Goal: Information Seeking & Learning: Learn about a topic

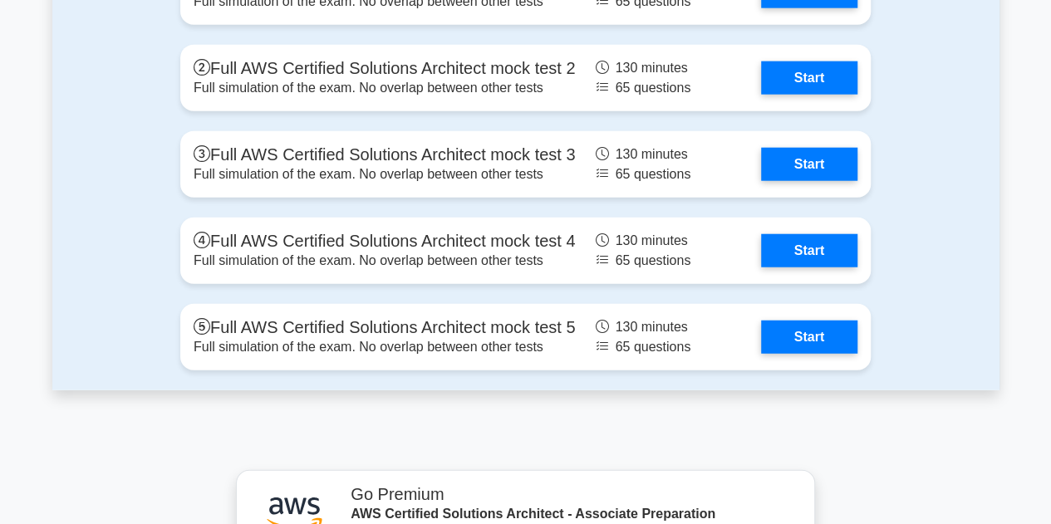
scroll to position [5218, 0]
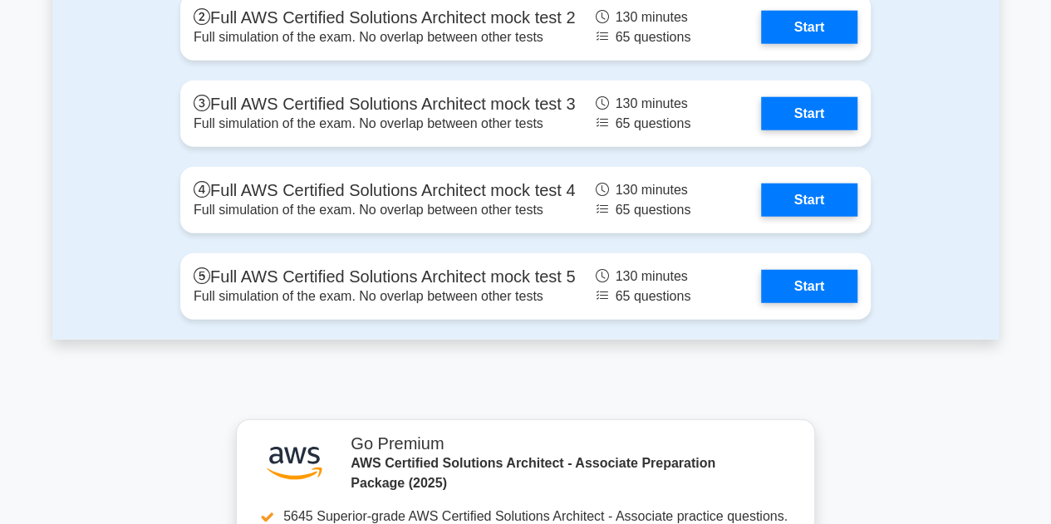
drag, startPoint x: 1051, startPoint y: 32, endPoint x: 1059, endPoint y: 427, distance: 394.8
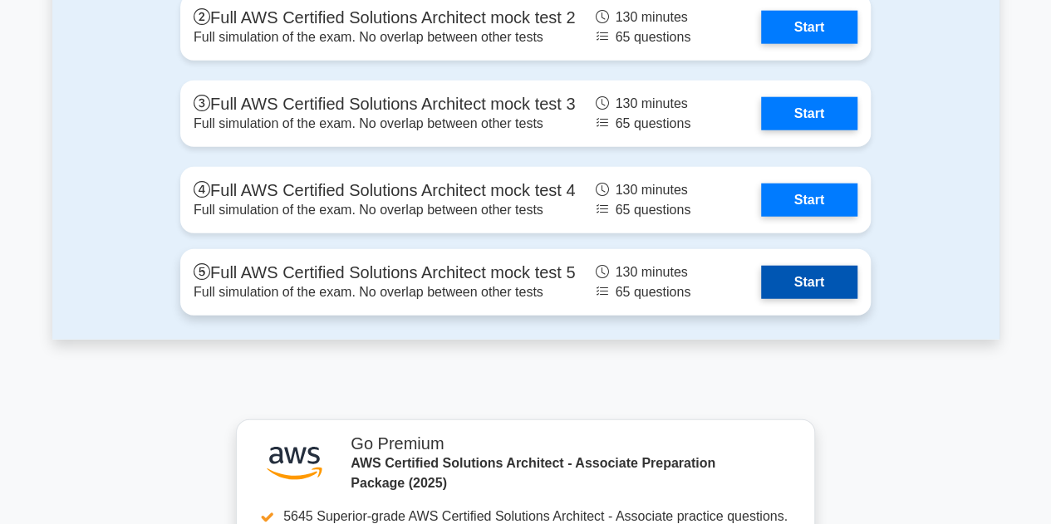
click at [815, 280] on link "Start" at bounding box center [809, 282] width 96 height 33
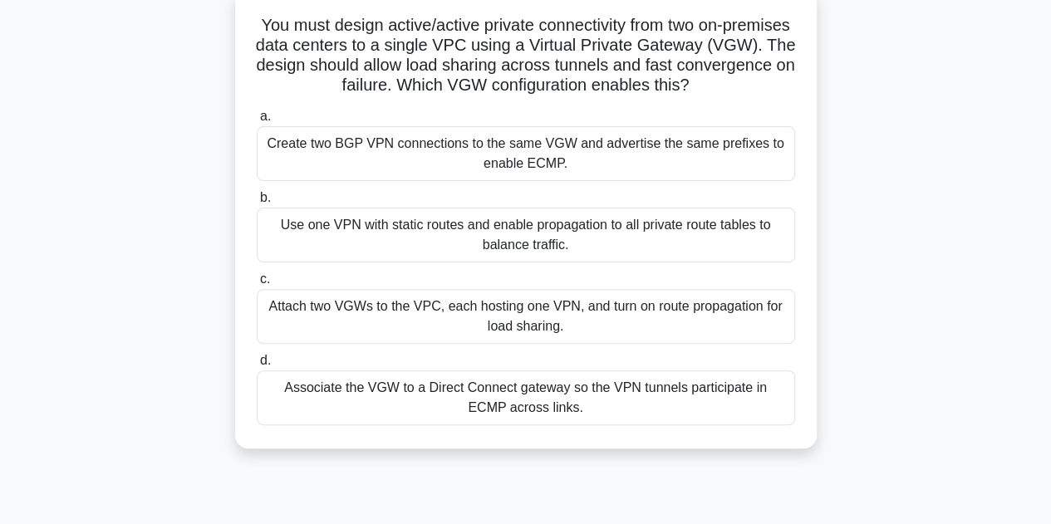
scroll to position [106, 0]
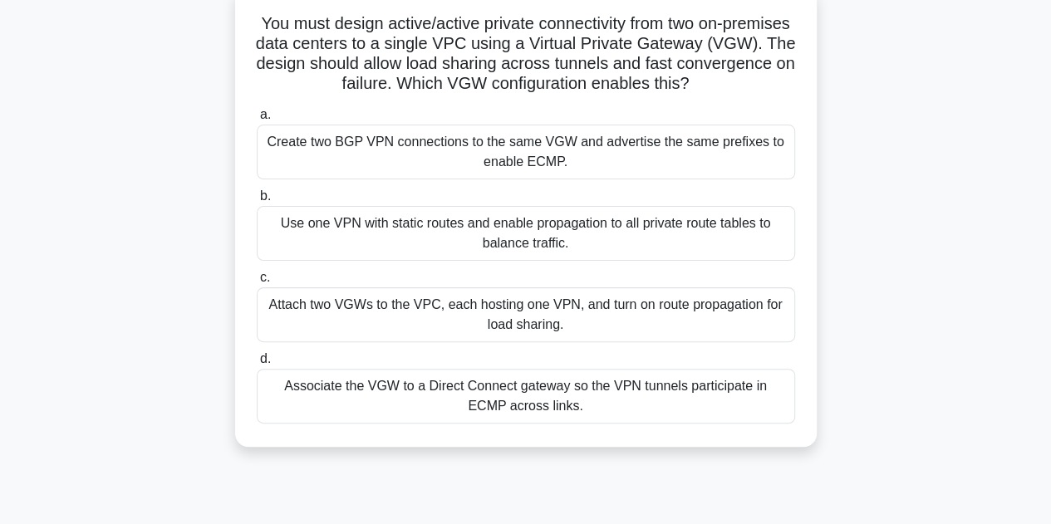
click at [700, 413] on div "Associate the VGW to a Direct Connect gateway so the VPN tunnels participate in…" at bounding box center [526, 396] width 538 height 55
click at [257, 365] on input "d. Associate the VGW to a Direct Connect gateway so the VPN tunnels participate…" at bounding box center [257, 359] width 0 height 11
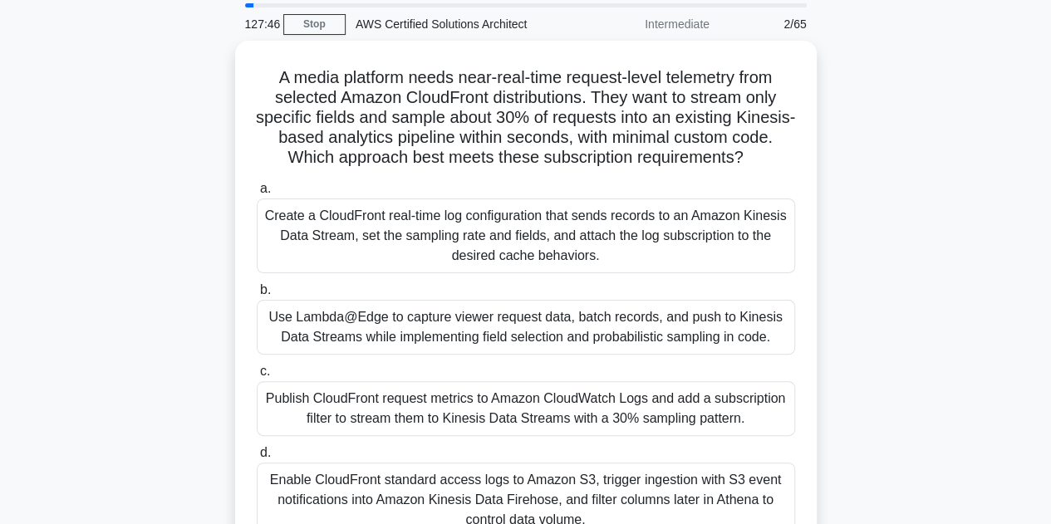
scroll to position [57, 0]
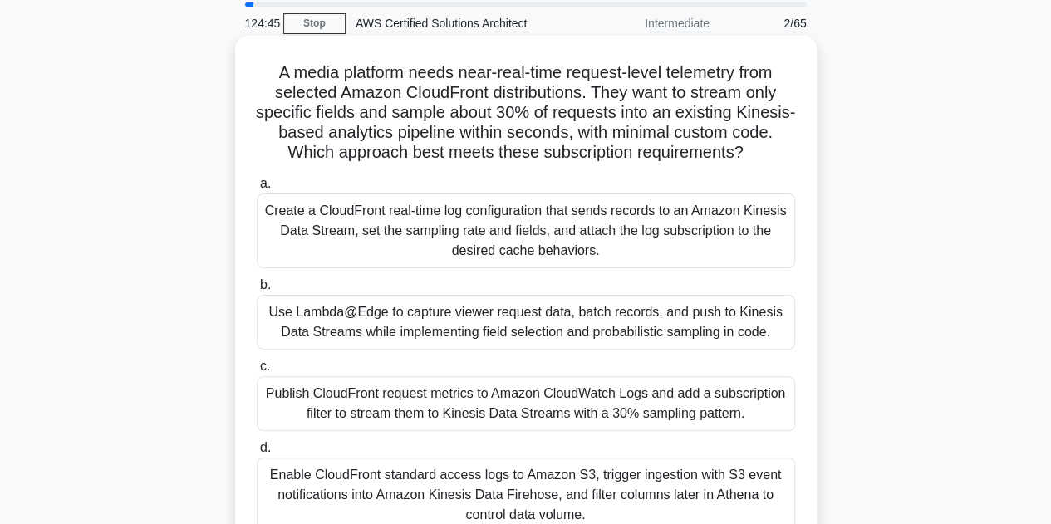
drag, startPoint x: 265, startPoint y: 67, endPoint x: 777, endPoint y: 155, distance: 519.4
click at [777, 155] on h5 "A media platform needs near-real-time request-level telemetry from selected Ama…" at bounding box center [526, 112] width 542 height 101
copy h5 "A media platform needs near-real-time request-level telemetry from selected Ama…"
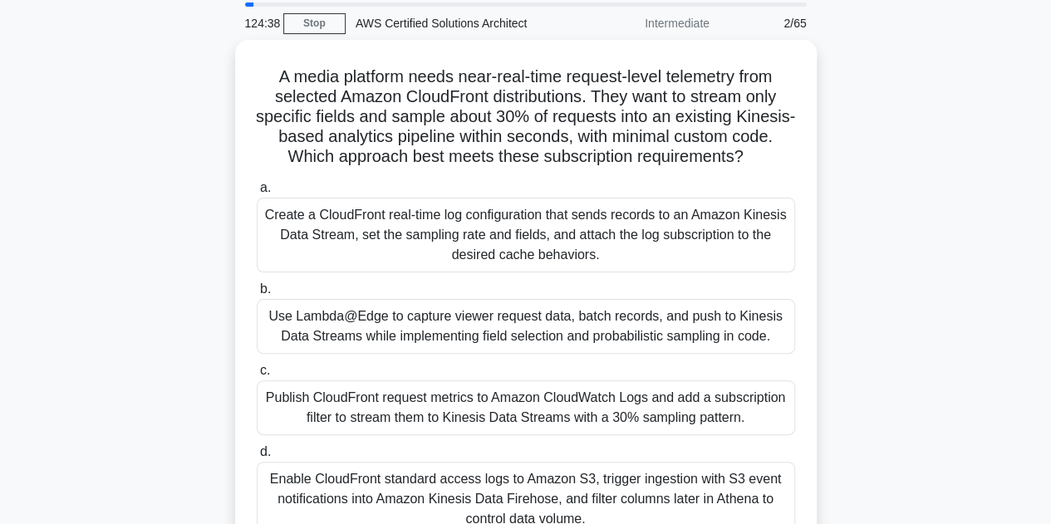
click at [999, 322] on div "A media platform needs near-real-time request-level telemetry from selected Ama…" at bounding box center [525, 310] width 947 height 540
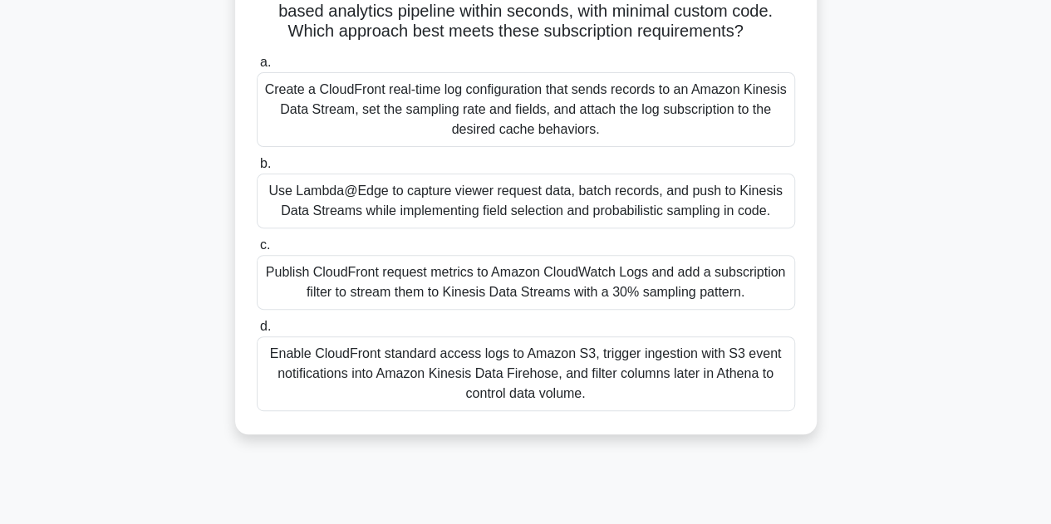
scroll to position [184, 0]
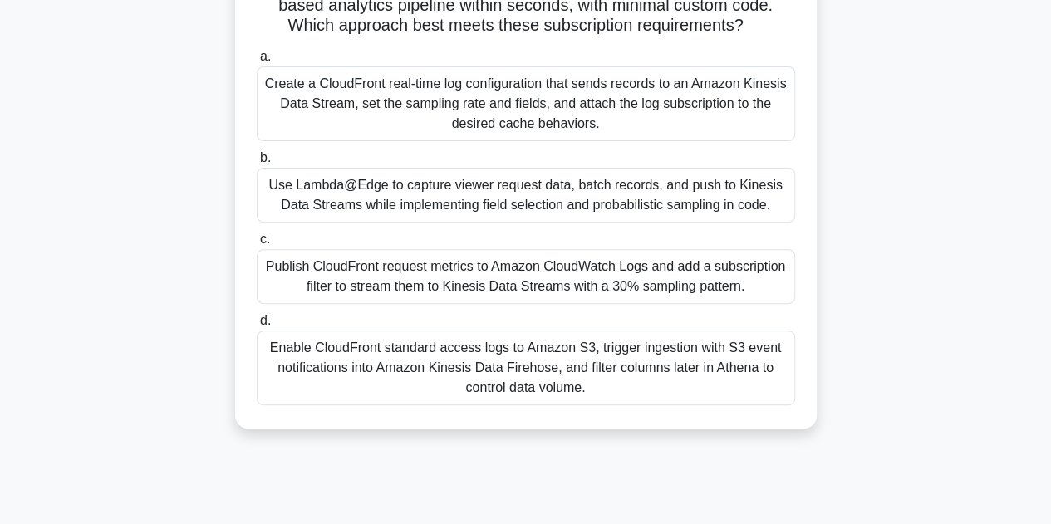
click at [673, 280] on div "Publish CloudFront request metrics to Amazon CloudWatch Logs and add a subscrip…" at bounding box center [526, 276] width 538 height 55
click at [257, 245] on input "c. Publish CloudFront request metrics to Amazon CloudWatch Logs and add a subsc…" at bounding box center [257, 239] width 0 height 11
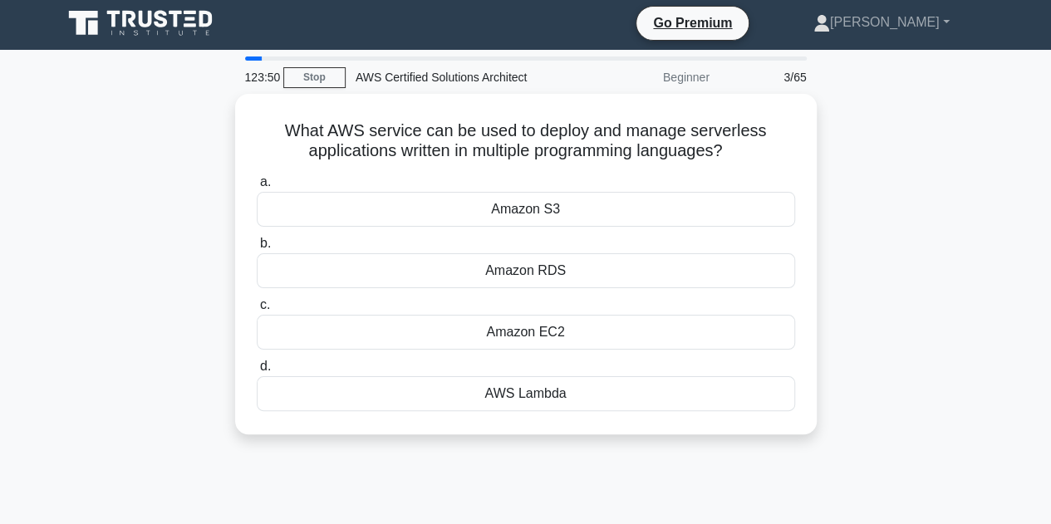
scroll to position [0, 0]
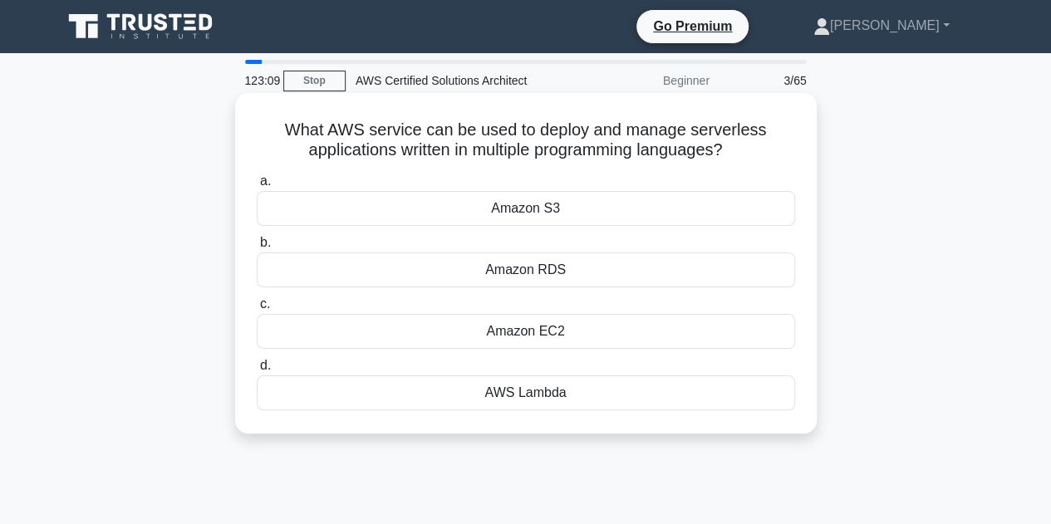
click at [719, 393] on div "AWS Lambda" at bounding box center [526, 393] width 538 height 35
click at [257, 371] on input "d. AWS Lambda" at bounding box center [257, 366] width 0 height 11
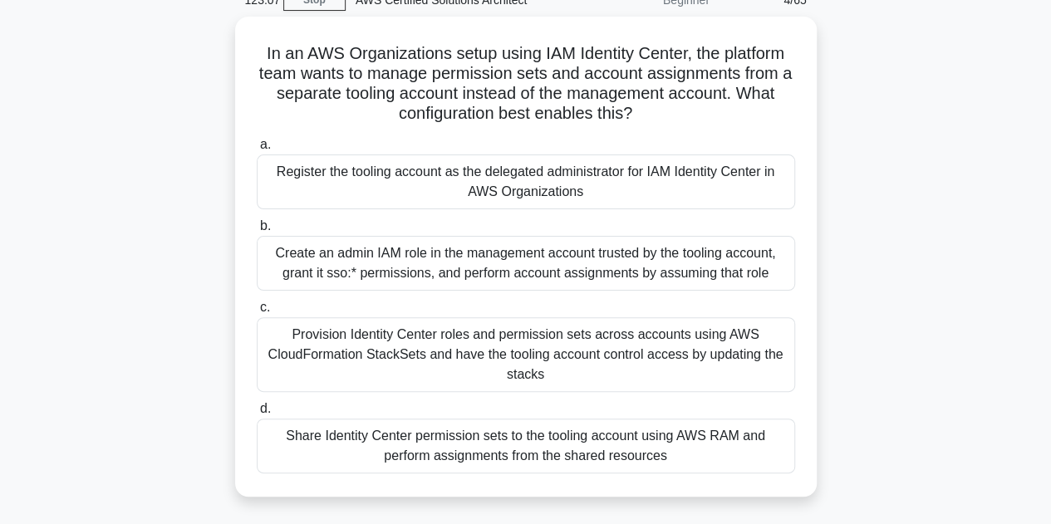
scroll to position [93, 0]
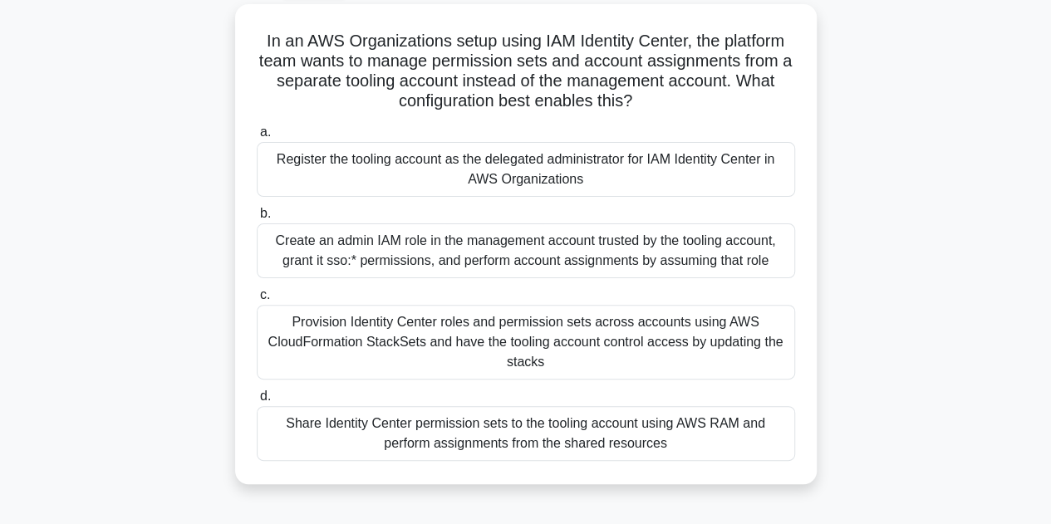
drag, startPoint x: 683, startPoint y: 239, endPoint x: 937, endPoint y: 261, distance: 255.2
click at [937, 261] on div "In an AWS Organizations setup using IAM Identity Center, the platform team want…" at bounding box center [525, 254] width 947 height 500
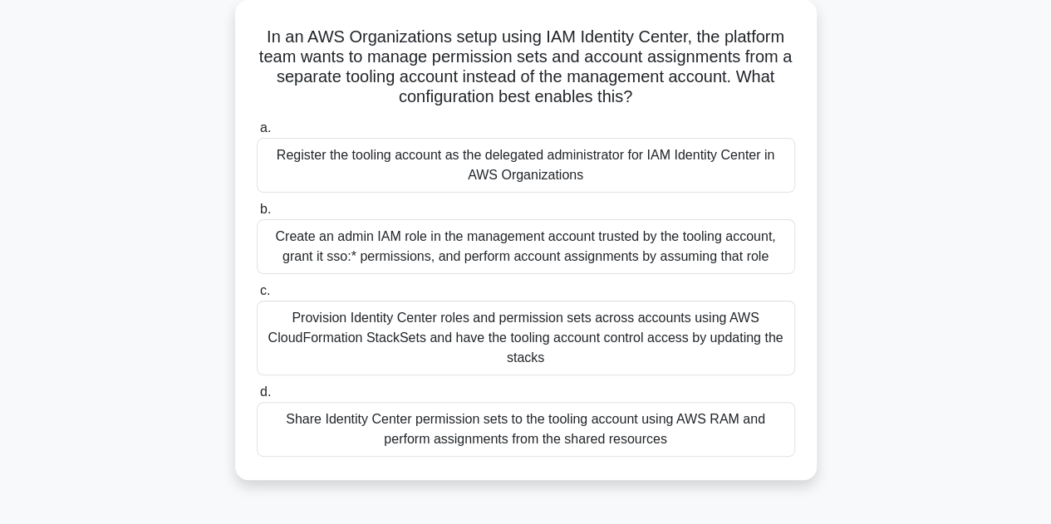
drag, startPoint x: 650, startPoint y: 111, endPoint x: 253, endPoint y: 43, distance: 402.9
click at [253, 43] on div "In an AWS Organizations setup using IAM Identity Center, the platform team want…" at bounding box center [526, 240] width 568 height 467
copy h5 "In an AWS Organizations setup using IAM Identity Center, the platform team want…"
click at [515, 241] on div "Create an admin IAM role in the management account trusted by the tooling accou…" at bounding box center [526, 246] width 538 height 55
click at [257, 215] on input "b. Create an admin IAM role in the management account trusted by the tooling ac…" at bounding box center [257, 209] width 0 height 11
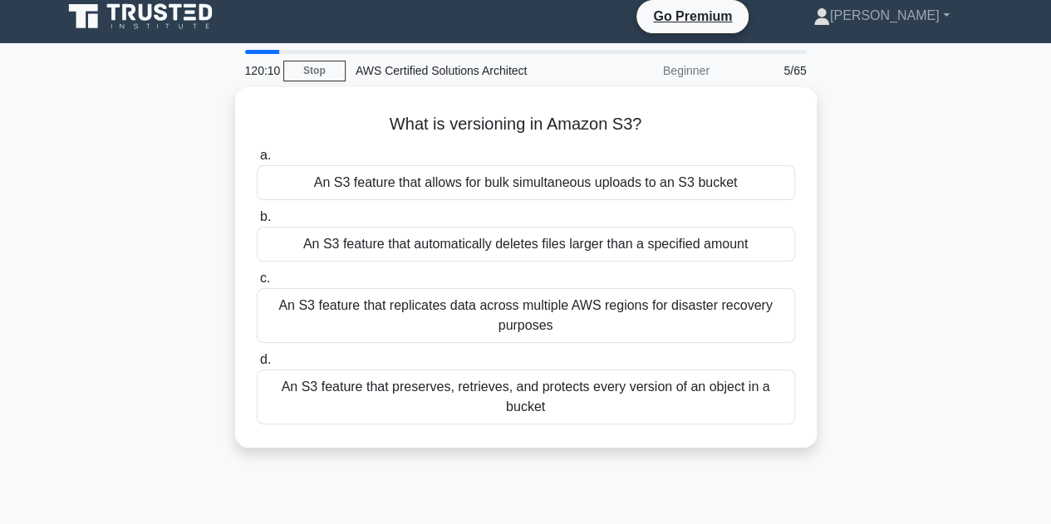
scroll to position [0, 0]
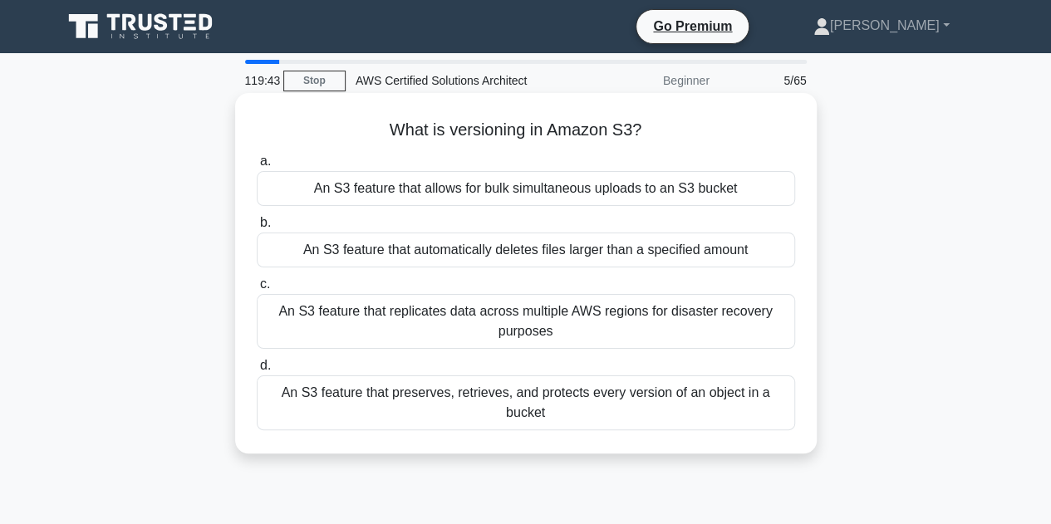
click at [766, 401] on div "An S3 feature that preserves, retrieves, and protects every version of an objec…" at bounding box center [526, 403] width 538 height 55
click at [257, 371] on input "d. An S3 feature that preserves, retrieves, and protects every version of an ob…" at bounding box center [257, 366] width 0 height 11
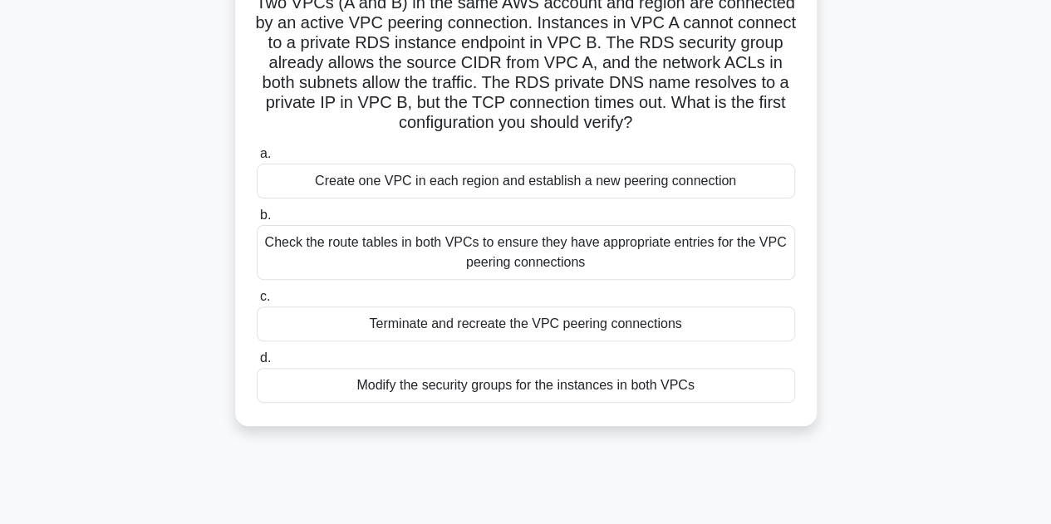
scroll to position [132, 0]
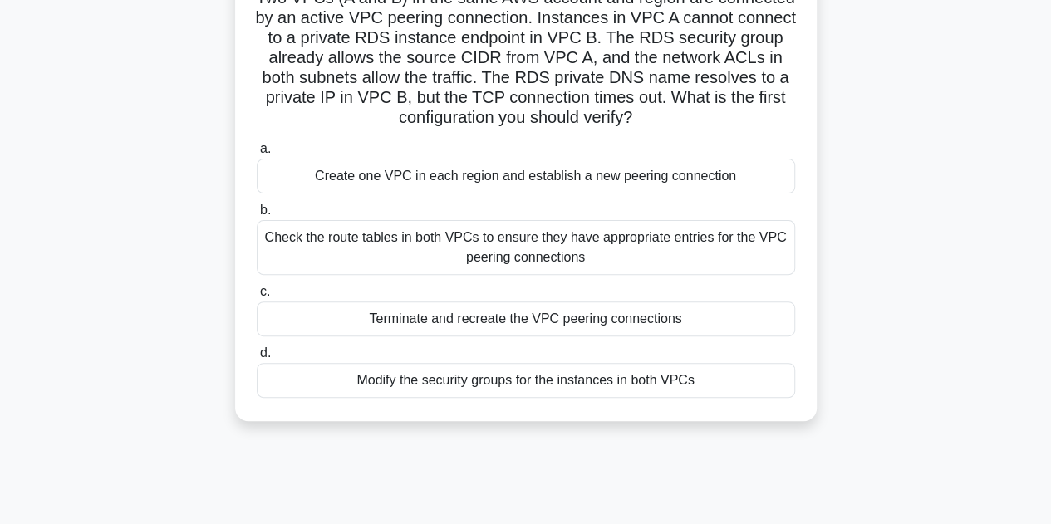
click at [660, 243] on div "Check the route tables in both VPCs to ensure they have appropriate entries for…" at bounding box center [526, 247] width 538 height 55
click at [257, 216] on input "b. Check the route tables in both VPCs to ensure they have appropriate entries …" at bounding box center [257, 210] width 0 height 11
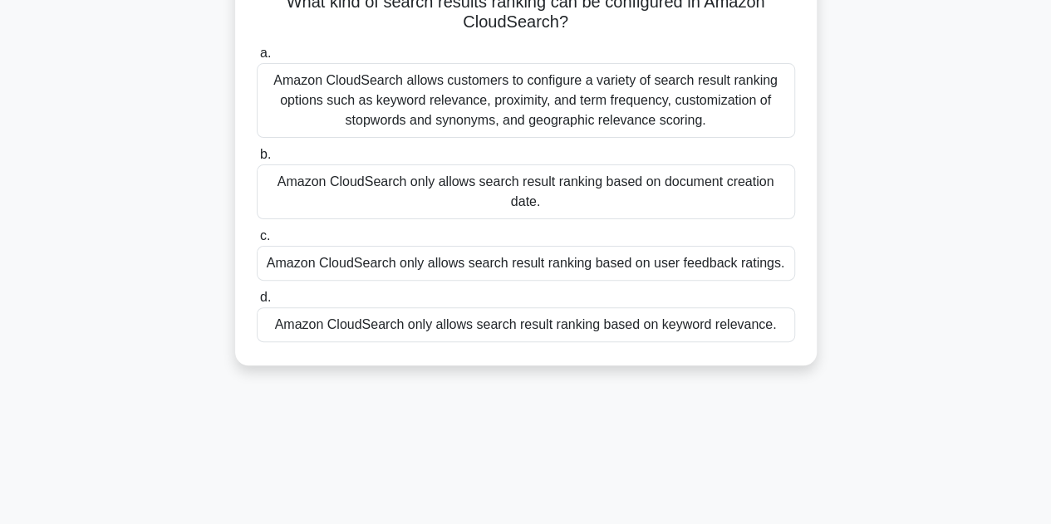
scroll to position [0, 0]
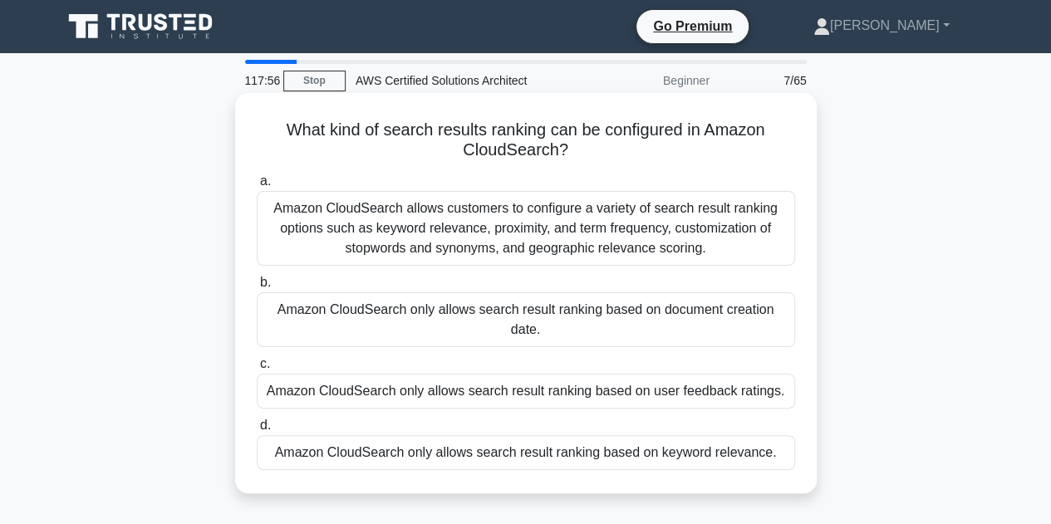
click at [716, 232] on div "Amazon CloudSearch allows customers to configure a variety of search result ran…" at bounding box center [526, 228] width 538 height 75
click at [257, 187] on input "a. Amazon CloudSearch allows customers to configure a variety of search result …" at bounding box center [257, 181] width 0 height 11
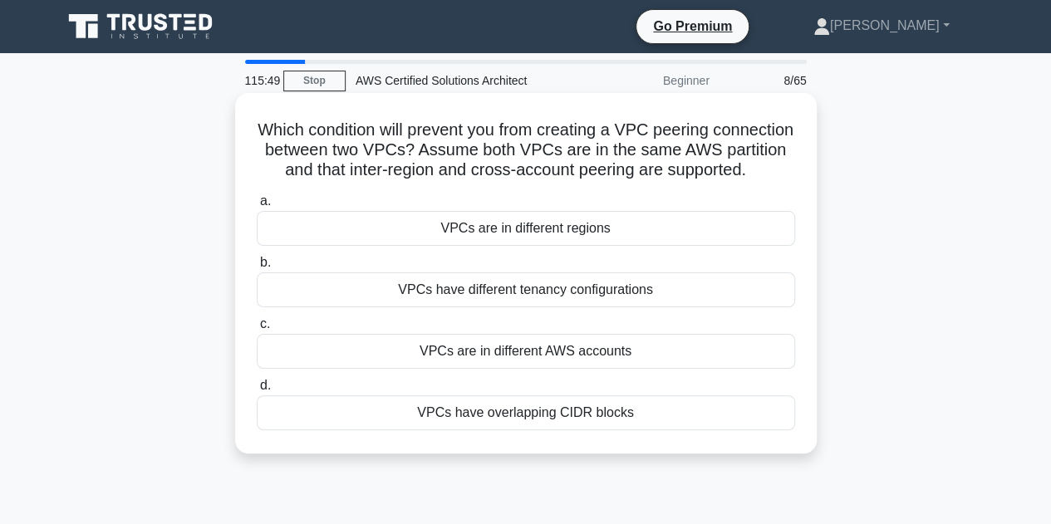
drag, startPoint x: 559, startPoint y: 191, endPoint x: 288, endPoint y: 120, distance: 281.0
click at [288, 120] on h5 "Which condition will prevent you from creating a VPC peering connection between…" at bounding box center [526, 150] width 542 height 61
copy h5 "Which condition will prevent you from creating a VPC peering connection between…"
click at [596, 307] on div "VPCs have different tenancy configurations" at bounding box center [526, 290] width 538 height 35
click at [257, 268] on input "b. VPCs have different tenancy configurations" at bounding box center [257, 263] width 0 height 11
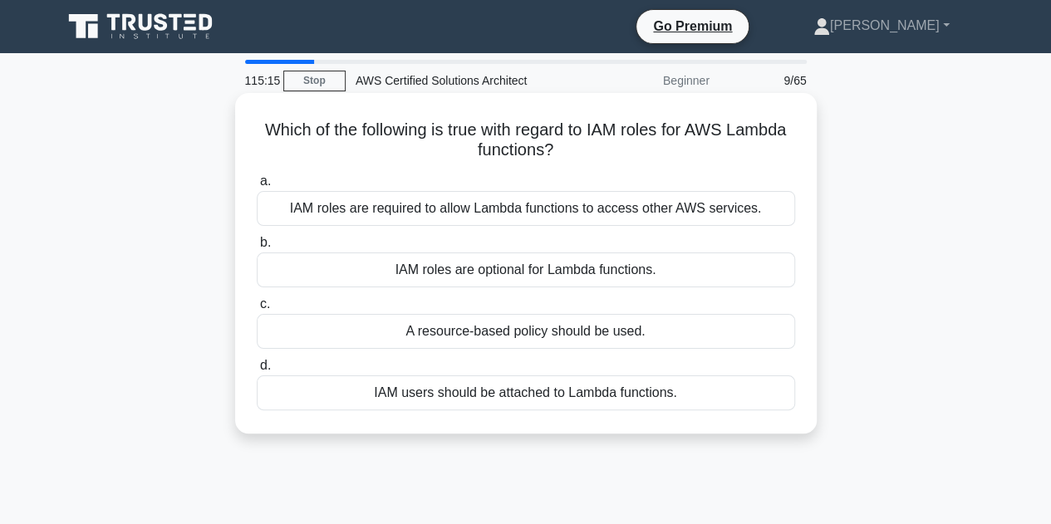
click at [734, 215] on div "IAM roles are required to allow Lambda functions to access other AWS services." at bounding box center [526, 208] width 538 height 35
click at [257, 187] on input "a. IAM roles are required to allow Lambda functions to access other AWS service…" at bounding box center [257, 181] width 0 height 11
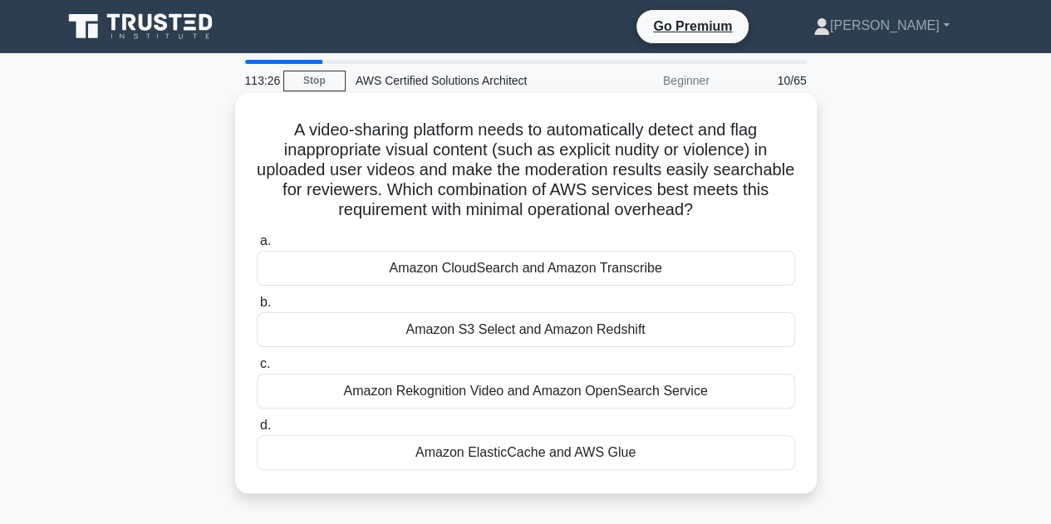
click at [663, 397] on div "Amazon Rekognition Video and Amazon OpenSearch Service" at bounding box center [526, 391] width 538 height 35
click at [257, 370] on input "c. Amazon Rekognition Video and Amazon OpenSearch Service" at bounding box center [257, 364] width 0 height 11
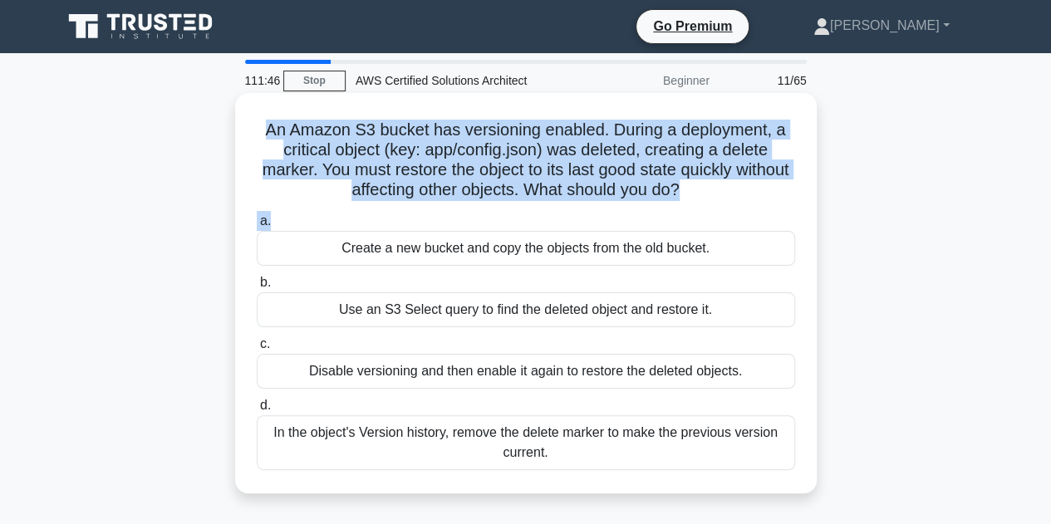
drag, startPoint x: 720, startPoint y: 205, endPoint x: 256, endPoint y: 134, distance: 469.1
click at [256, 134] on div "An Amazon S3 bucket has versioning enabled. During a deployment, a critical obj…" at bounding box center [526, 293] width 568 height 387
copy div "An Amazon S3 bucket has versioning enabled. During a deployment, a critical obj…"
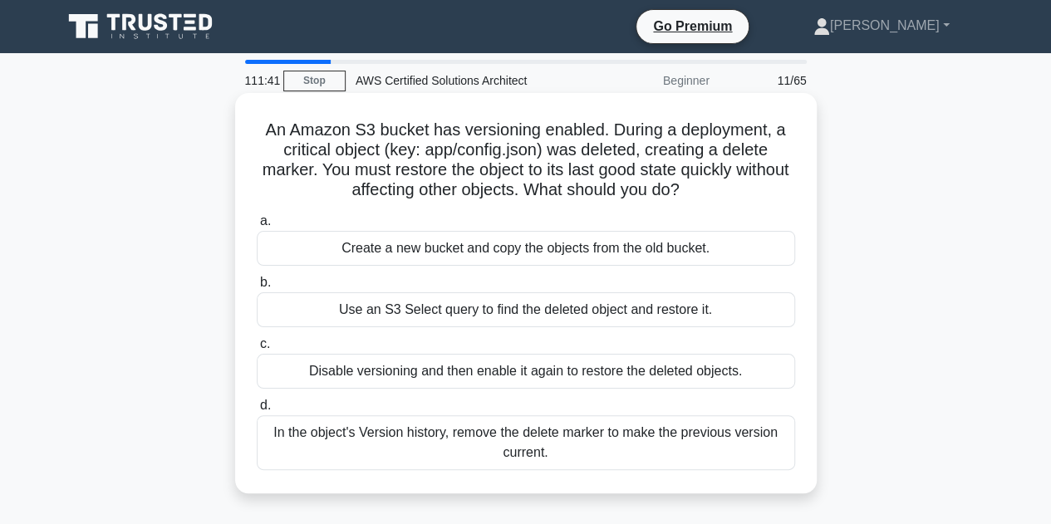
click at [616, 450] on div "In the object's Version history, remove the delete marker to make the previous …" at bounding box center [526, 442] width 538 height 55
click at [257, 411] on input "d. In the object's Version history, remove the delete marker to make the previo…" at bounding box center [257, 406] width 0 height 11
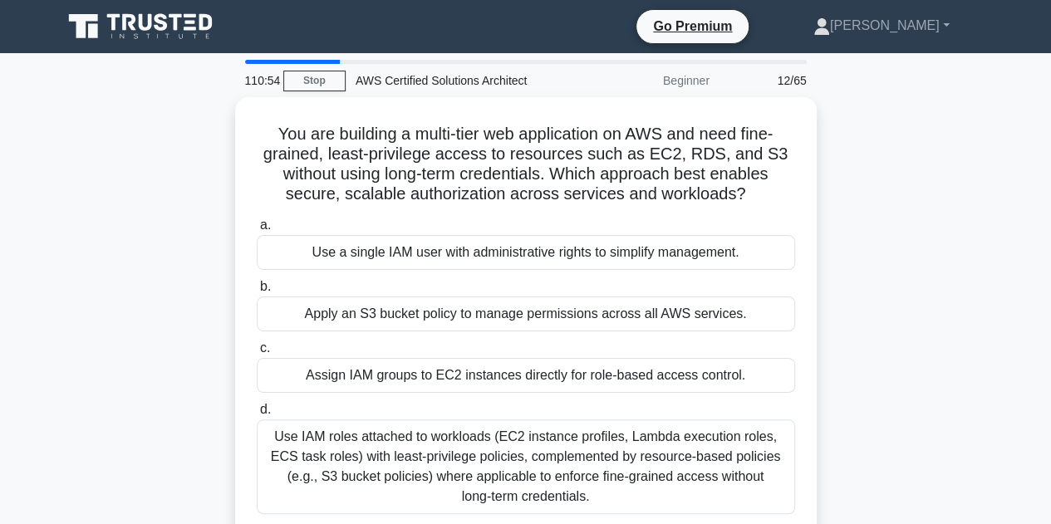
click at [895, 305] on div "You are building a multi-tier web application on AWS and need fine-grained, lea…" at bounding box center [525, 327] width 947 height 460
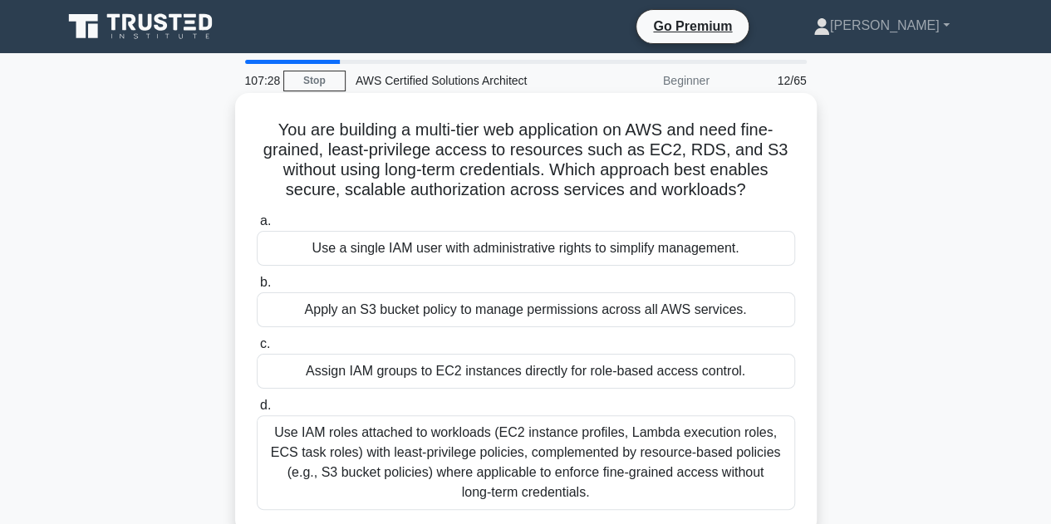
drag, startPoint x: 269, startPoint y: 135, endPoint x: 758, endPoint y: 194, distance: 492.0
click at [758, 194] on h5 "You are building a multi-tier web application on AWS and need fine-grained, lea…" at bounding box center [526, 160] width 542 height 81
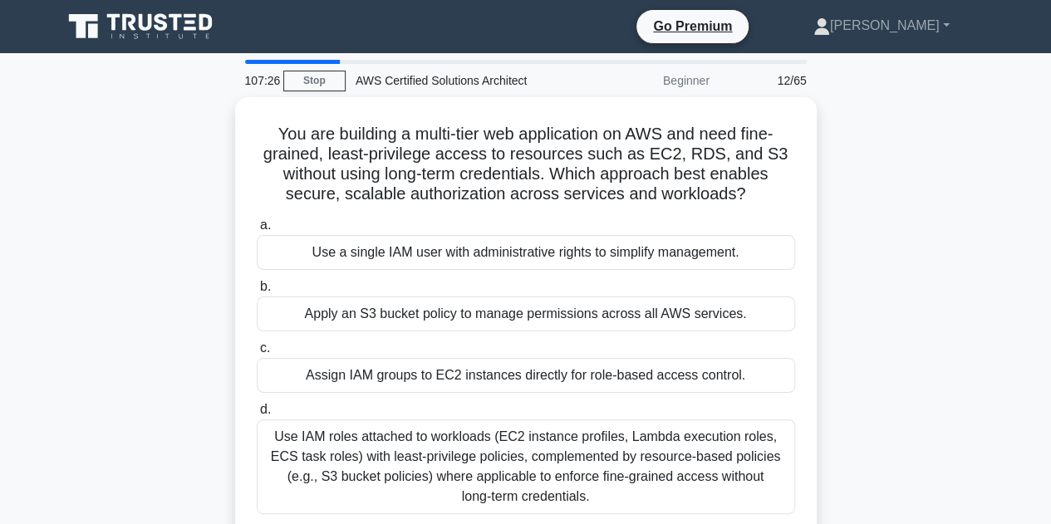
click at [170, 456] on div "You are building a multi-tier web application on AWS and need fine-grained, lea…" at bounding box center [525, 327] width 947 height 460
click at [174, 300] on div "You are building a multi-tier web application on AWS and need fine-grained, lea…" at bounding box center [525, 327] width 947 height 460
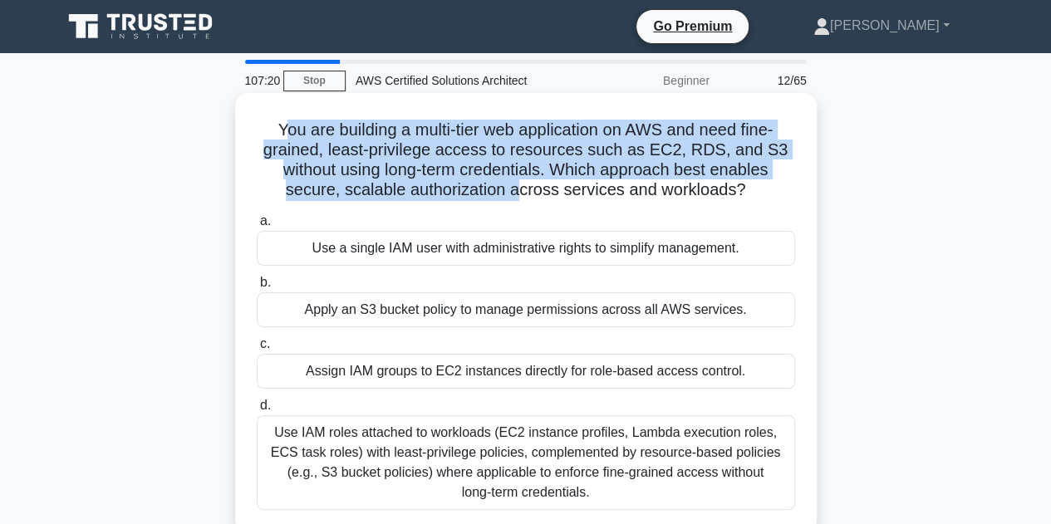
drag, startPoint x: 273, startPoint y: 137, endPoint x: 522, endPoint y: 199, distance: 256.1
click at [522, 199] on h5 "You are building a multi-tier web application on AWS and need fine-grained, lea…" at bounding box center [526, 160] width 542 height 81
drag, startPoint x: 507, startPoint y: 196, endPoint x: 269, endPoint y: 136, distance: 245.1
click at [269, 136] on h5 "You are building a multi-tier web application on AWS and need fine-grained, lea…" at bounding box center [526, 160] width 542 height 81
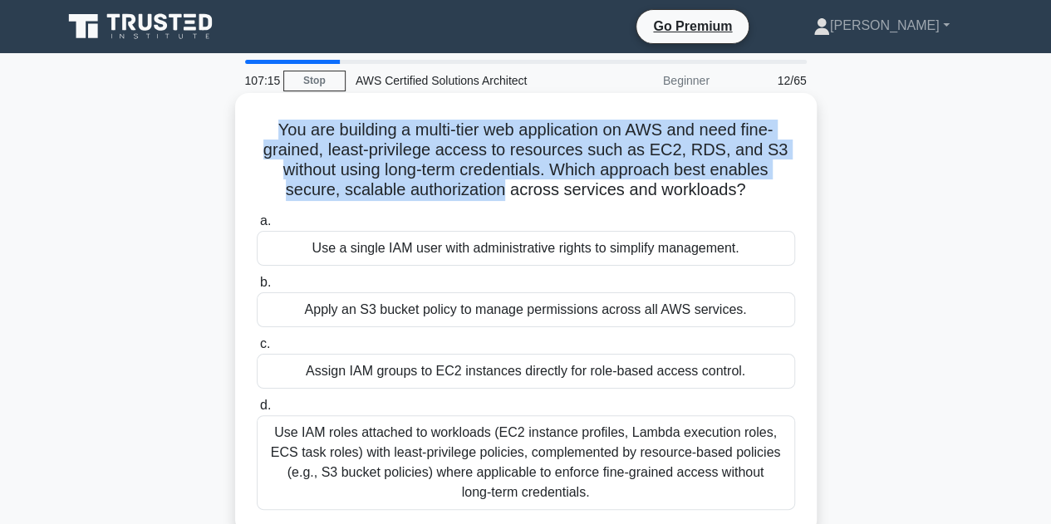
click at [269, 136] on h5 "You are building a multi-tier web application on AWS and need fine-grained, lea…" at bounding box center [526, 160] width 542 height 81
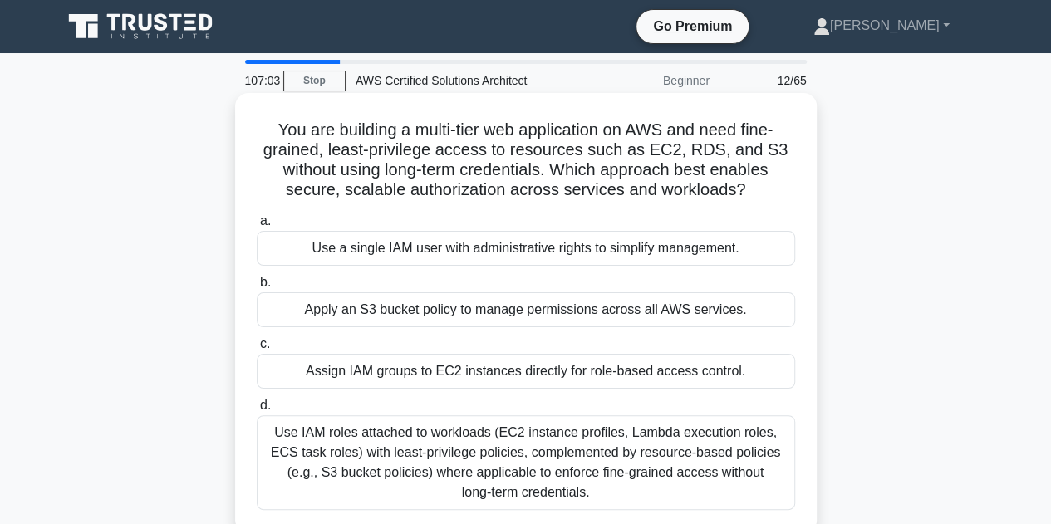
drag, startPoint x: 269, startPoint y: 136, endPoint x: 746, endPoint y: 198, distance: 480.9
click at [746, 198] on h5 "You are building a multi-tier web application on AWS and need fine-grained, lea…" at bounding box center [526, 160] width 542 height 81
drag, startPoint x: 746, startPoint y: 198, endPoint x: 271, endPoint y: 130, distance: 480.0
click at [271, 130] on h5 "You are building a multi-tier web application on AWS and need fine-grained, lea…" at bounding box center [526, 160] width 542 height 81
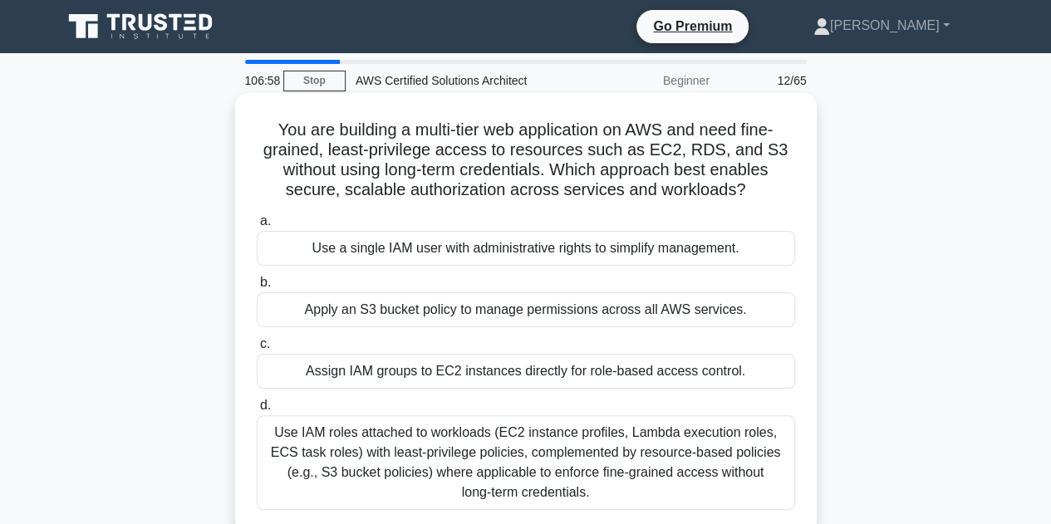
click at [271, 130] on h5 "You are building a multi-tier web application on AWS and need fine-grained, lea…" at bounding box center [526, 160] width 542 height 81
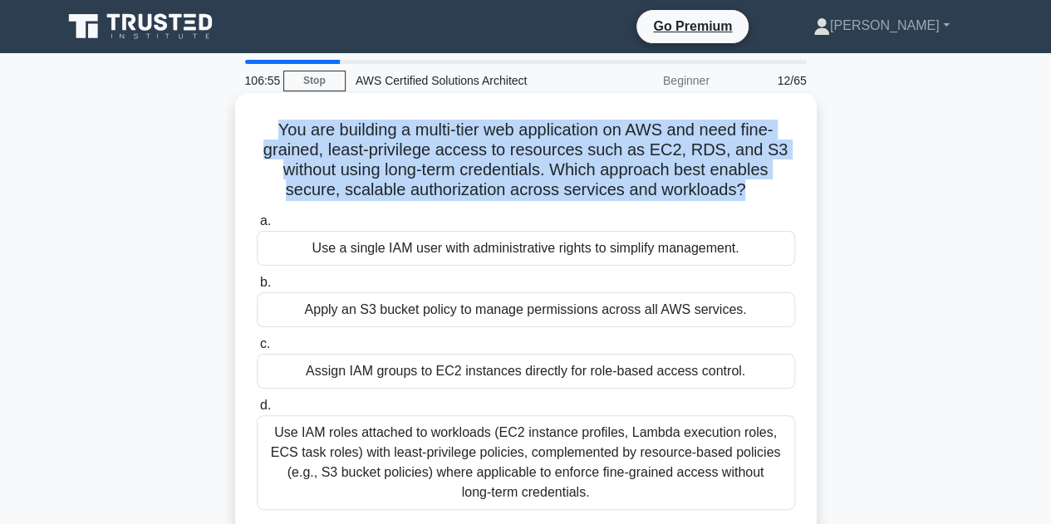
drag, startPoint x: 271, startPoint y: 130, endPoint x: 741, endPoint y: 195, distance: 474.8
click at [741, 195] on h5 "You are building a multi-tier web application on AWS and need fine-grained, lea…" at bounding box center [526, 160] width 542 height 81
drag, startPoint x: 741, startPoint y: 195, endPoint x: 268, endPoint y: 130, distance: 477.2
click at [268, 130] on h5 "You are building a multi-tier web application on AWS and need fine-grained, lea…" at bounding box center [526, 160] width 542 height 81
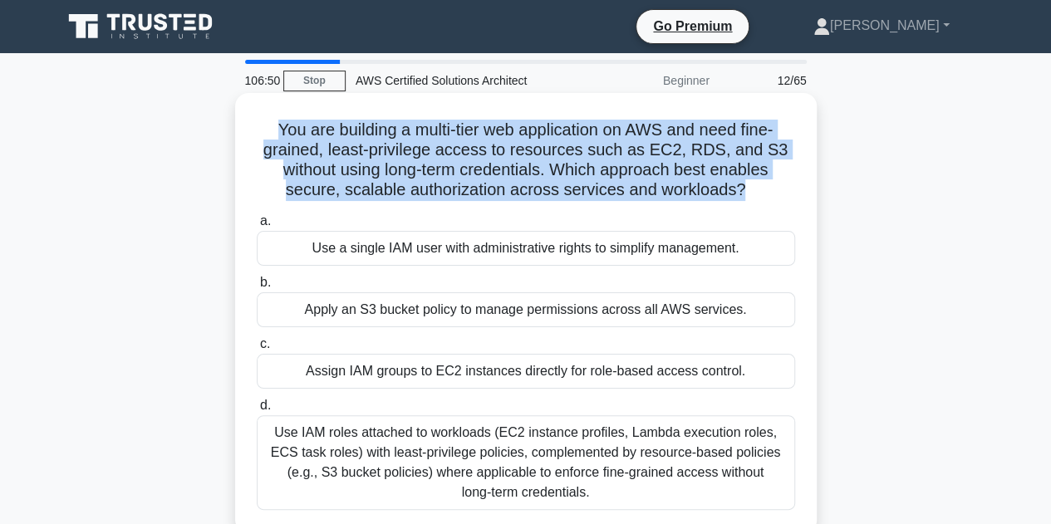
click at [268, 130] on h5 "You are building a multi-tier web application on AWS and need fine-grained, lea…" at bounding box center [526, 160] width 542 height 81
drag, startPoint x: 268, startPoint y: 130, endPoint x: 741, endPoint y: 194, distance: 477.1
click at [741, 194] on h5 "You are building a multi-tier web application on AWS and need fine-grained, lea…" at bounding box center [526, 160] width 542 height 81
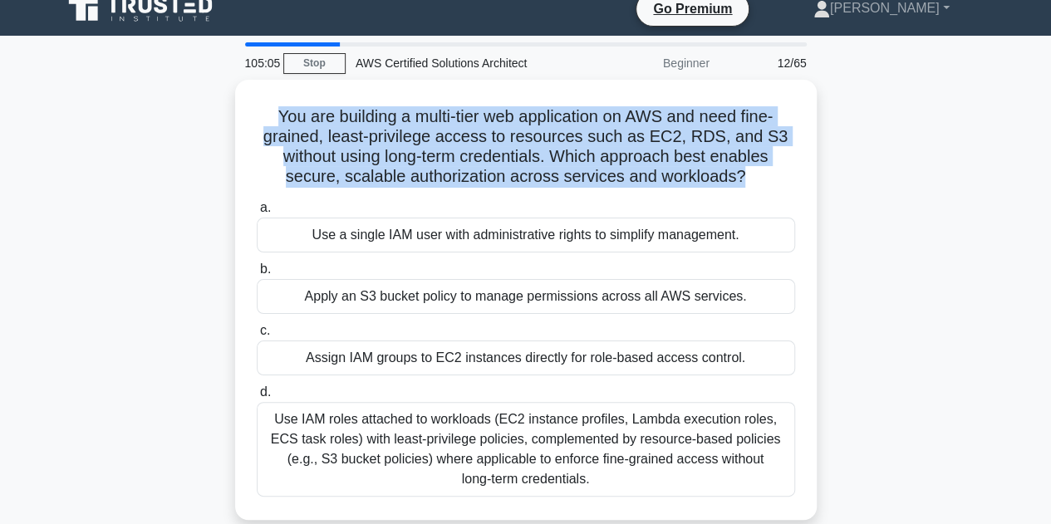
scroll to position [18, 0]
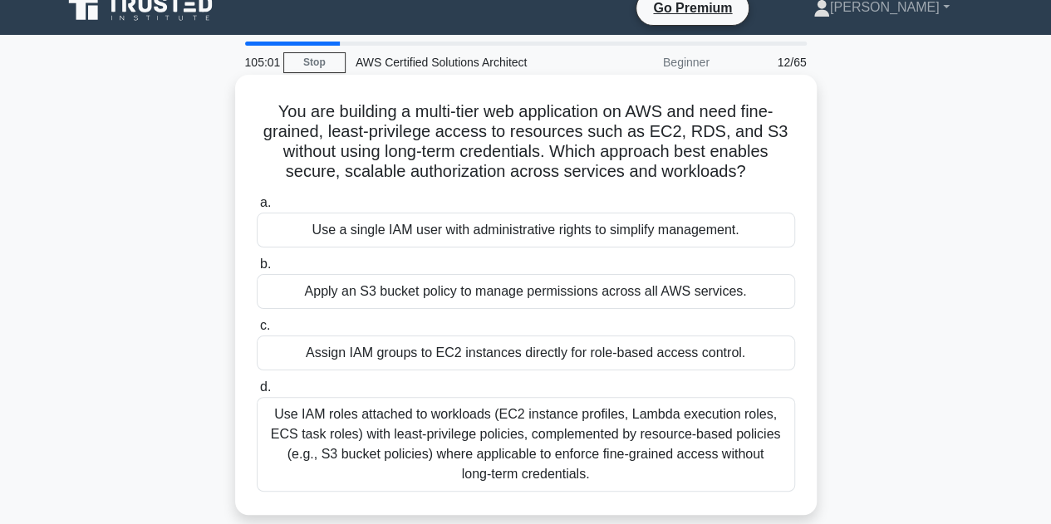
click at [754, 188] on div "You are building a multi-tier web application on AWS and need fine-grained, lea…" at bounding box center [526, 294] width 568 height 427
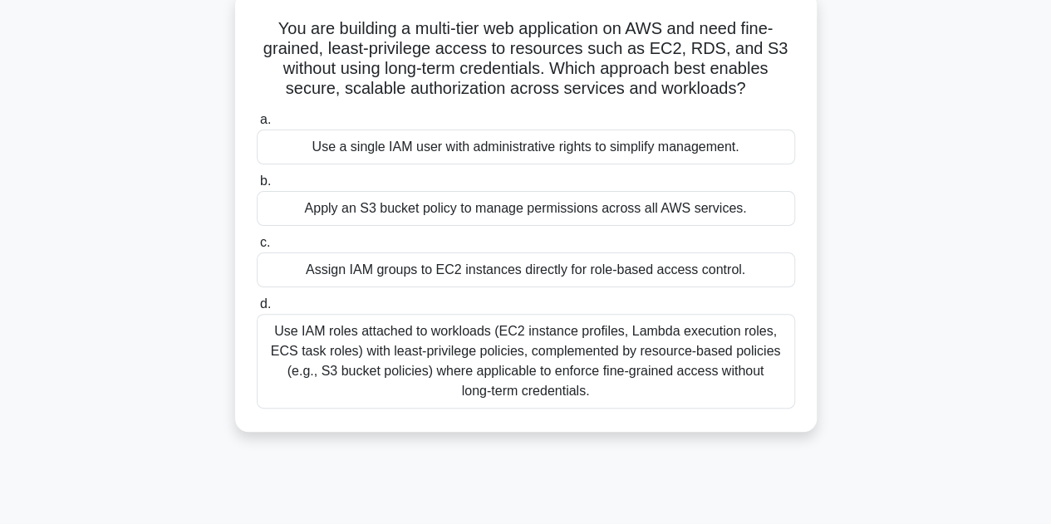
scroll to position [0, 0]
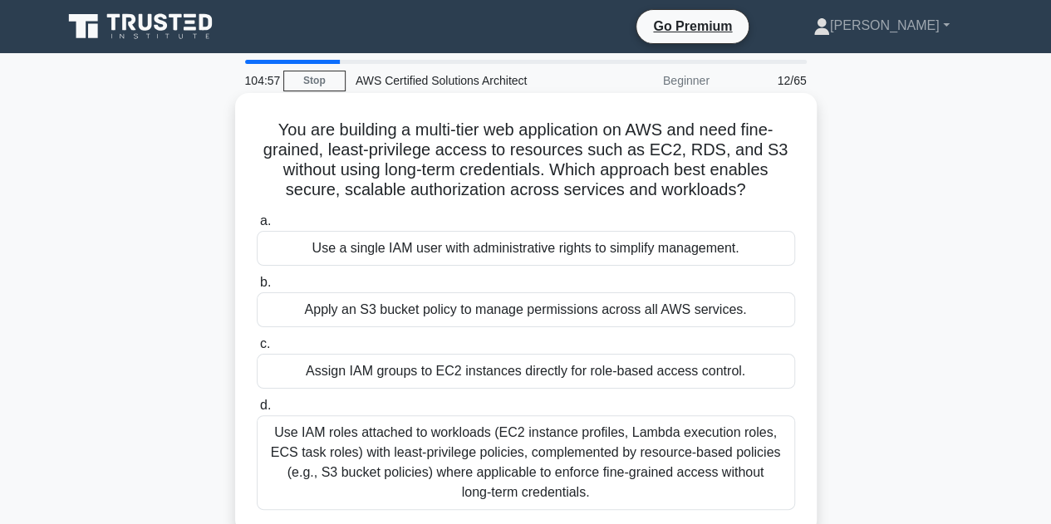
click at [617, 220] on label "a. Use a single IAM user with administrative rights to simplify management." at bounding box center [526, 238] width 538 height 55
click at [257, 220] on input "a. Use a single IAM user with administrative rights to simplify management." at bounding box center [257, 221] width 0 height 11
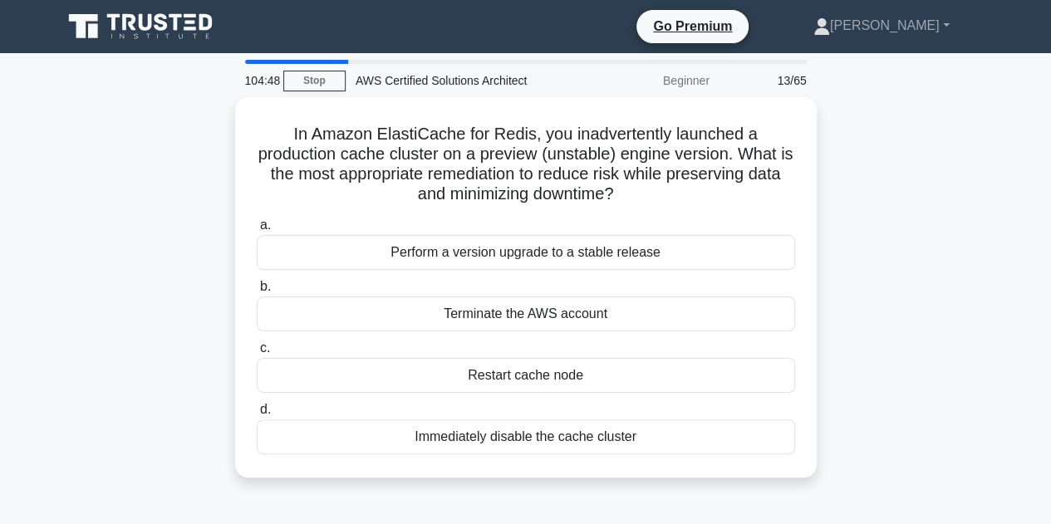
drag, startPoint x: 292, startPoint y: 131, endPoint x: 833, endPoint y: 204, distance: 544.9
click at [833, 204] on div "In Amazon ElastiCache for Redis, you inadvertently launched a production cache …" at bounding box center [525, 297] width 947 height 401
click at [896, 182] on div "In Amazon ElastiCache for Redis, you inadvertently launched a production cache …" at bounding box center [525, 297] width 947 height 401
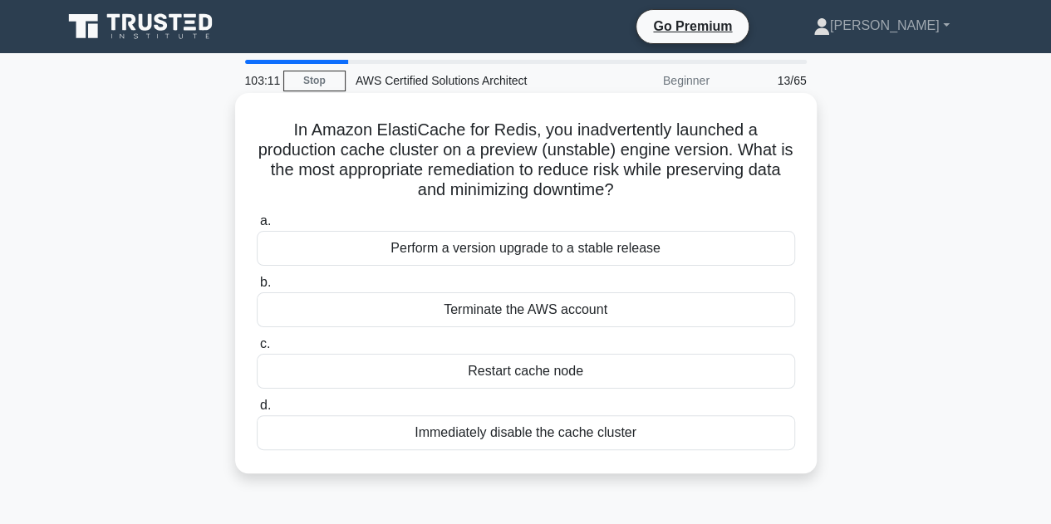
drag, startPoint x: 288, startPoint y: 129, endPoint x: 671, endPoint y: 193, distance: 388.4
click at [671, 193] on h5 "In Amazon ElastiCache for Redis, you inadvertently launched a production cache …" at bounding box center [526, 160] width 542 height 81
copy h5 "In Amazon ElastiCache for Redis, you inadvertently launched a production cache …"
click at [796, 196] on div "In Amazon ElastiCache for Redis, you inadvertently launched a production cache …" at bounding box center [526, 283] width 568 height 367
click at [454, 157] on h5 "In Amazon ElastiCache for Redis, you inadvertently launched a production cache …" at bounding box center [526, 160] width 542 height 81
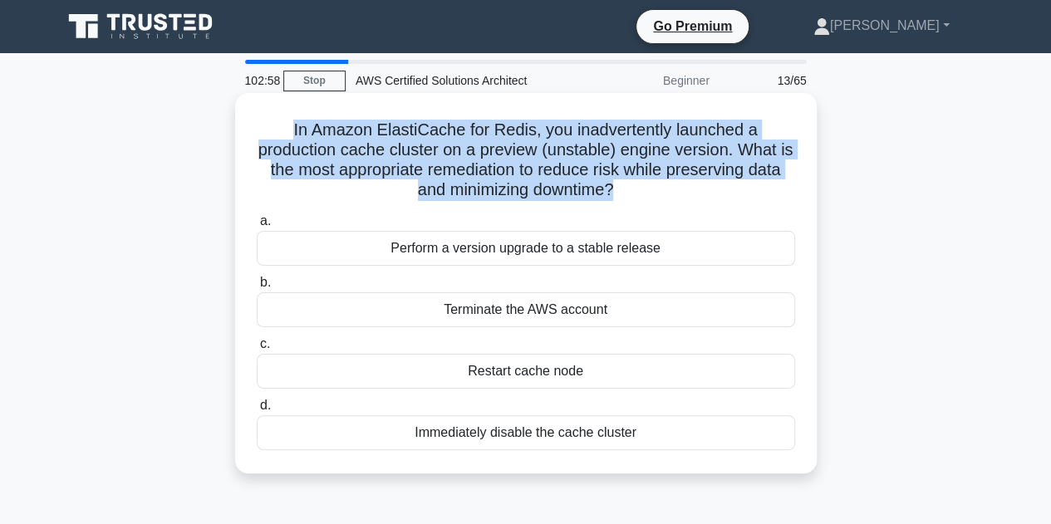
drag, startPoint x: 286, startPoint y: 133, endPoint x: 634, endPoint y: 187, distance: 352.3
click at [634, 187] on h5 "In Amazon ElastiCache for Redis, you inadvertently launched a production cache …" at bounding box center [526, 160] width 542 height 81
click at [634, 188] on h5 "In Amazon ElastiCache for Redis, you inadvertently launched a production cache …" at bounding box center [526, 160] width 542 height 81
drag, startPoint x: 634, startPoint y: 188, endPoint x: 292, endPoint y: 135, distance: 346.5
click at [292, 135] on h5 "In Amazon ElastiCache for Redis, you inadvertently launched a production cache …" at bounding box center [526, 160] width 542 height 81
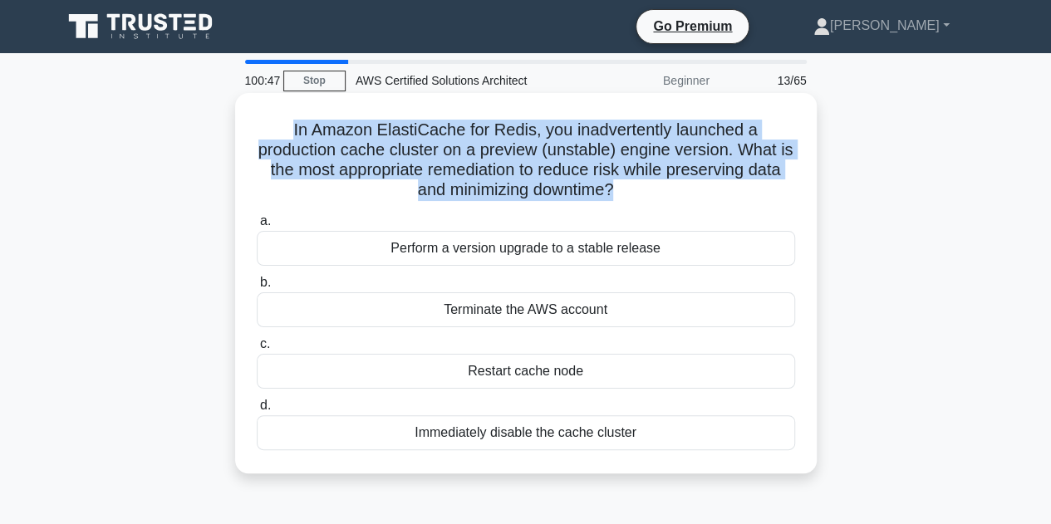
click at [292, 135] on h5 "In Amazon ElastiCache for Redis, you inadvertently launched a production cache …" at bounding box center [526, 160] width 542 height 81
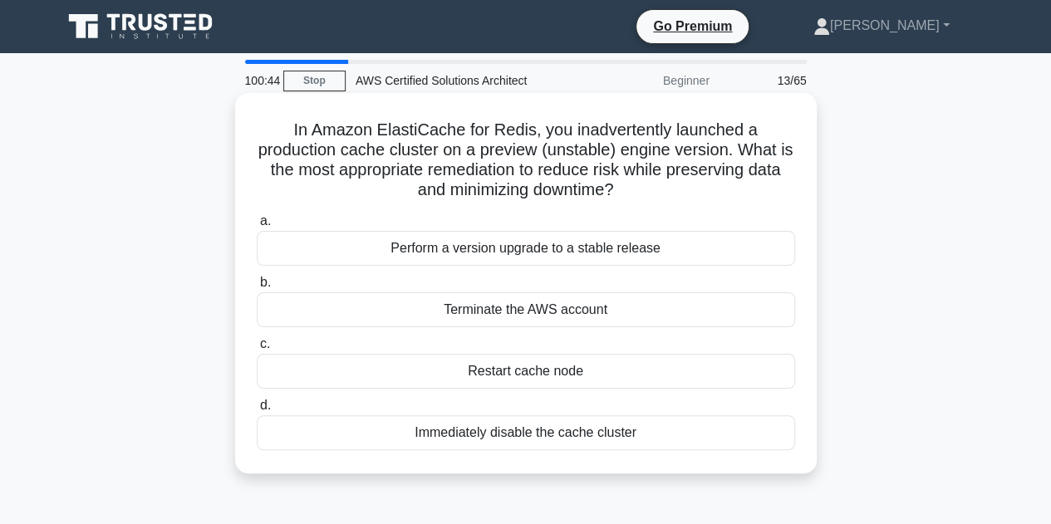
drag, startPoint x: 292, startPoint y: 135, endPoint x: 651, endPoint y: 185, distance: 363.3
click at [651, 185] on h5 "In Amazon ElastiCache for Redis, you inadvertently launched a production cache …" at bounding box center [526, 160] width 542 height 81
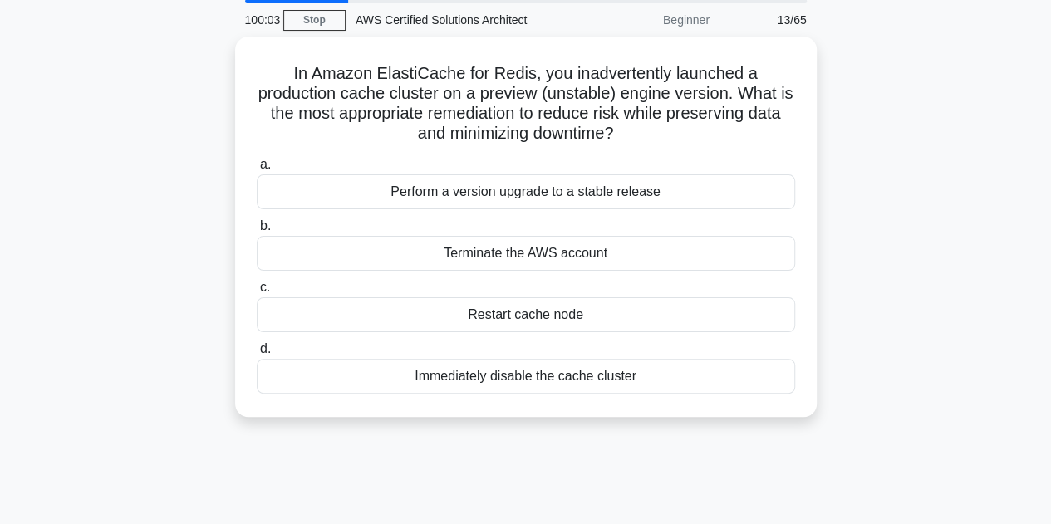
scroll to position [58, 0]
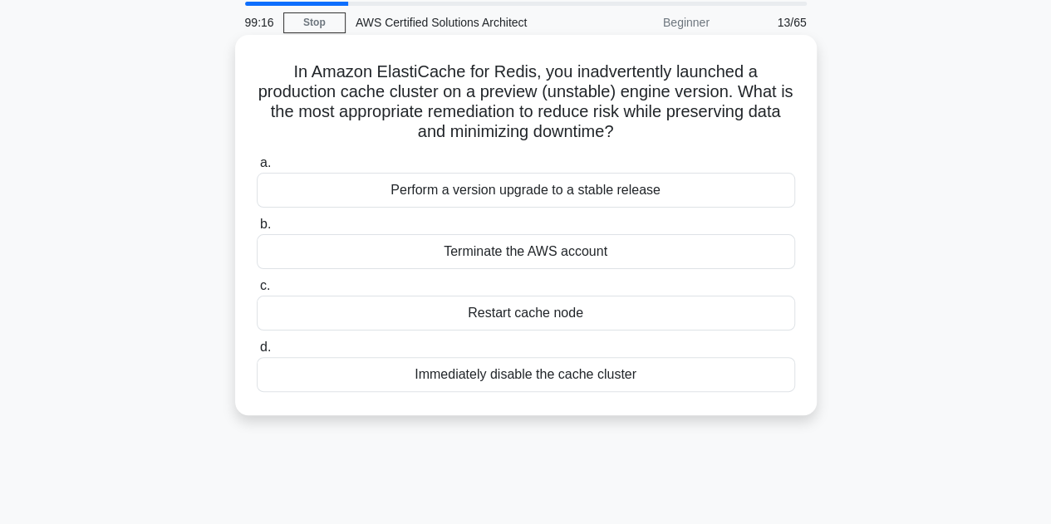
click at [592, 197] on div "Perform a version upgrade to a stable release" at bounding box center [526, 190] width 538 height 35
click at [257, 169] on input "a. Perform a version upgrade to a stable release" at bounding box center [257, 163] width 0 height 11
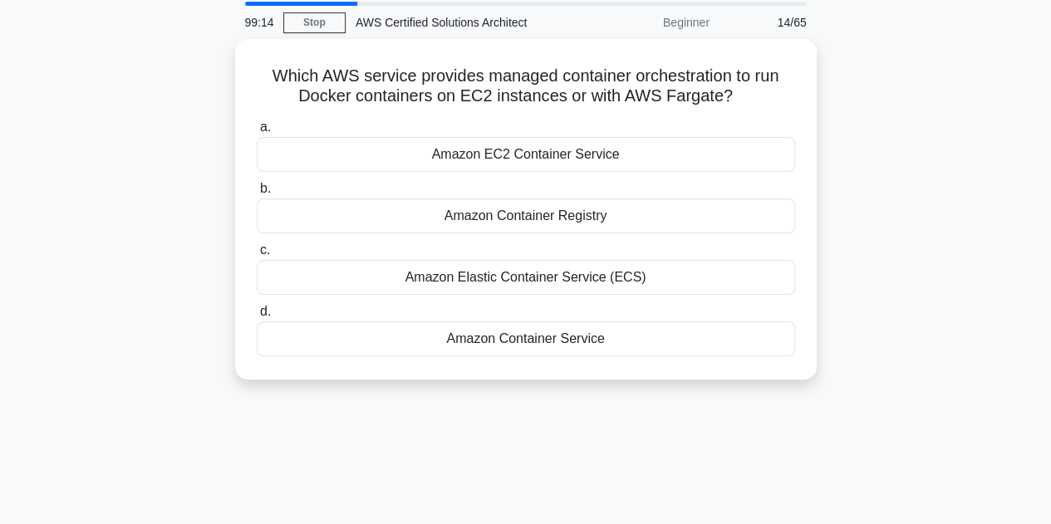
scroll to position [0, 0]
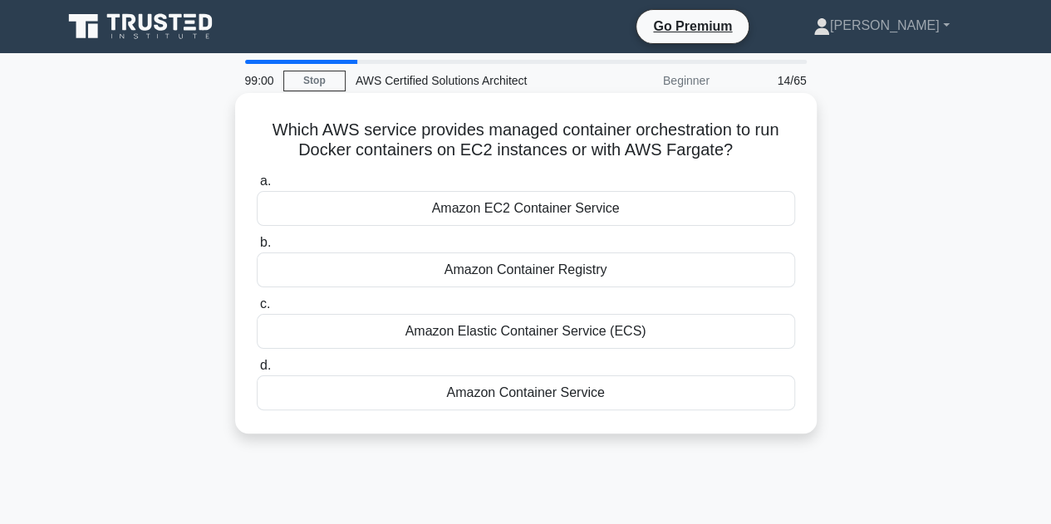
click at [606, 332] on div "Amazon Elastic Container Service (ECS)" at bounding box center [526, 331] width 538 height 35
click at [257, 310] on input "c. Amazon Elastic Container Service (ECS)" at bounding box center [257, 304] width 0 height 11
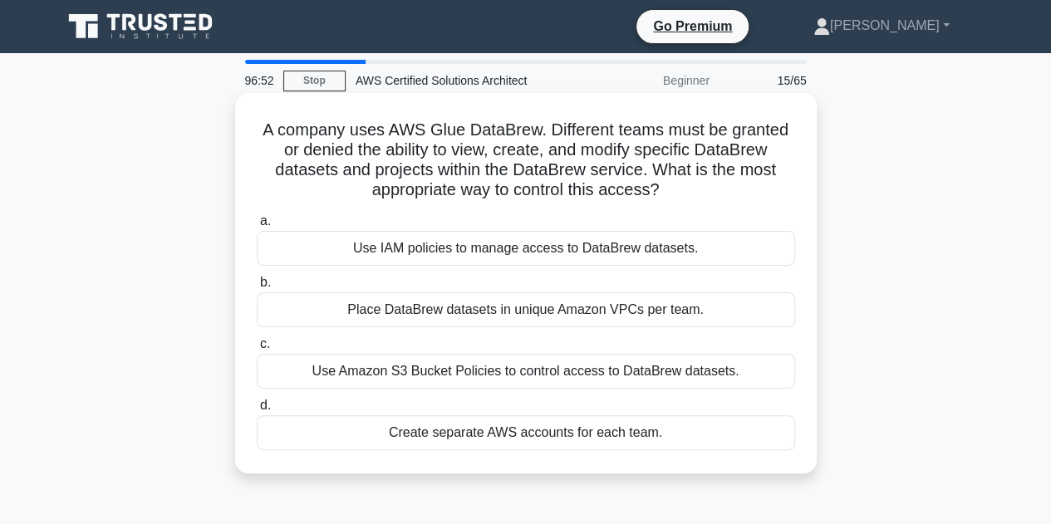
click at [597, 258] on div "Use IAM policies to manage access to DataBrew datasets." at bounding box center [526, 248] width 538 height 35
click at [257, 227] on input "a. Use IAM policies to manage access to DataBrew datasets." at bounding box center [257, 221] width 0 height 11
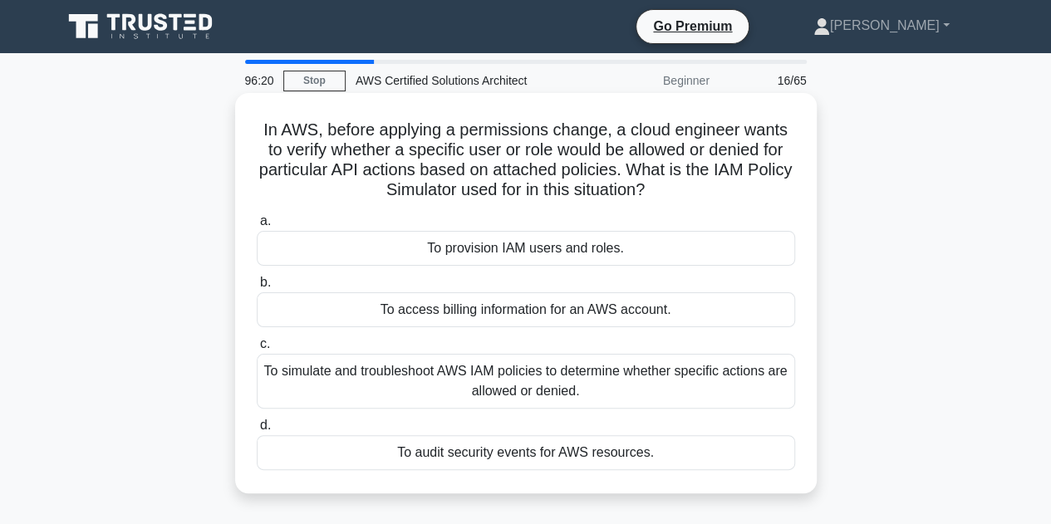
click at [638, 375] on div "To simulate and troubleshoot AWS IAM policies to determine whether specific act…" at bounding box center [526, 381] width 538 height 55
click at [257, 350] on input "c. To simulate and troubleshoot AWS IAM policies to determine whether specific …" at bounding box center [257, 344] width 0 height 11
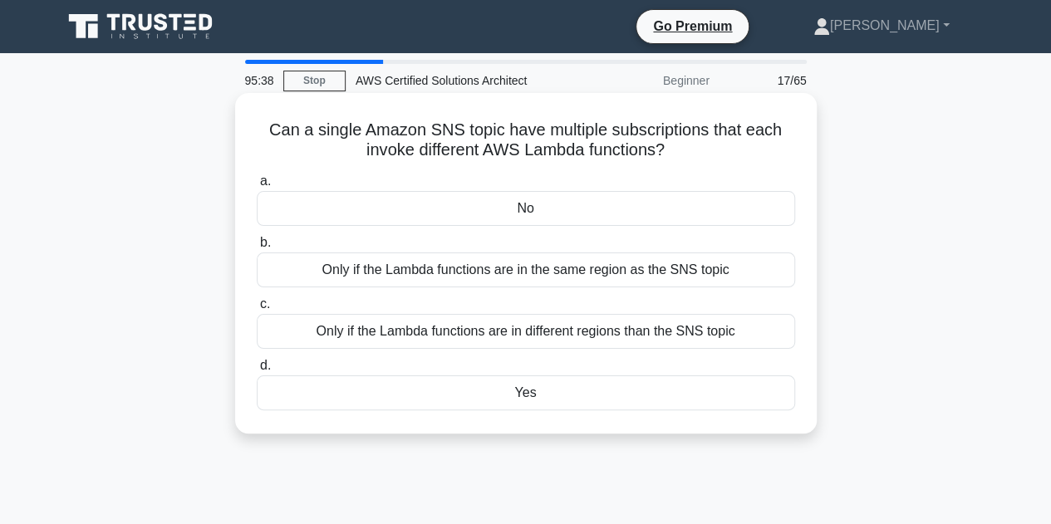
click at [600, 393] on div "Yes" at bounding box center [526, 393] width 538 height 35
click at [257, 371] on input "d. Yes" at bounding box center [257, 366] width 0 height 11
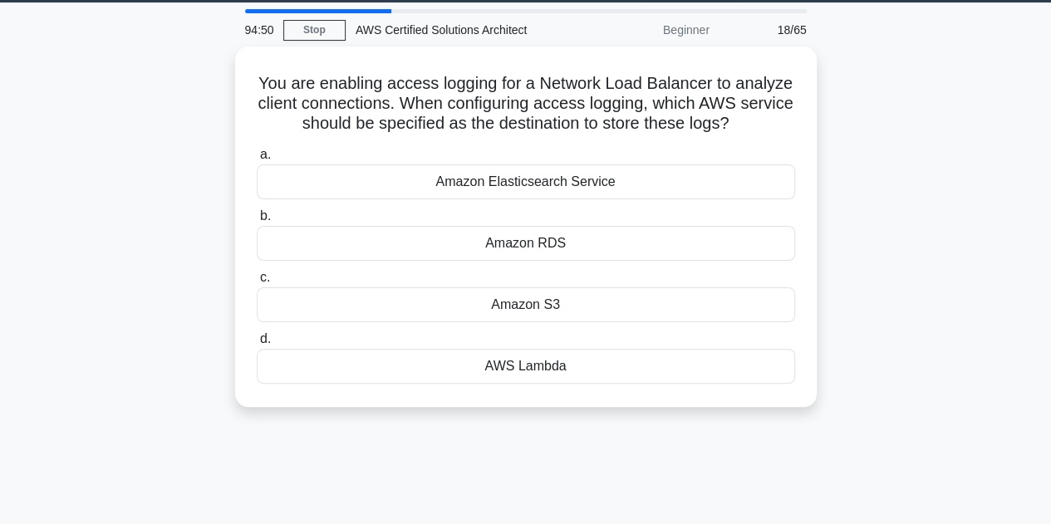
scroll to position [47, 0]
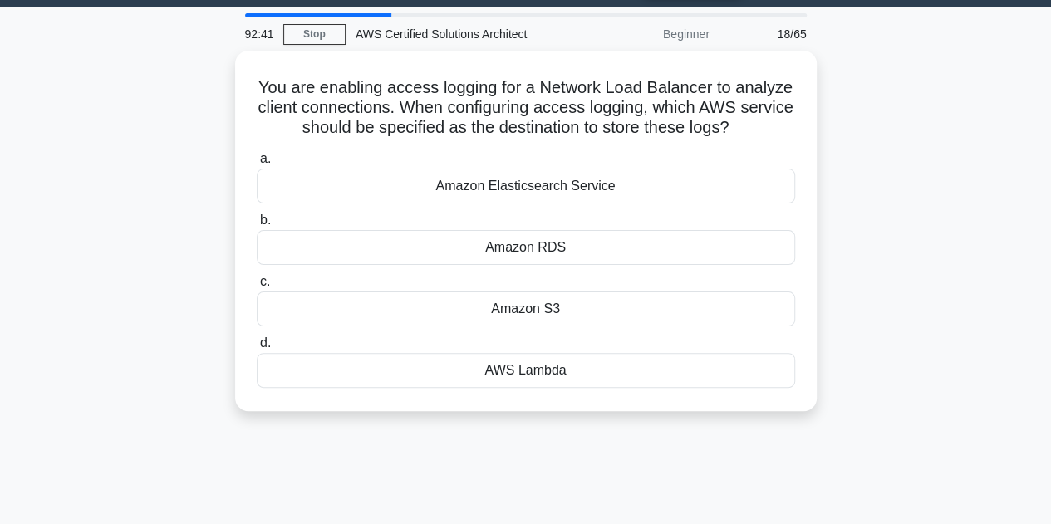
drag, startPoint x: 771, startPoint y: 126, endPoint x: 233, endPoint y: 86, distance: 539.2
click at [233, 86] on div "You are enabling access logging for a Network Load Balancer to analyze client c…" at bounding box center [525, 241] width 947 height 381
copy h5 "You are enabling access logging for a Network Load Balancer to analyze client c…"
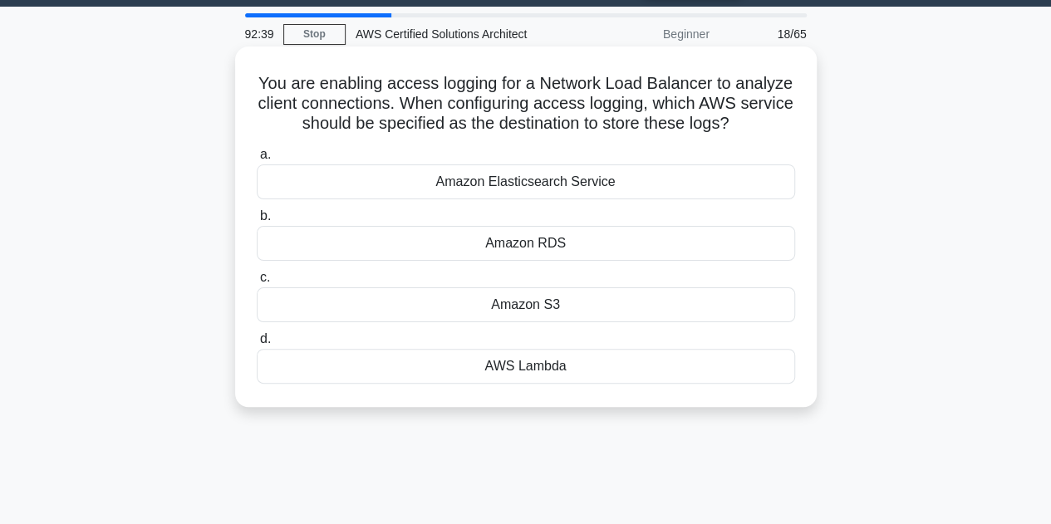
click at [460, 184] on div "Amazon Elasticsearch Service" at bounding box center [526, 182] width 538 height 35
click at [257, 160] on input "a. Amazon Elasticsearch Service" at bounding box center [257, 155] width 0 height 11
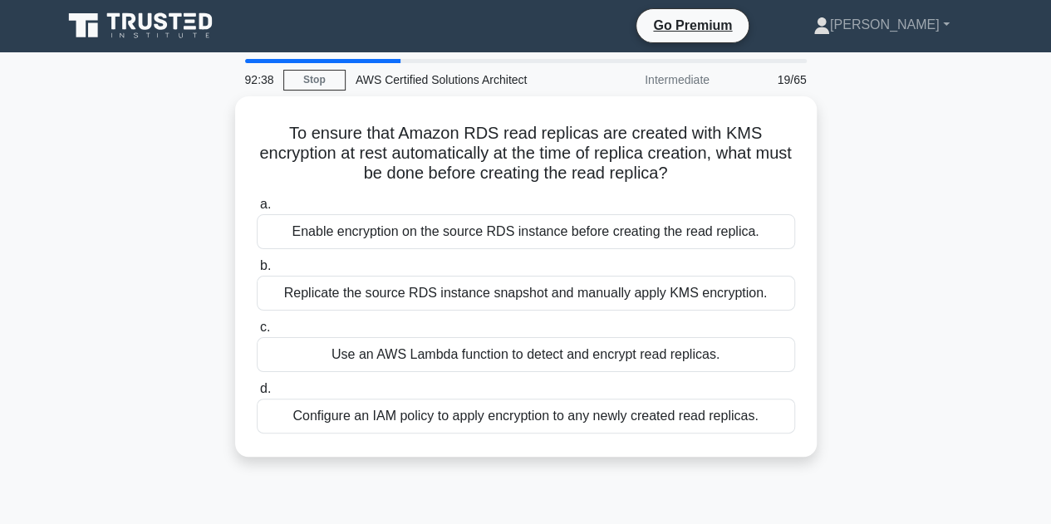
scroll to position [0, 0]
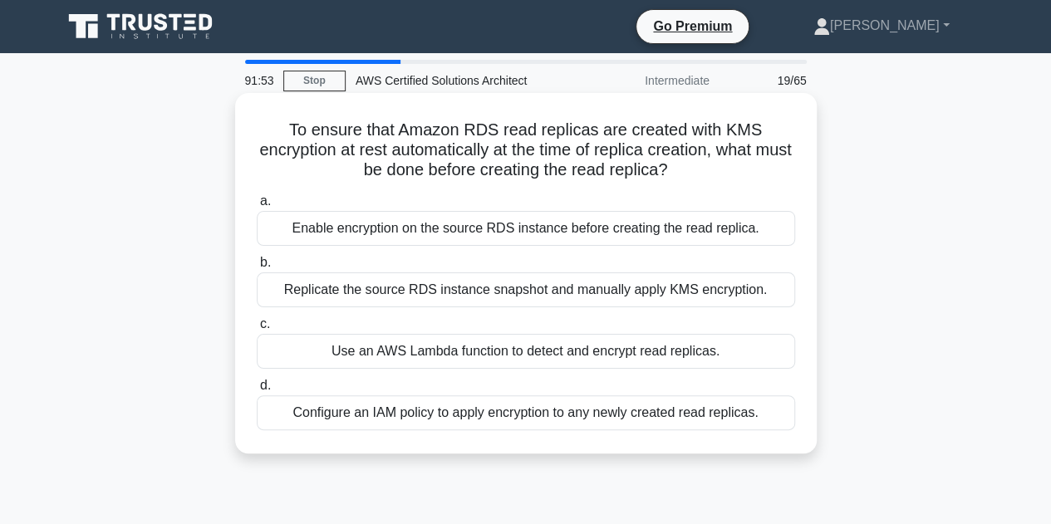
click at [557, 224] on div "Enable encryption on the source RDS instance before creating the read replica." at bounding box center [526, 228] width 538 height 35
click at [257, 207] on input "a. Enable encryption on the source RDS instance before creating the read replic…" at bounding box center [257, 201] width 0 height 11
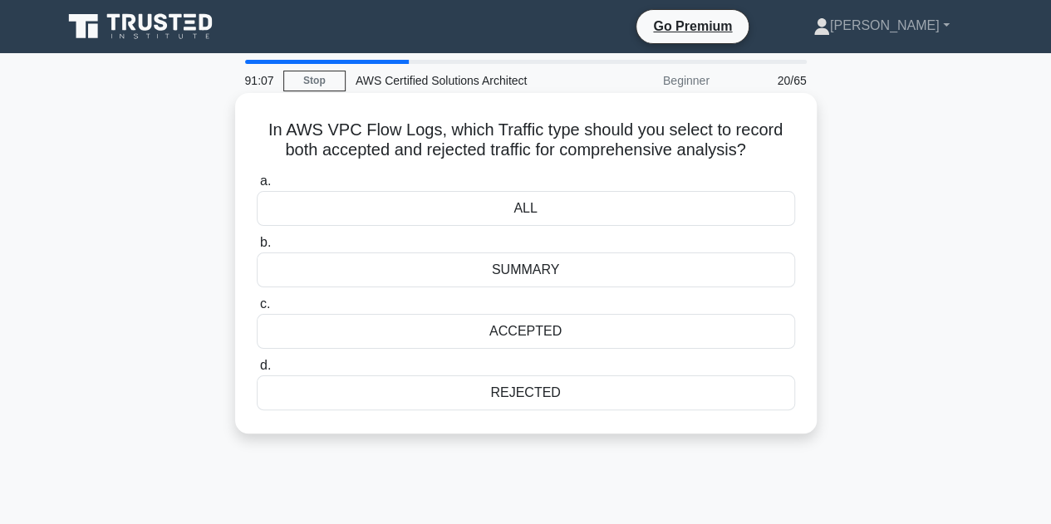
click at [555, 211] on div "ALL" at bounding box center [526, 208] width 538 height 35
click at [257, 187] on input "a. ALL" at bounding box center [257, 181] width 0 height 11
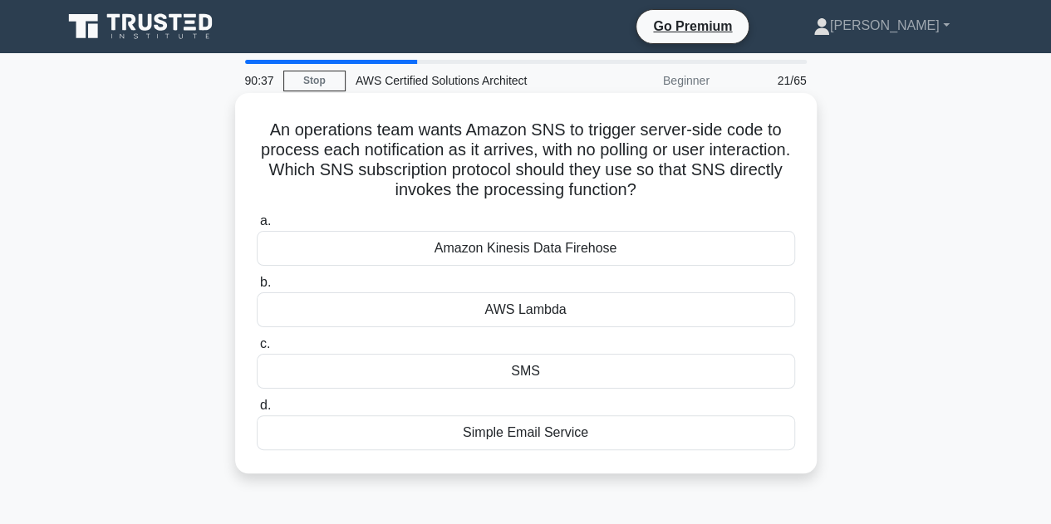
click at [552, 307] on div "AWS Lambda" at bounding box center [526, 309] width 538 height 35
click at [257, 288] on input "b. AWS Lambda" at bounding box center [257, 283] width 0 height 11
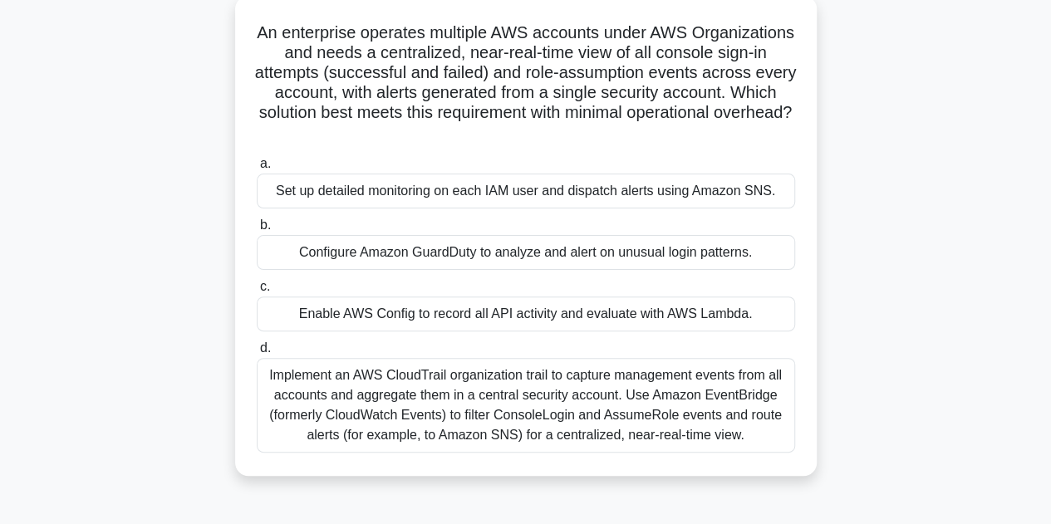
scroll to position [84, 0]
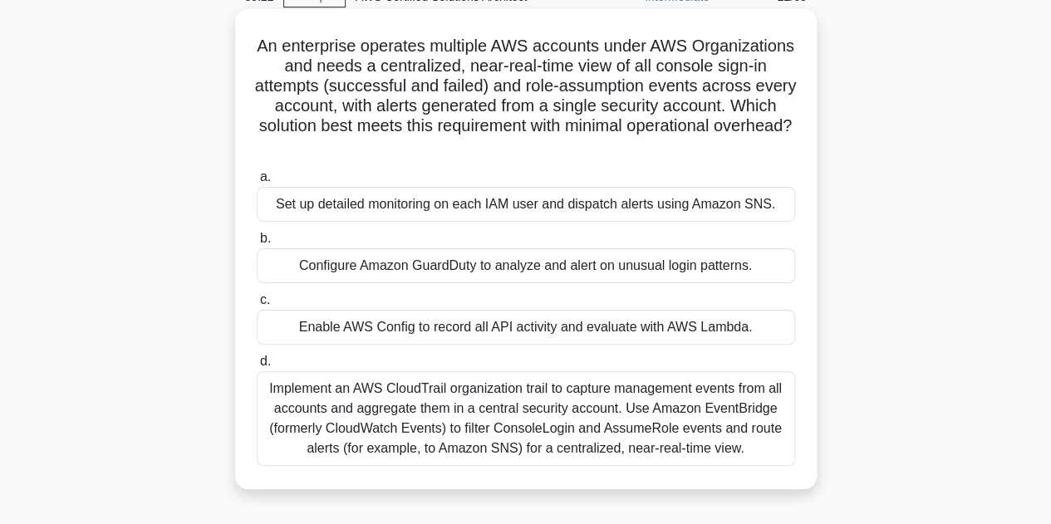
drag, startPoint x: 648, startPoint y: 149, endPoint x: 293, endPoint y: 46, distance: 369.5
click at [293, 46] on h5 "An enterprise operates multiple AWS accounts under AWS Organizations and needs …" at bounding box center [526, 96] width 542 height 121
copy h5 "An enterprise operates multiple AWS accounts under AWS Organizations and needs …"
click at [500, 430] on div "Implement an AWS CloudTrail organization trail to capture management events fro…" at bounding box center [526, 418] width 538 height 95
click at [257, 367] on input "d. Implement an AWS CloudTrail organization trail to capture management events …" at bounding box center [257, 361] width 0 height 11
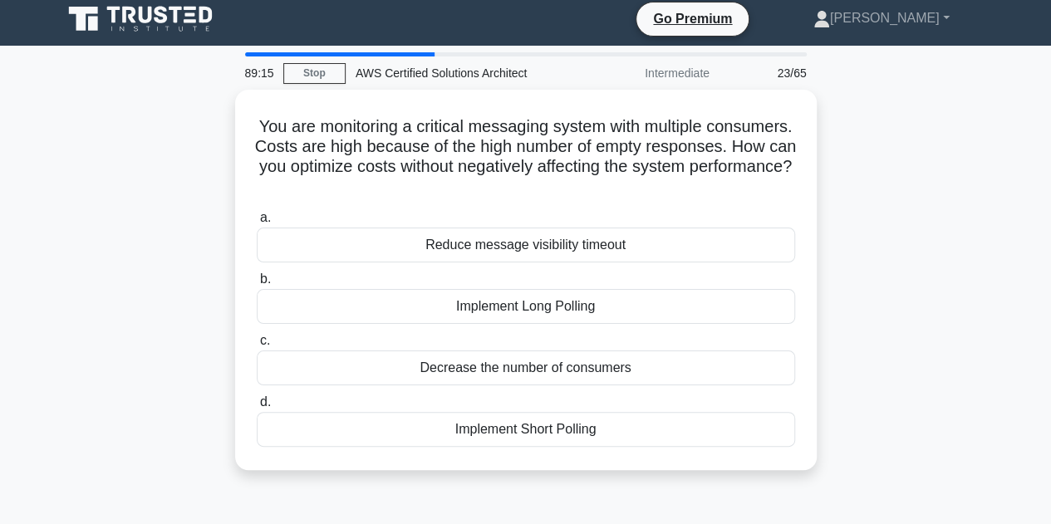
scroll to position [0, 0]
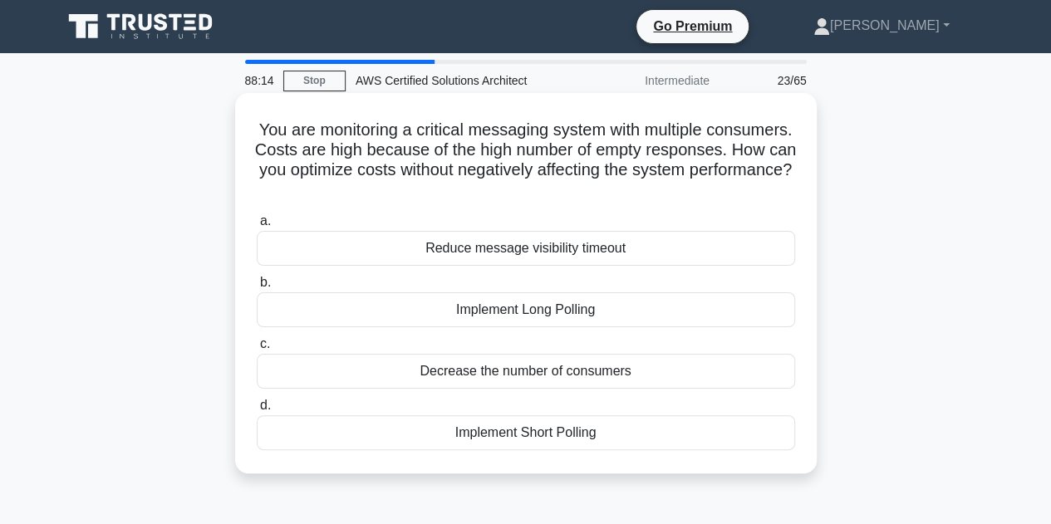
click at [543, 253] on div "Reduce message visibility timeout" at bounding box center [526, 248] width 538 height 35
click at [257, 227] on input "a. Reduce message visibility timeout" at bounding box center [257, 221] width 0 height 11
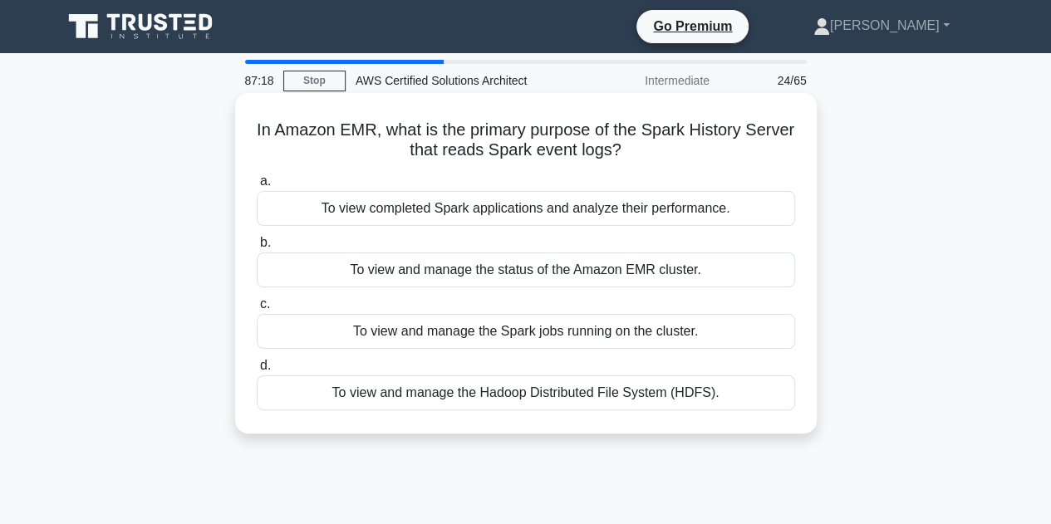
click at [523, 393] on div "To view and manage the Hadoop Distributed File System (HDFS)." at bounding box center [526, 393] width 538 height 35
click at [257, 371] on input "d. To view and manage the Hadoop Distributed File System (HDFS)." at bounding box center [257, 366] width 0 height 11
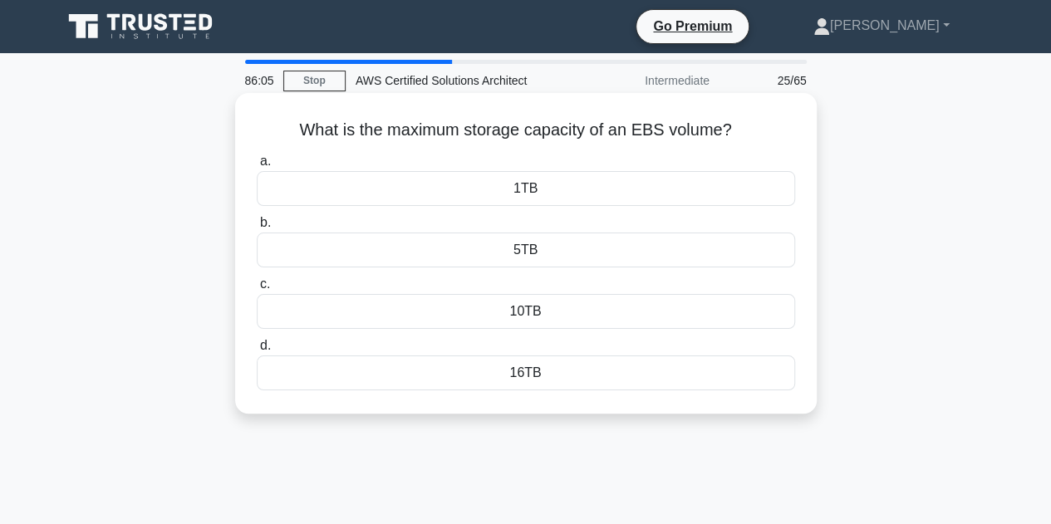
click at [564, 376] on div "16TB" at bounding box center [526, 373] width 538 height 35
click at [257, 351] on input "d. 16TB" at bounding box center [257, 346] width 0 height 11
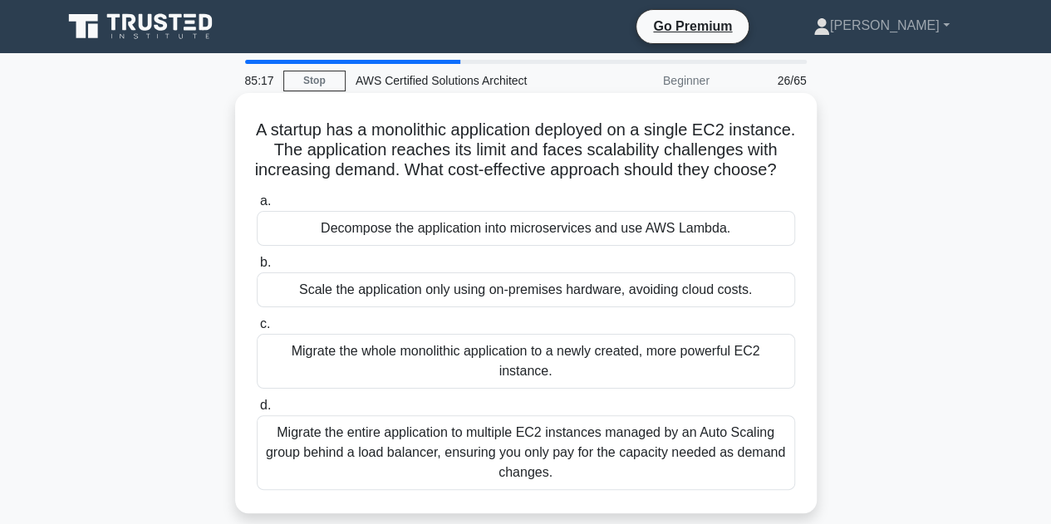
click at [524, 484] on div "Migrate the entire application to multiple EC2 instances managed by an Auto Sca…" at bounding box center [526, 452] width 538 height 75
click at [257, 411] on input "d. Migrate the entire application to multiple EC2 instances managed by an Auto …" at bounding box center [257, 406] width 0 height 11
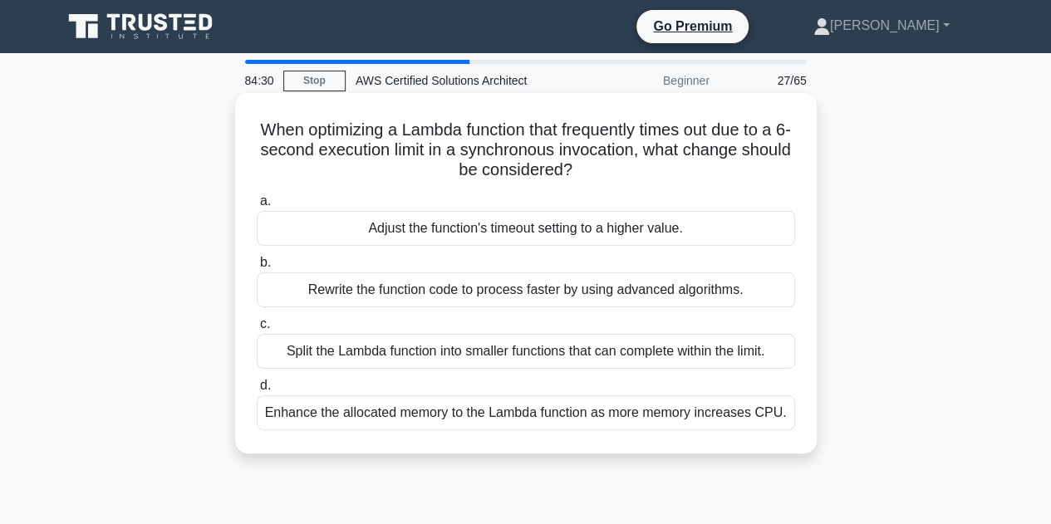
click at [587, 233] on div "Adjust the function's timeout setting to a higher value." at bounding box center [526, 228] width 538 height 35
click at [257, 207] on input "a. Adjust the function's timeout setting to a higher value." at bounding box center [257, 201] width 0 height 11
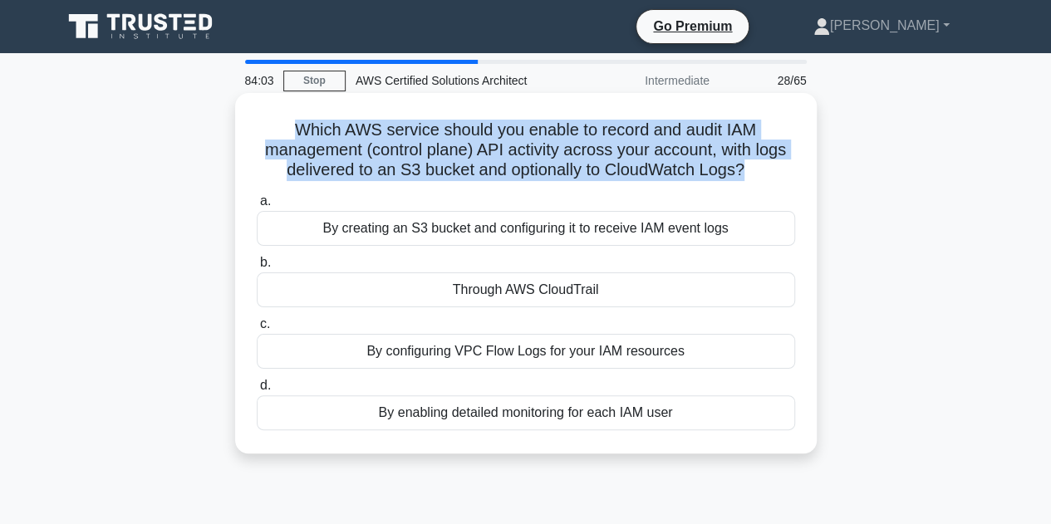
drag, startPoint x: 748, startPoint y: 175, endPoint x: 283, endPoint y: 135, distance: 467.1
click at [283, 135] on h5 "Which AWS service should you enable to record and audit IAM management (control…" at bounding box center [526, 150] width 542 height 61
copy h5 "Which AWS service should you enable to record and audit IAM management (control…"
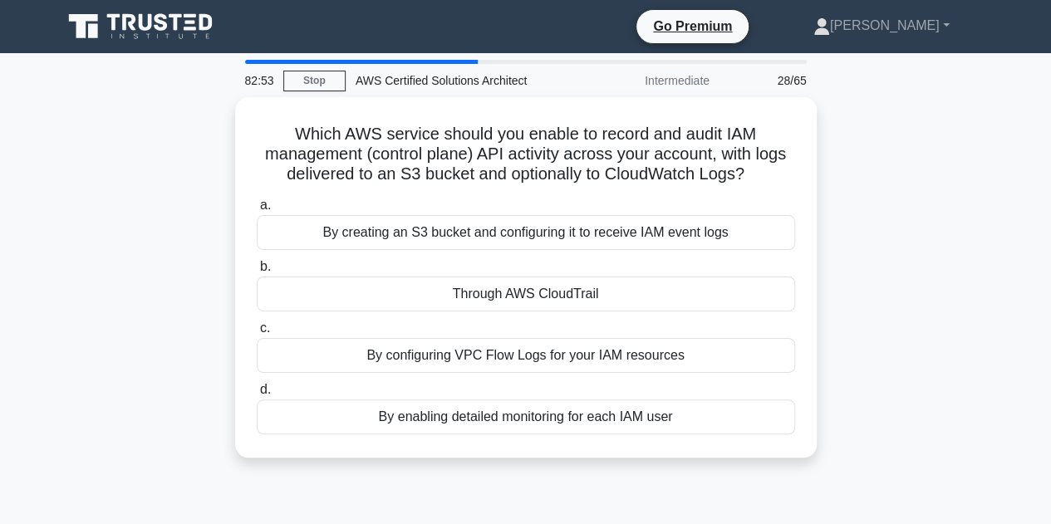
click at [877, 174] on div "Which AWS service should you enable to record and audit IAM management (control…" at bounding box center [525, 287] width 947 height 381
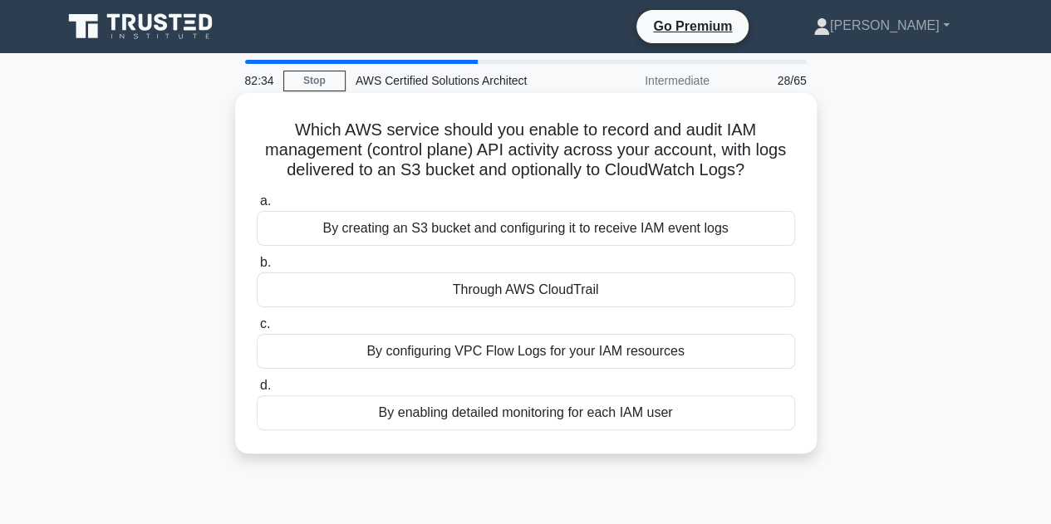
click at [585, 235] on div "By creating an S3 bucket and configuring it to receive IAM event logs" at bounding box center [526, 228] width 538 height 35
click at [257, 207] on input "a. By creating an S3 bucket and configuring it to receive IAM event logs" at bounding box center [257, 201] width 0 height 11
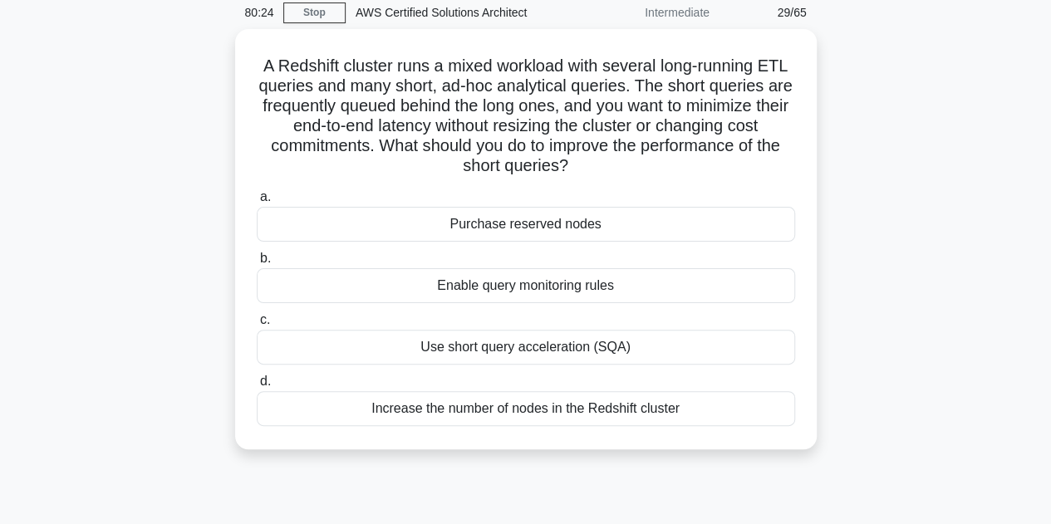
scroll to position [88, 0]
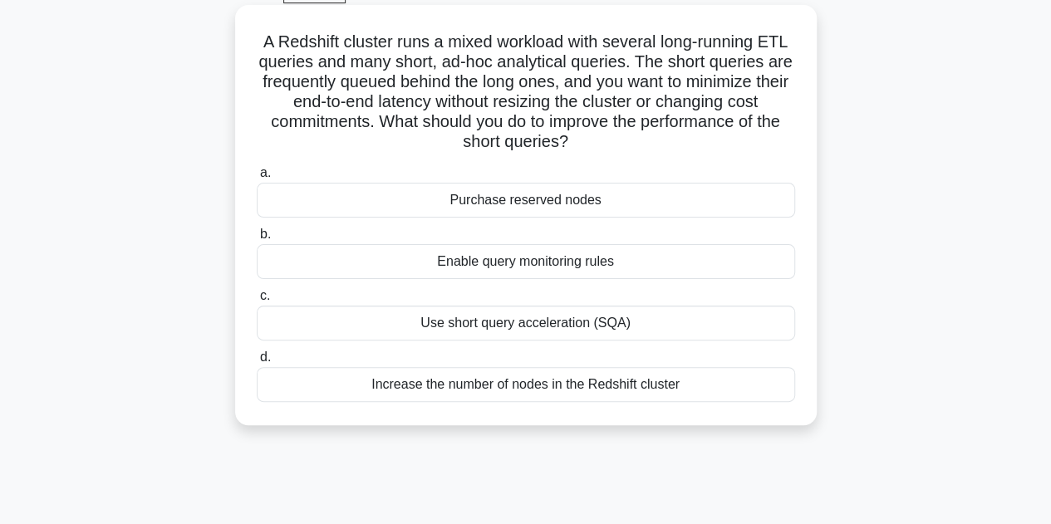
click at [638, 385] on div "Increase the number of nodes in the Redshift cluster" at bounding box center [526, 384] width 538 height 35
click at [257, 363] on input "d. Increase the number of nodes in the Redshift cluster" at bounding box center [257, 357] width 0 height 11
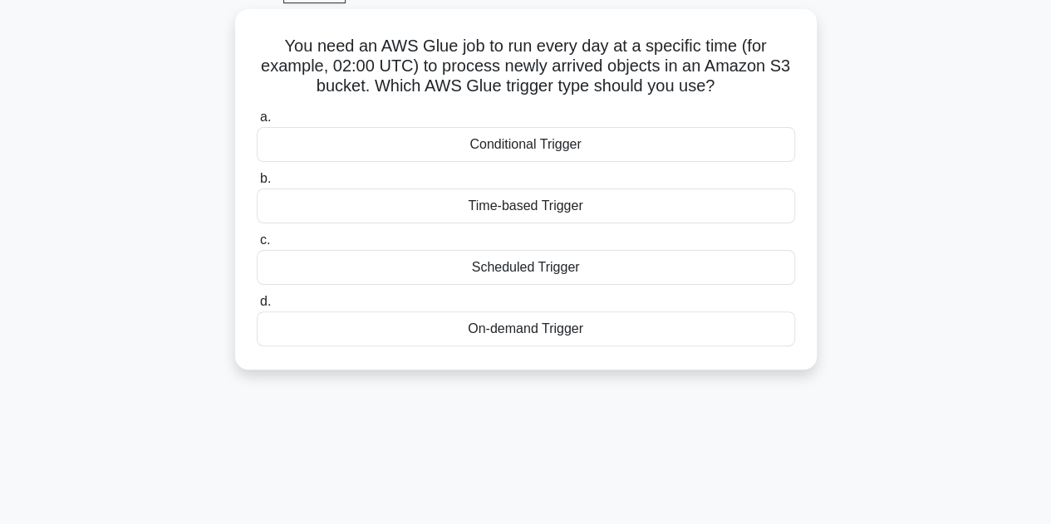
scroll to position [0, 0]
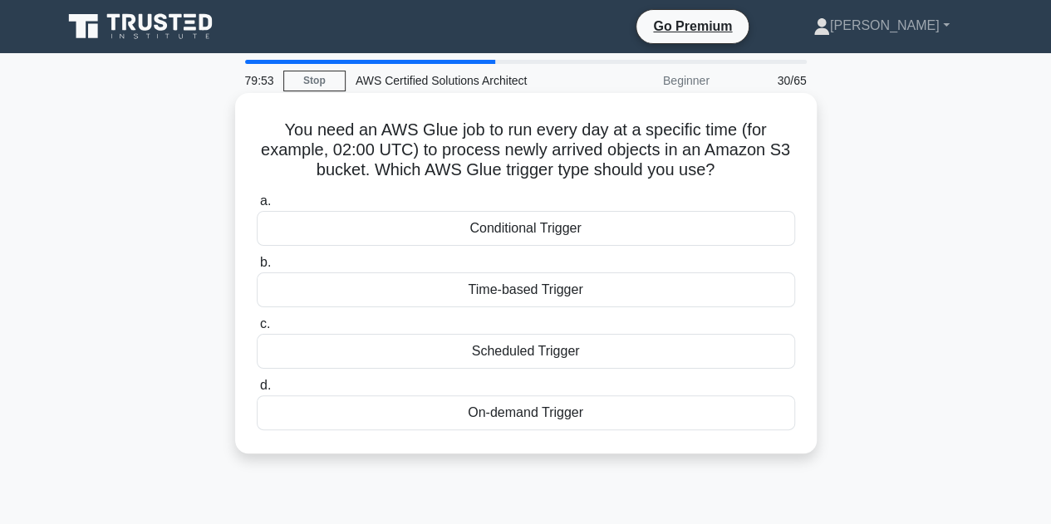
click at [595, 360] on div "Scheduled Trigger" at bounding box center [526, 351] width 538 height 35
click at [257, 330] on input "c. Scheduled Trigger" at bounding box center [257, 324] width 0 height 11
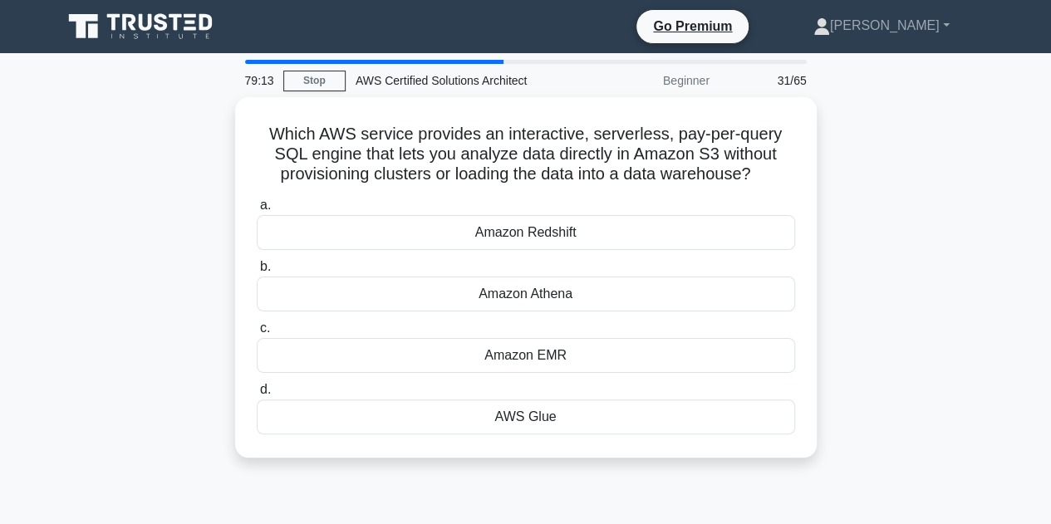
click at [696, 496] on div "79:13 Stop AWS Certified Solutions Architect Beginner 31/65 Which AWS service p…" at bounding box center [525, 475] width 947 height 831
click at [643, 475] on div "Which AWS service provides an interactive, serverless, pay-per-query SQL engine…" at bounding box center [525, 287] width 947 height 381
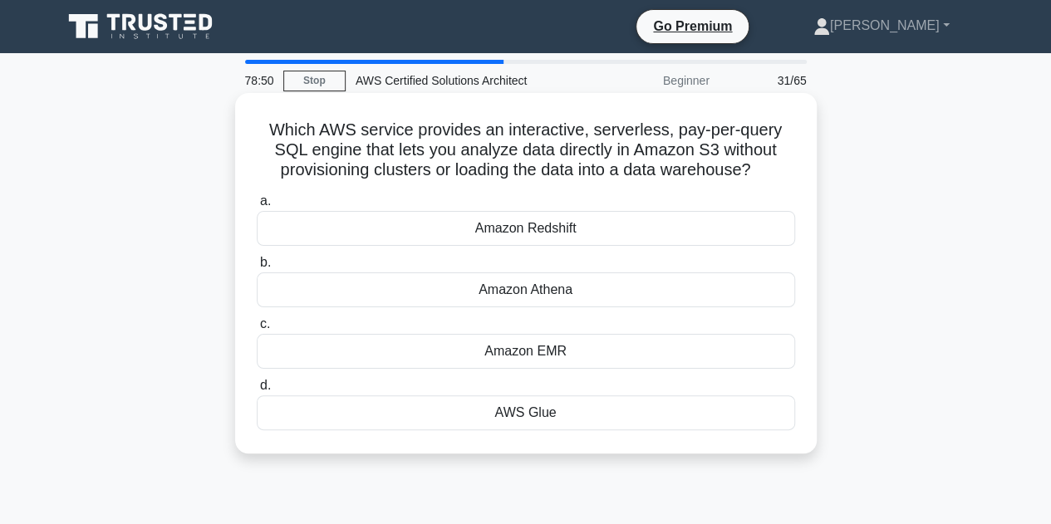
click at [605, 287] on div "Amazon Athena" at bounding box center [526, 290] width 538 height 35
click at [257, 268] on input "b. Amazon Athena" at bounding box center [257, 263] width 0 height 11
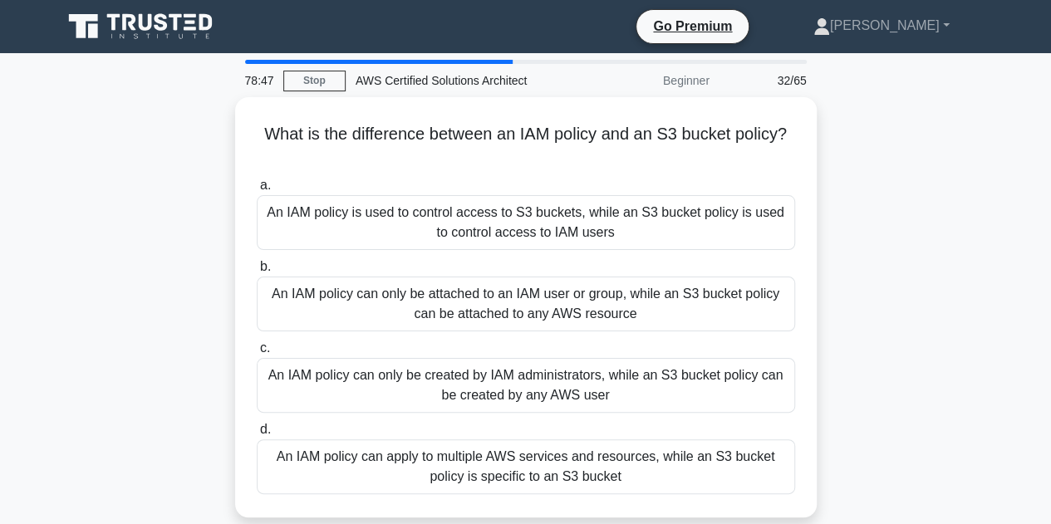
click at [975, 170] on div "What is the difference between an IAM policy and an S3 bucket policy? .spinner_…" at bounding box center [525, 317] width 947 height 440
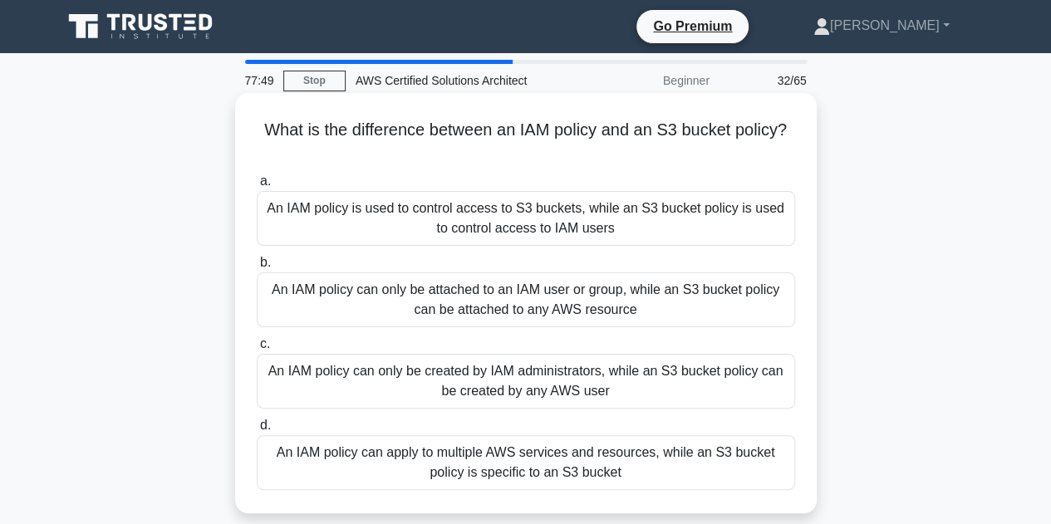
click at [741, 466] on div "An IAM policy can apply to multiple AWS services and resources, while an S3 buc…" at bounding box center [526, 462] width 538 height 55
click at [257, 431] on input "d. An IAM policy can apply to multiple AWS services and resources, while an S3 …" at bounding box center [257, 425] width 0 height 11
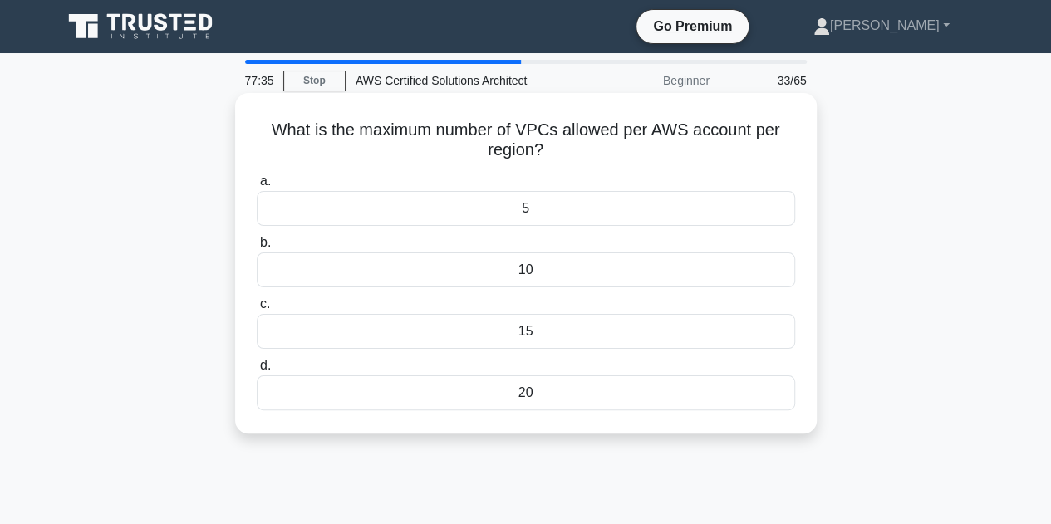
click at [690, 206] on div "5" at bounding box center [526, 208] width 538 height 35
click at [257, 187] on input "a. 5" at bounding box center [257, 181] width 0 height 11
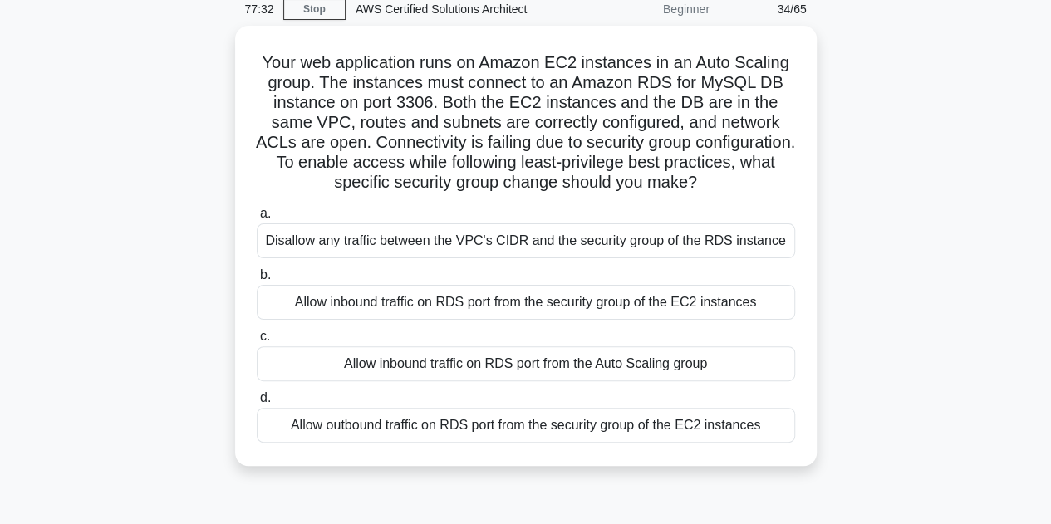
scroll to position [76, 0]
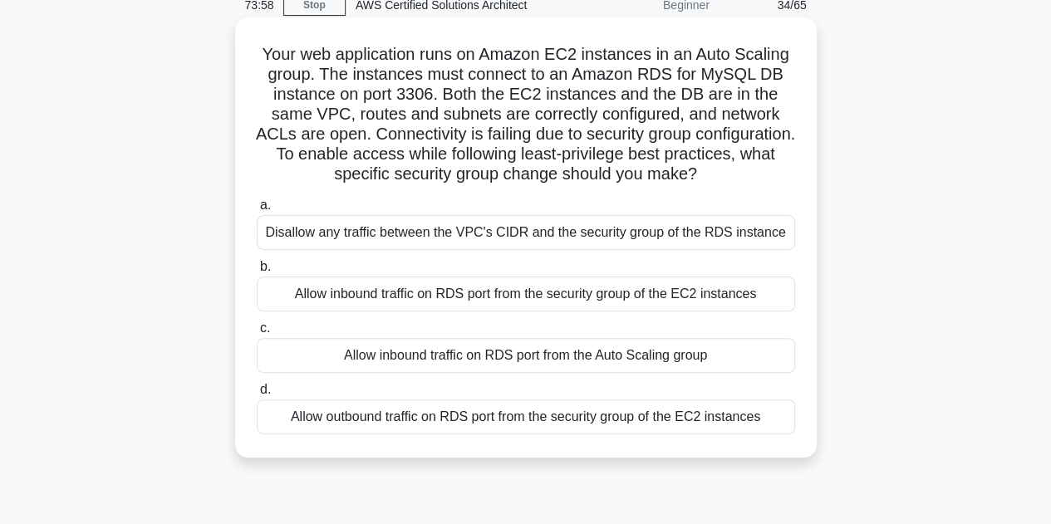
click at [587, 358] on div "Allow inbound traffic on RDS port from the Auto Scaling group" at bounding box center [526, 355] width 538 height 35
click at [257, 334] on input "c. Allow inbound traffic on RDS port from the Auto Scaling group" at bounding box center [257, 328] width 0 height 11
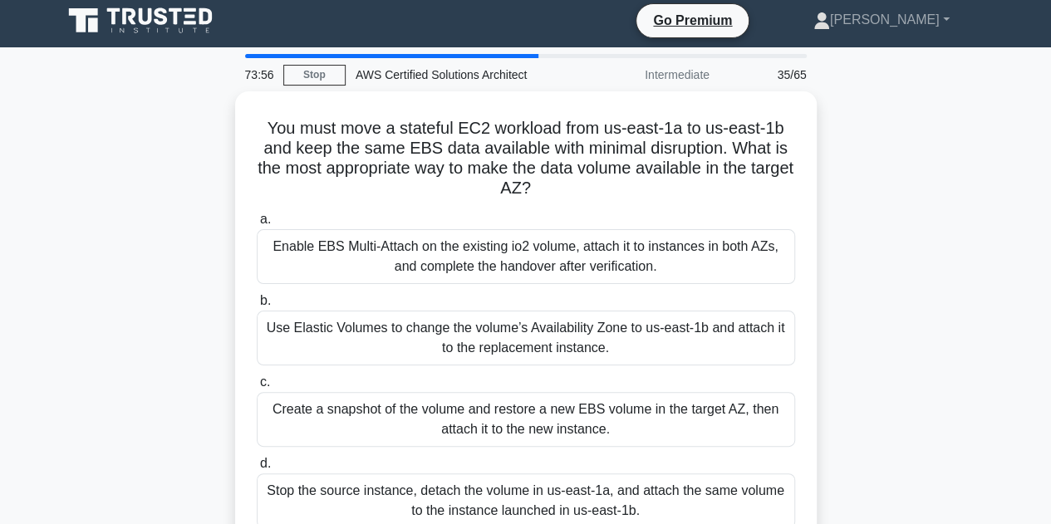
scroll to position [0, 0]
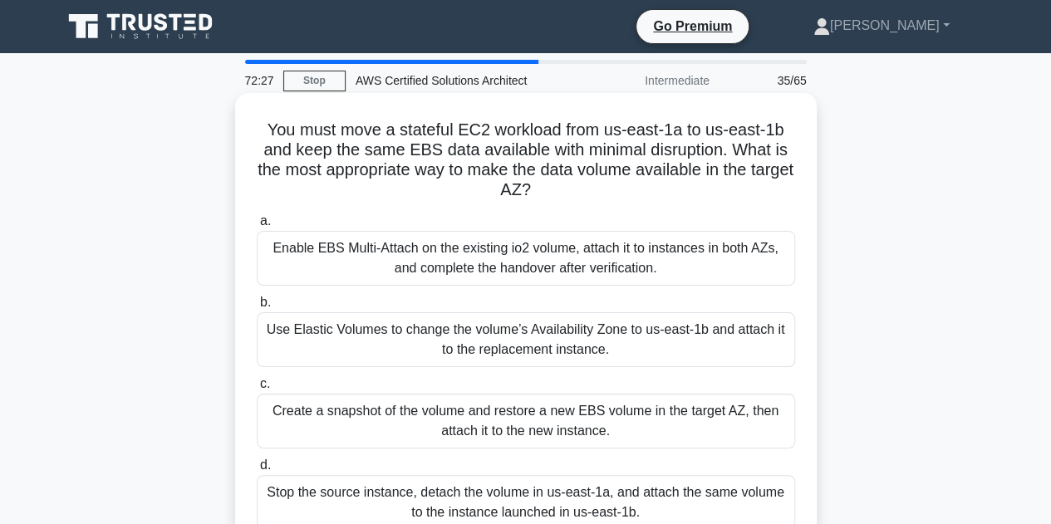
click at [582, 422] on div "Create a snapshot of the volume and restore a new EBS volume in the target AZ, …" at bounding box center [526, 421] width 538 height 55
click at [257, 390] on input "c. Create a snapshot of the volume and restore a new EBS volume in the target A…" at bounding box center [257, 384] width 0 height 11
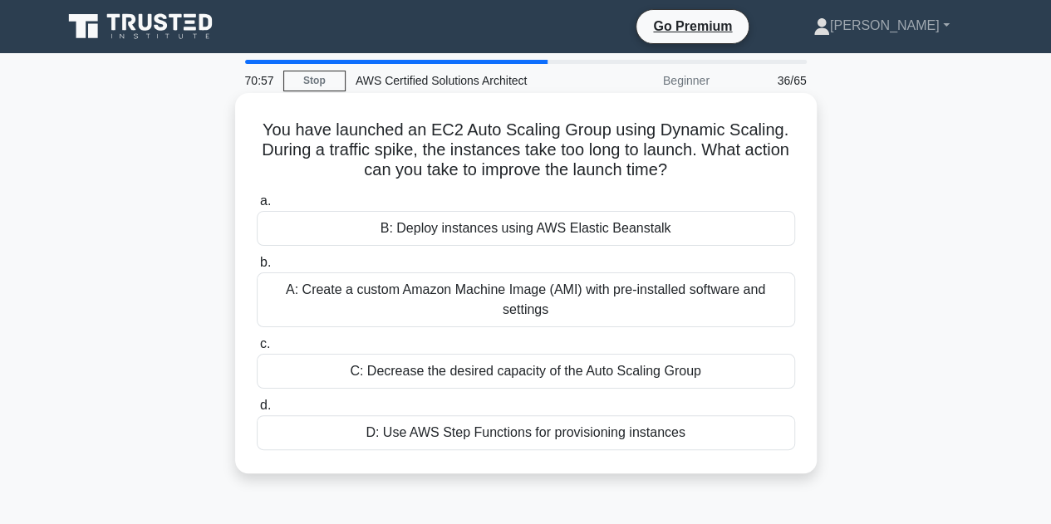
click at [553, 229] on div "B: Deploy instances using AWS Elastic Beanstalk" at bounding box center [526, 228] width 538 height 35
click at [257, 207] on input "a. B: Deploy instances using AWS Elastic Beanstalk" at bounding box center [257, 201] width 0 height 11
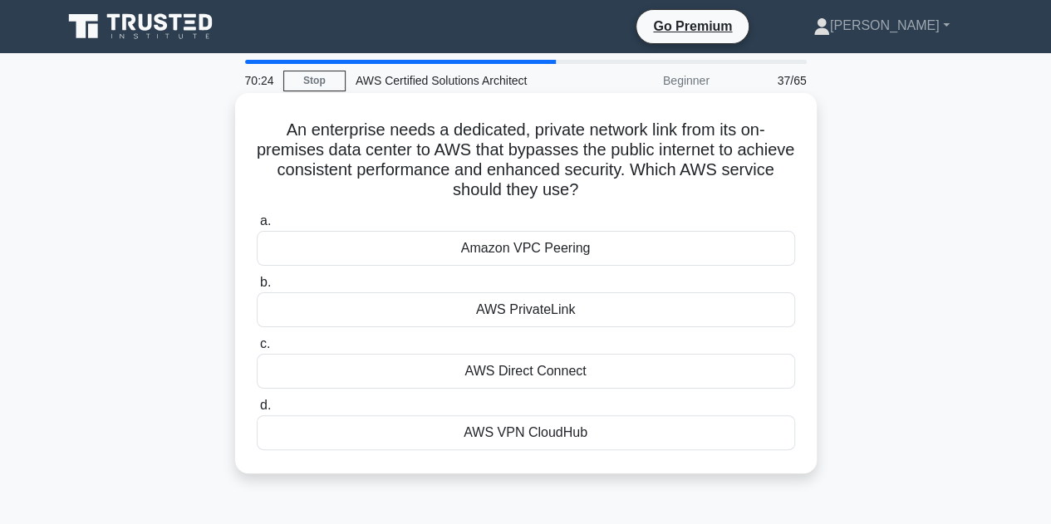
click at [570, 373] on div "AWS Direct Connect" at bounding box center [526, 371] width 538 height 35
click at [257, 350] on input "c. AWS Direct Connect" at bounding box center [257, 344] width 0 height 11
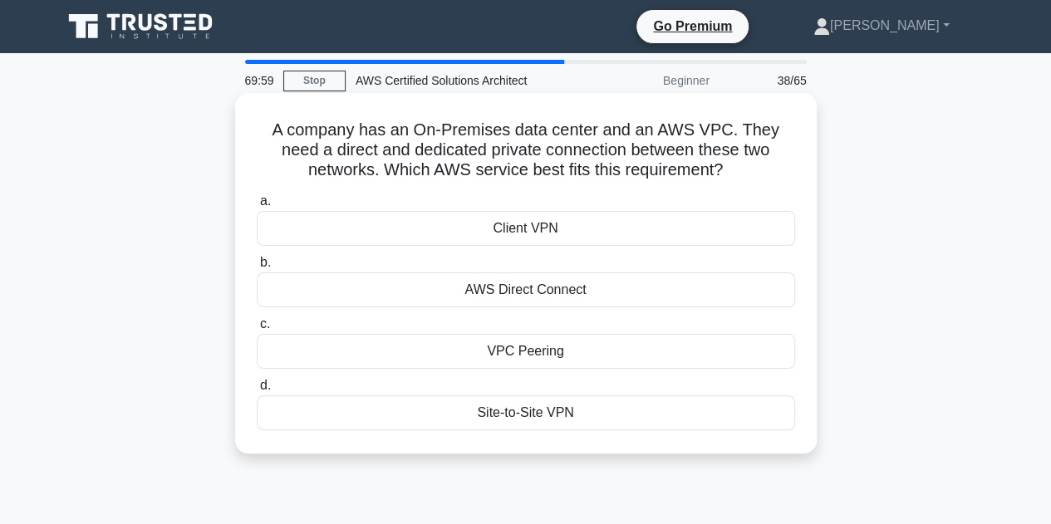
click at [592, 297] on div "AWS Direct Connect" at bounding box center [526, 290] width 538 height 35
click at [257, 268] on input "b. AWS Direct Connect" at bounding box center [257, 263] width 0 height 11
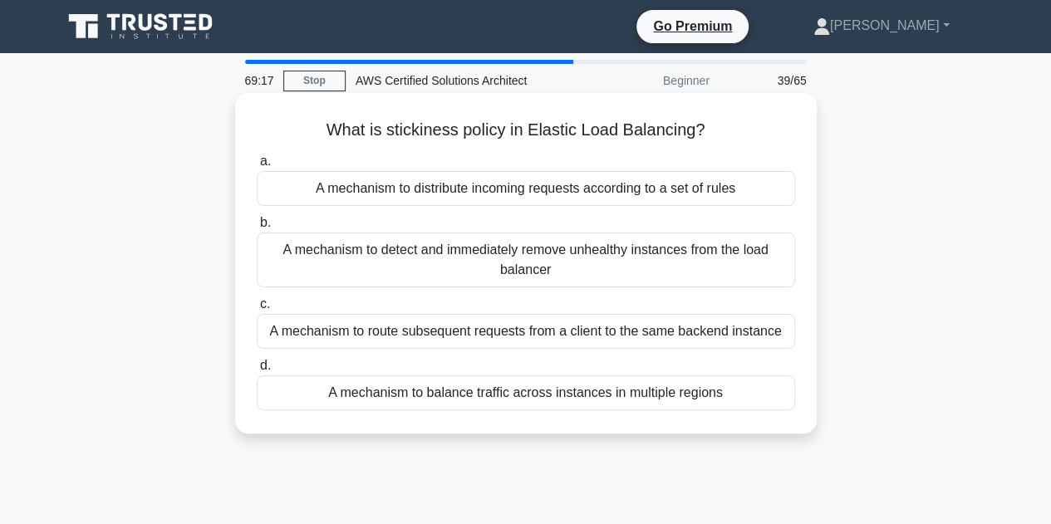
click at [641, 261] on div "A mechanism to detect and immediately remove unhealthy instances from the load …" at bounding box center [526, 260] width 538 height 55
click at [257, 229] on input "b. A mechanism to detect and immediately remove unhealthy instances from the lo…" at bounding box center [257, 223] width 0 height 11
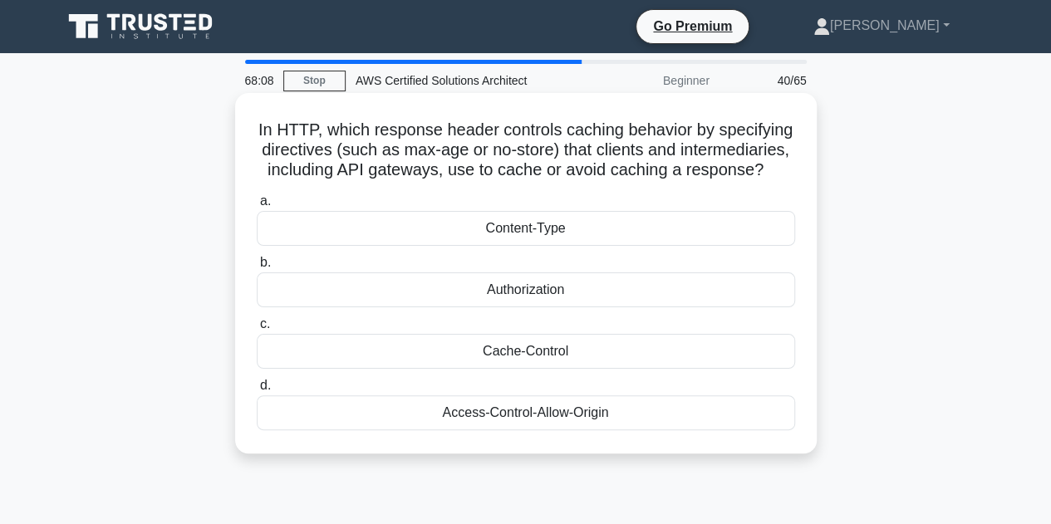
drag, startPoint x: 254, startPoint y: 125, endPoint x: 803, endPoint y: 179, distance: 551.1
click at [803, 179] on div "In HTTP, which response header controls caching behavior by specifying directiv…" at bounding box center [526, 273] width 568 height 347
copy h5 "In HTTP, which response header controls caching behavior by specifying directiv…"
click at [553, 356] on div "Cache-Control" at bounding box center [526, 351] width 538 height 35
click at [257, 330] on input "c. Cache-Control" at bounding box center [257, 324] width 0 height 11
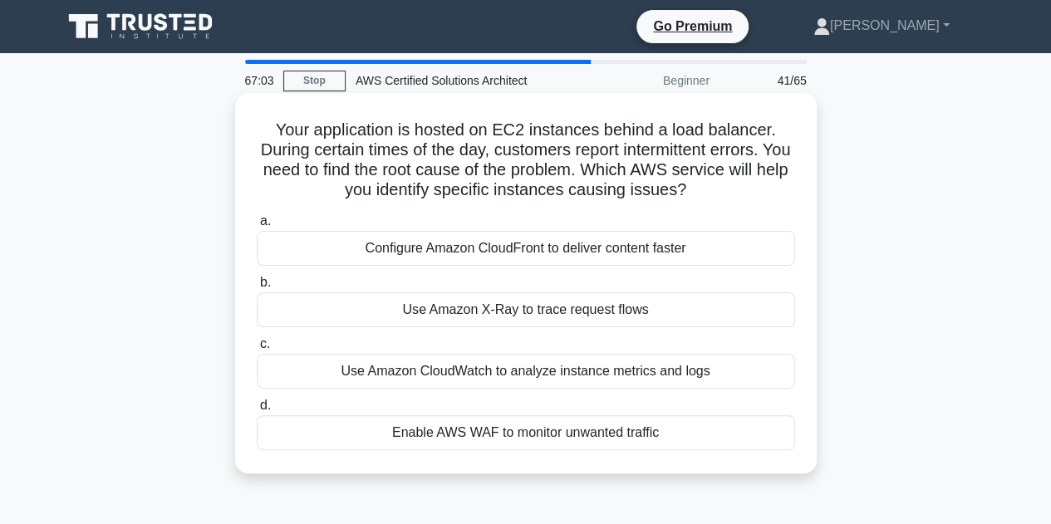
drag, startPoint x: 572, startPoint y: 314, endPoint x: 721, endPoint y: 302, distance: 150.0
click at [721, 302] on div "Use Amazon X-Ray to trace request flows" at bounding box center [526, 309] width 538 height 35
click at [257, 288] on input "b. Use Amazon X-Ray to trace request flows" at bounding box center [257, 283] width 0 height 11
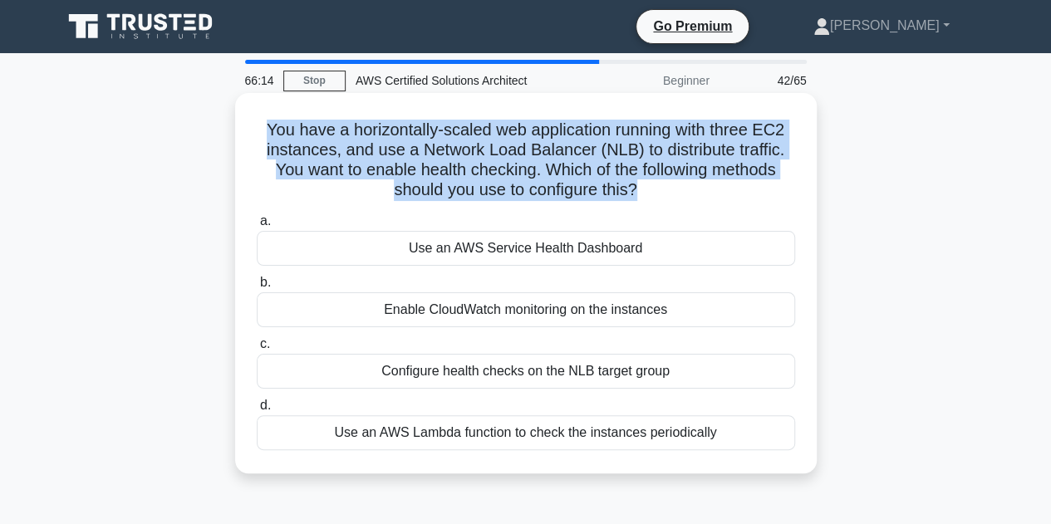
drag, startPoint x: 639, startPoint y: 188, endPoint x: 254, endPoint y: 135, distance: 388.3
click at [255, 135] on h5 "You have a horizontally-scaled web application running with three EC2 instances…" at bounding box center [526, 160] width 542 height 81
copy h5 "You have a horizontally-scaled web application running with three EC2 instances…"
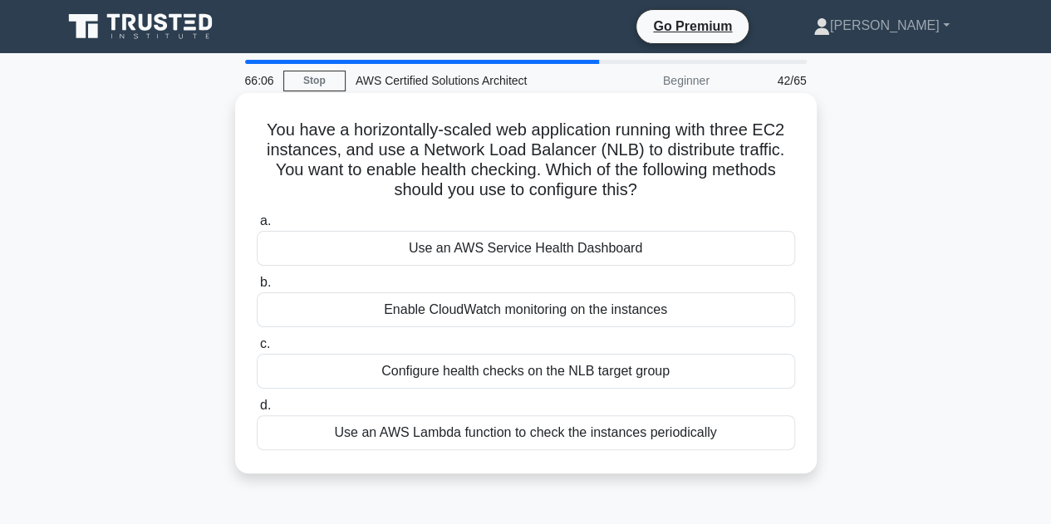
click at [505, 374] on div "Configure health checks on the NLB target group" at bounding box center [526, 371] width 538 height 35
click at [257, 350] on input "c. Configure health checks on the NLB target group" at bounding box center [257, 344] width 0 height 11
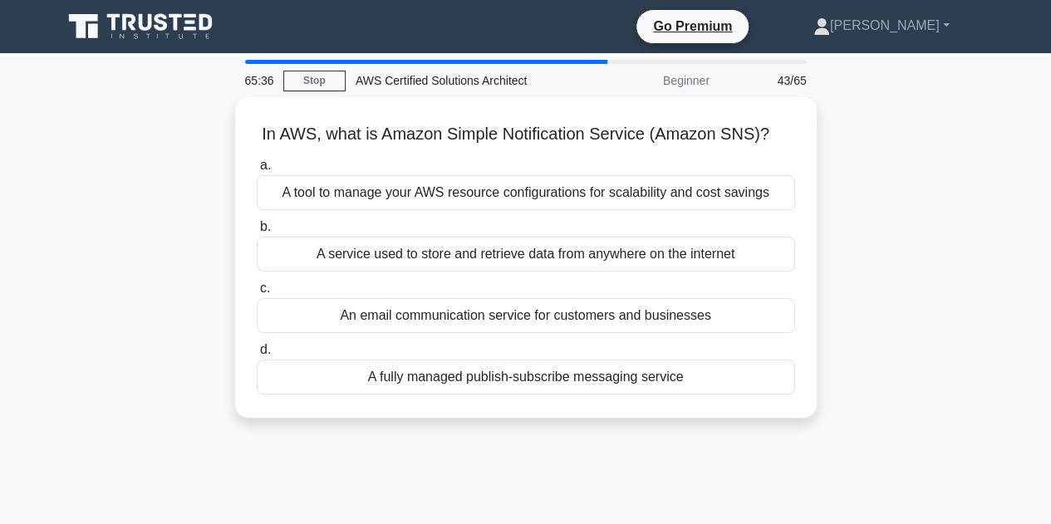
click at [505, 374] on div "A fully managed publish-subscribe messaging service" at bounding box center [526, 377] width 538 height 35
click at [257, 356] on input "d. A fully managed publish-subscribe messaging service" at bounding box center [257, 350] width 0 height 11
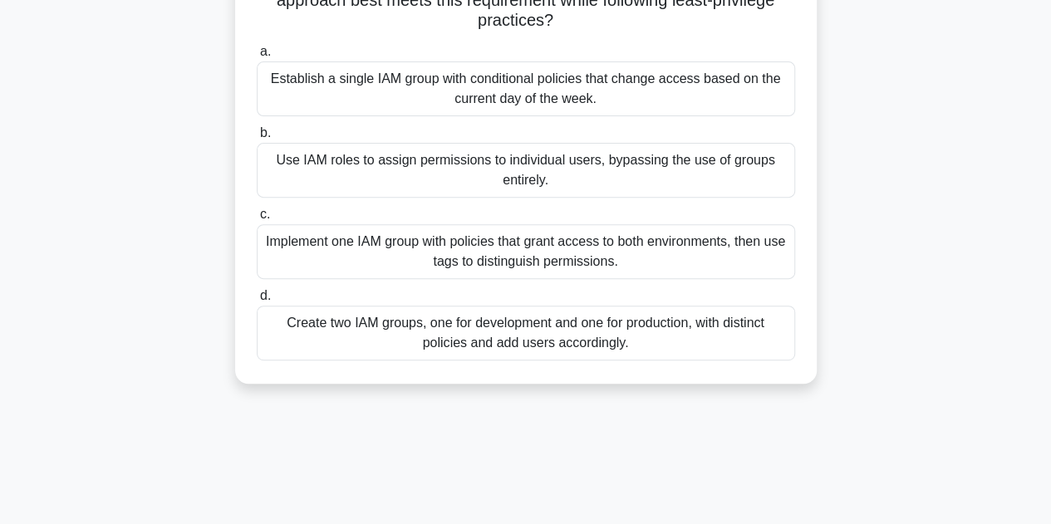
scroll to position [217, 0]
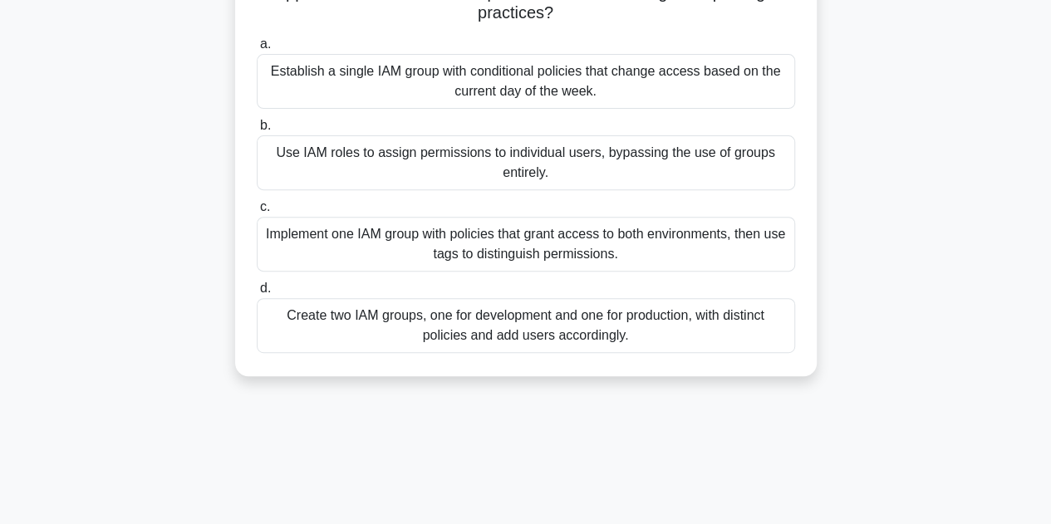
click at [660, 332] on div "Create two IAM groups, one for development and one for production, with distinc…" at bounding box center [526, 325] width 538 height 55
click at [257, 294] on input "d. Create two IAM groups, one for development and one for production, with dist…" at bounding box center [257, 288] width 0 height 11
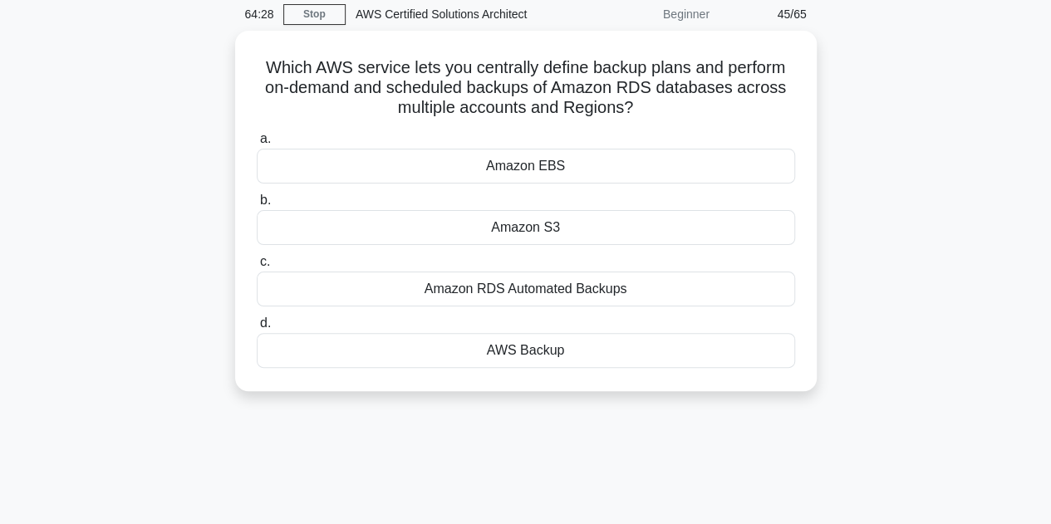
scroll to position [0, 0]
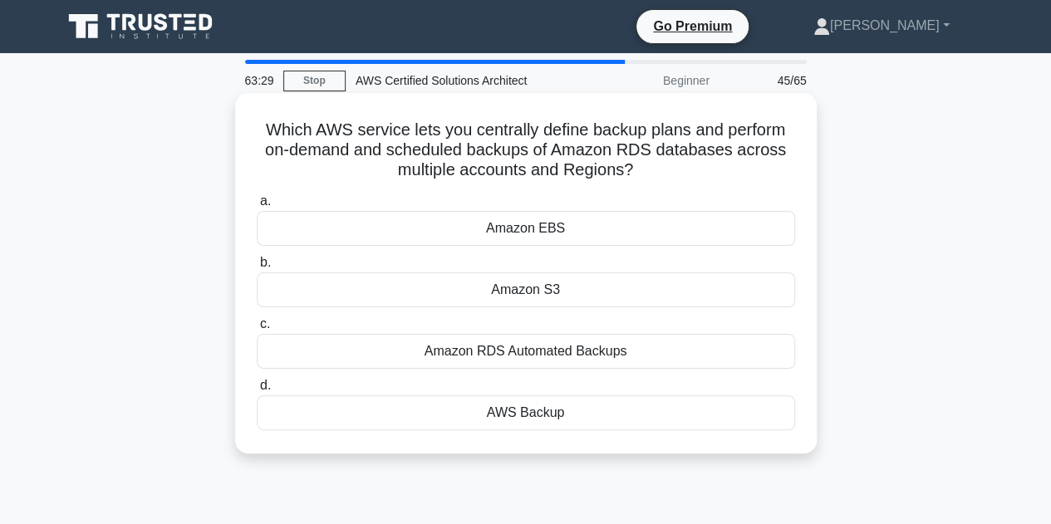
drag, startPoint x: 733, startPoint y: 358, endPoint x: 698, endPoint y: 354, distance: 35.1
click at [698, 354] on div "Amazon RDS Automated Backups" at bounding box center [526, 351] width 538 height 35
click at [257, 330] on input "c. Amazon RDS Automated Backups" at bounding box center [257, 324] width 0 height 11
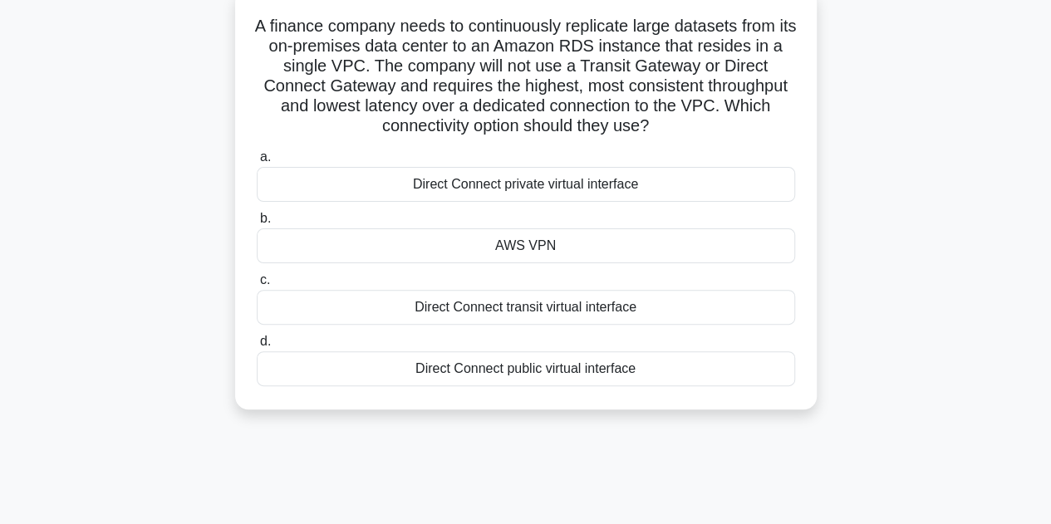
scroll to position [106, 0]
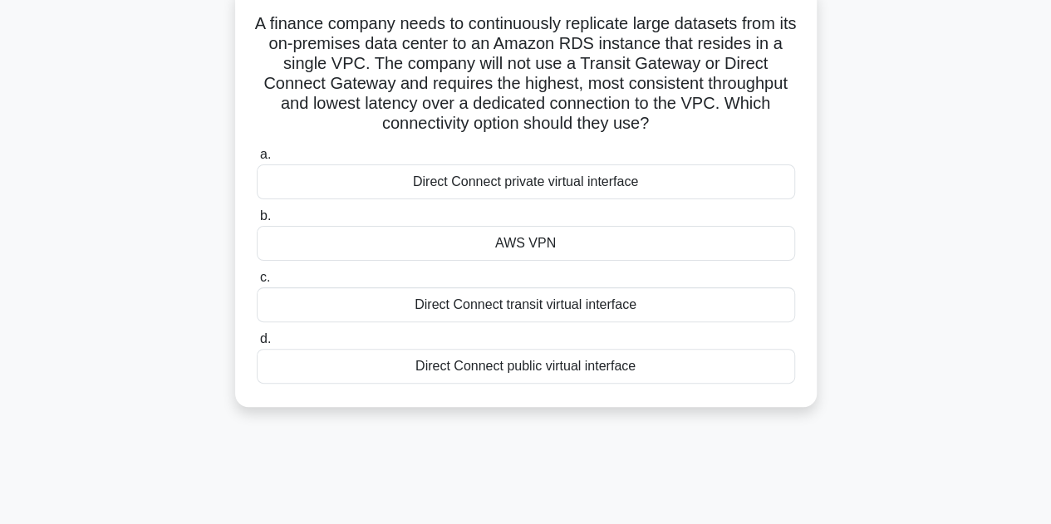
click at [731, 181] on div "Direct Connect private virtual interface" at bounding box center [526, 182] width 538 height 35
click at [257, 160] on input "a. Direct Connect private virtual interface" at bounding box center [257, 155] width 0 height 11
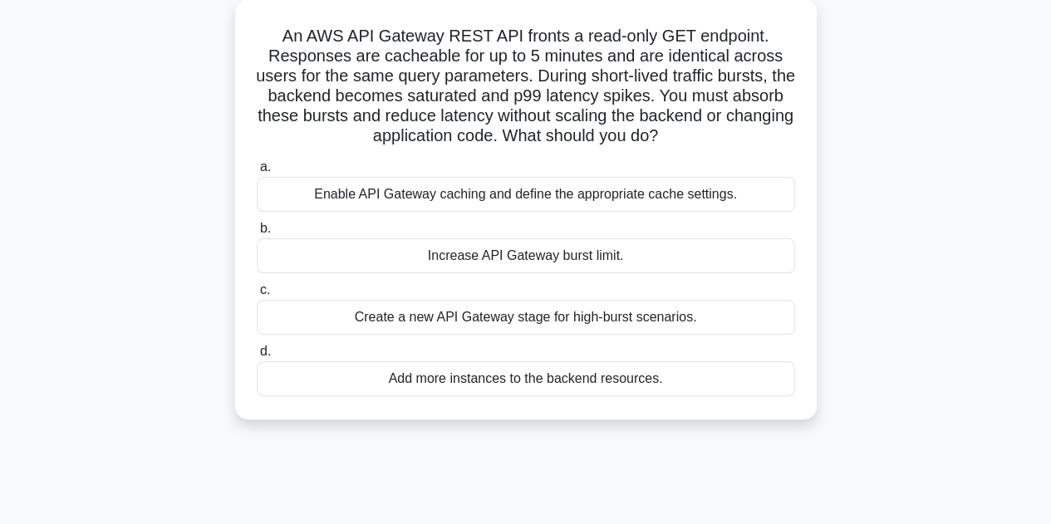
scroll to position [117, 0]
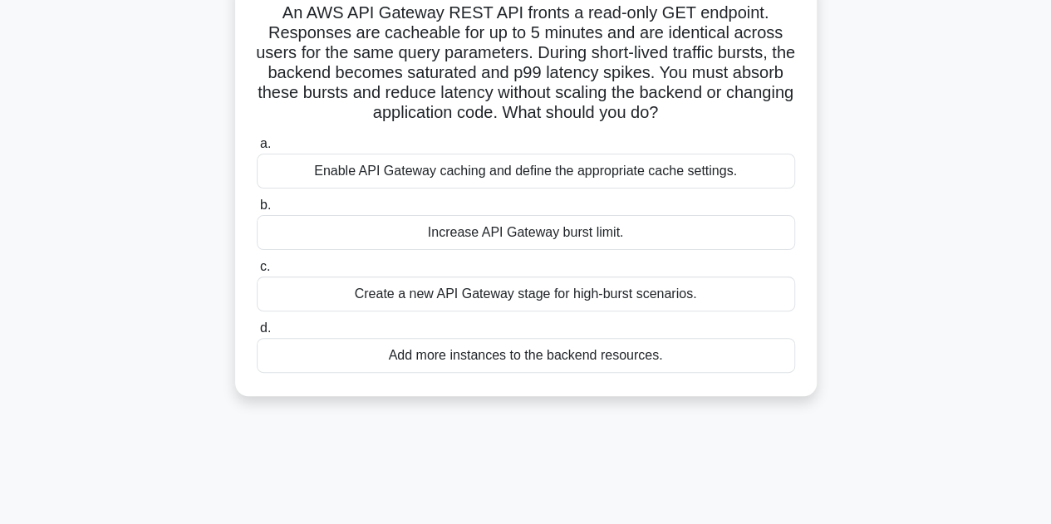
click at [605, 235] on div "Increase API Gateway burst limit." at bounding box center [526, 232] width 538 height 35
click at [257, 211] on input "b. Increase API Gateway burst limit." at bounding box center [257, 205] width 0 height 11
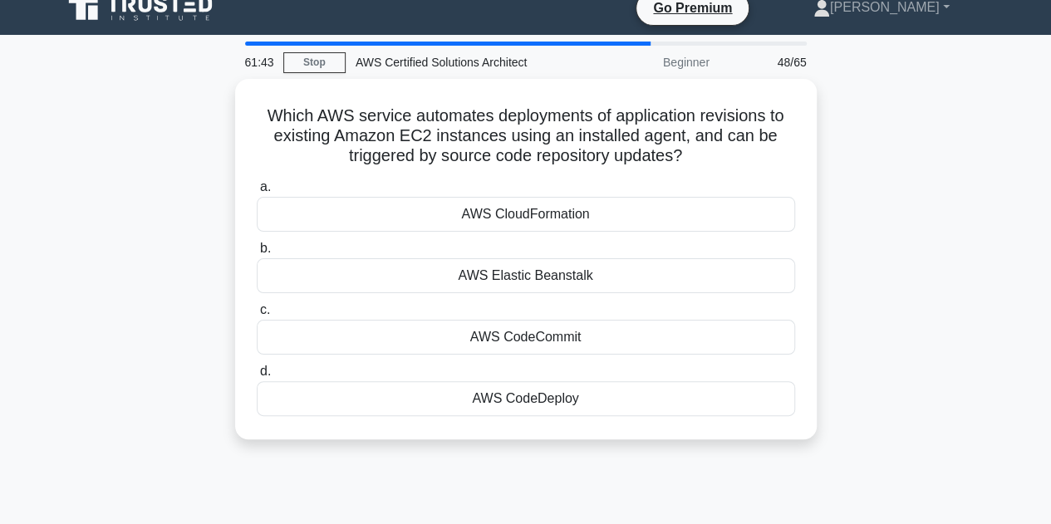
scroll to position [0, 0]
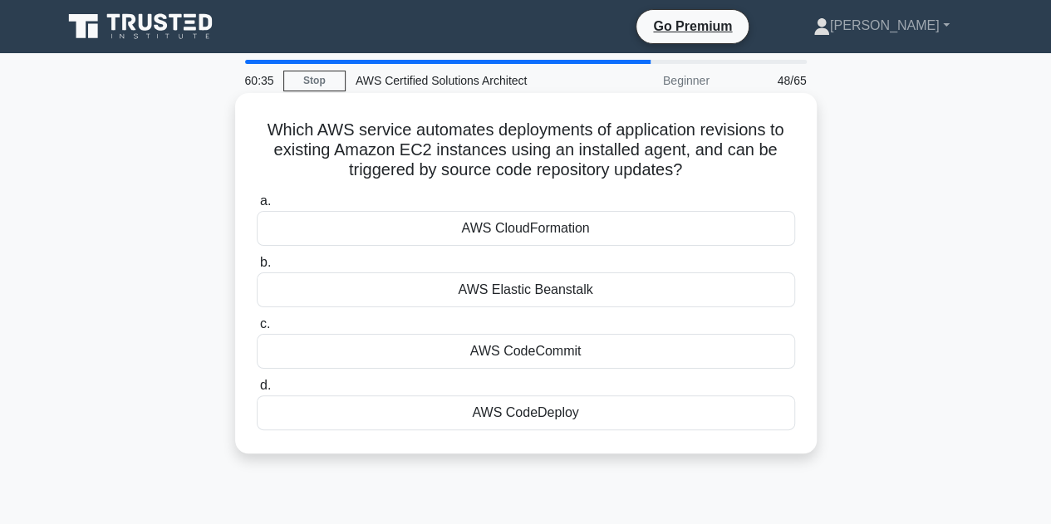
click at [572, 361] on div "AWS CodeCommit" at bounding box center [526, 351] width 538 height 35
click at [257, 330] on input "c. AWS CodeCommit" at bounding box center [257, 324] width 0 height 11
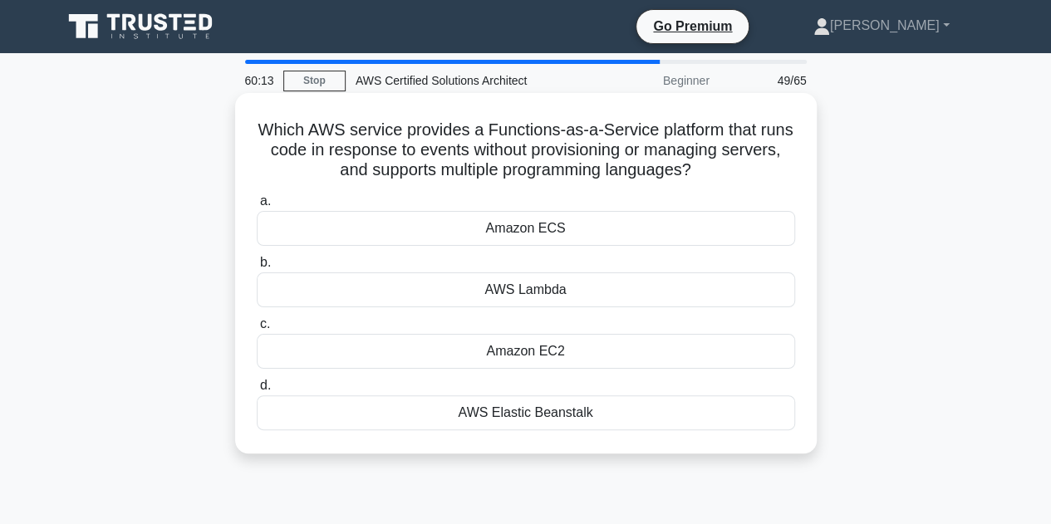
click at [578, 302] on div "AWS Lambda" at bounding box center [526, 290] width 538 height 35
click at [257, 268] on input "b. AWS Lambda" at bounding box center [257, 263] width 0 height 11
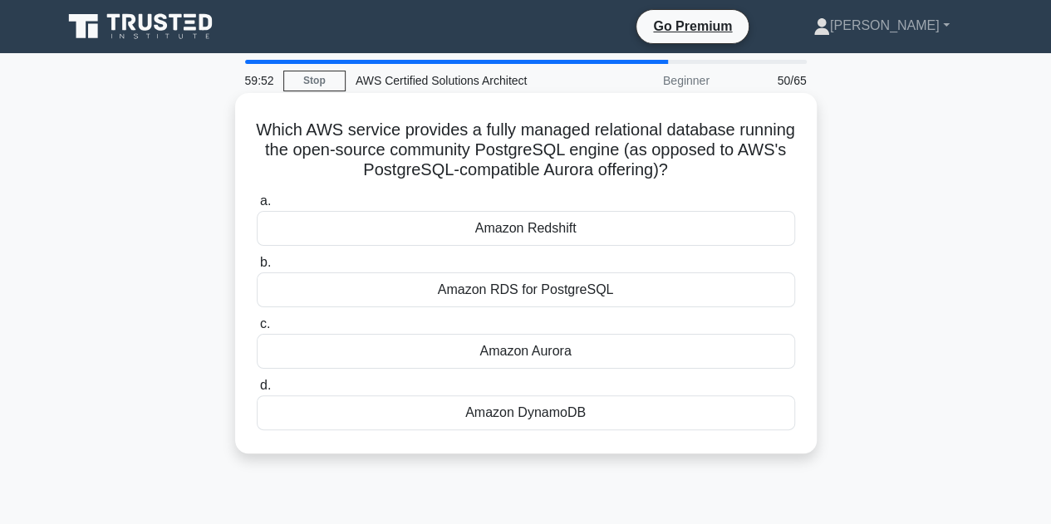
click at [577, 297] on div "Amazon RDS for PostgreSQL" at bounding box center [526, 290] width 538 height 35
click at [257, 268] on input "b. Amazon RDS for PostgreSQL" at bounding box center [257, 263] width 0 height 11
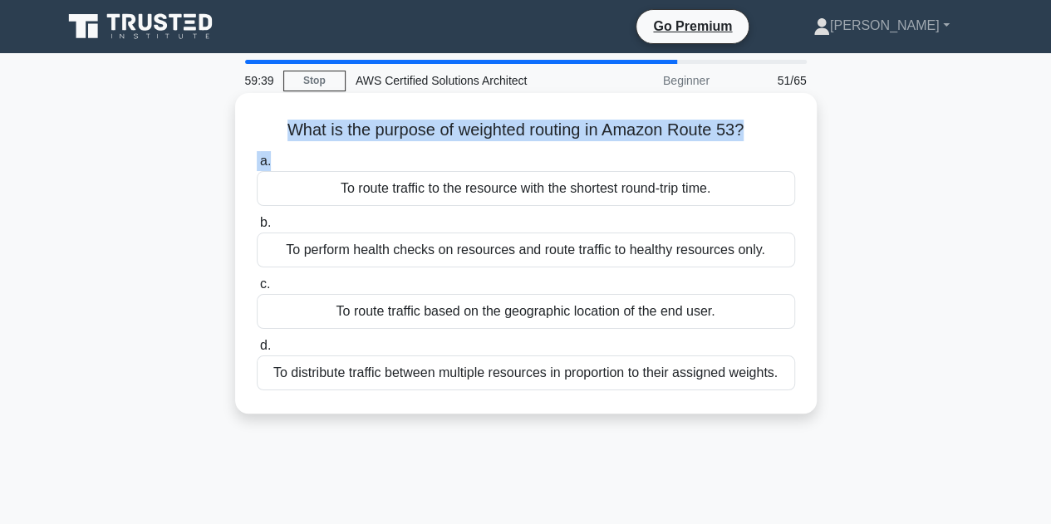
drag, startPoint x: 278, startPoint y: 130, endPoint x: 801, endPoint y: 147, distance: 523.8
click at [801, 147] on div "What is the purpose of weighted routing in Amazon Route 53? .spinner_0XTQ{trans…" at bounding box center [526, 253] width 568 height 307
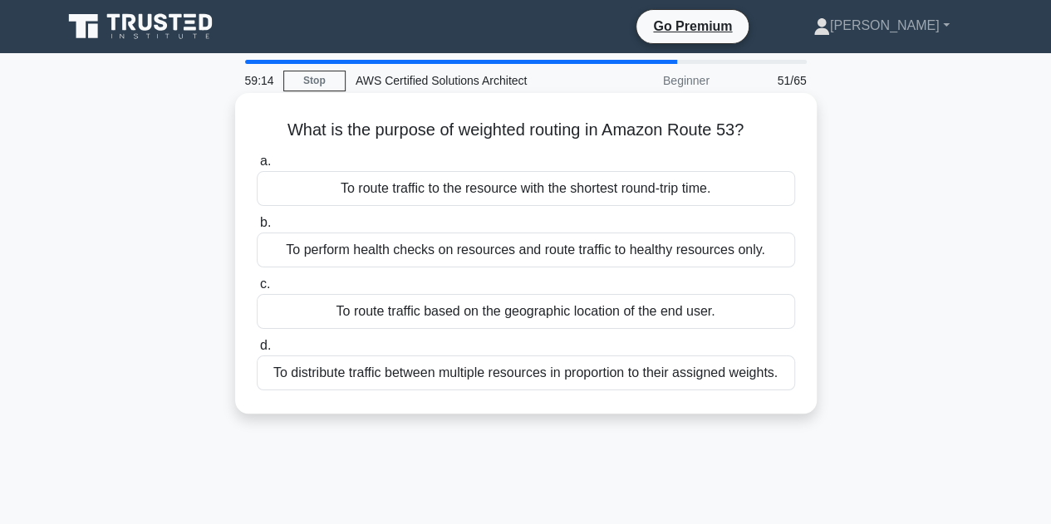
click at [452, 199] on div "To route traffic to the resource with the shortest round-trip time." at bounding box center [526, 188] width 538 height 35
click at [257, 167] on input "a. To route traffic to the resource with the shortest round-trip time." at bounding box center [257, 161] width 0 height 11
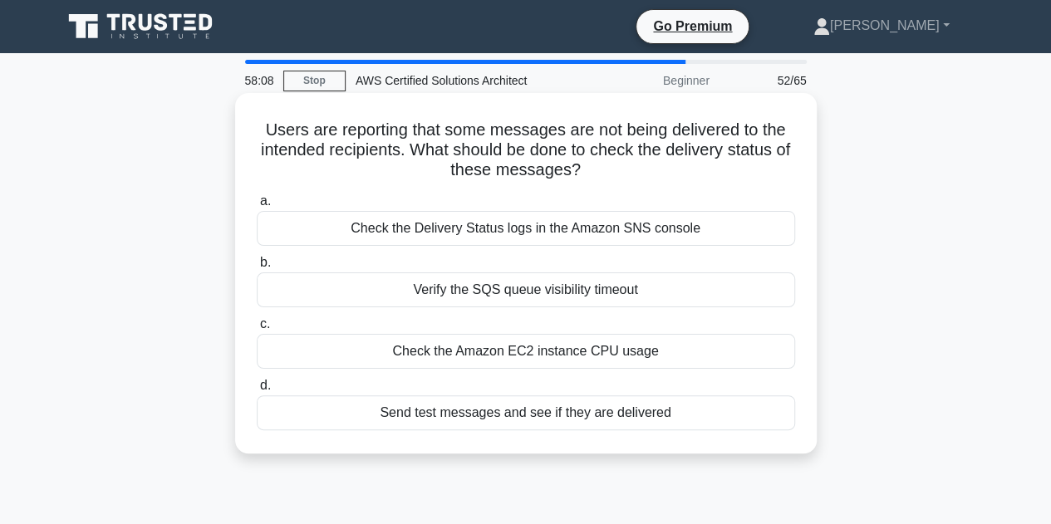
click at [479, 231] on div "Check the Delivery Status logs in the Amazon SNS console" at bounding box center [526, 228] width 538 height 35
click at [257, 207] on input "a. Check the Delivery Status logs in the Amazon SNS console" at bounding box center [257, 201] width 0 height 11
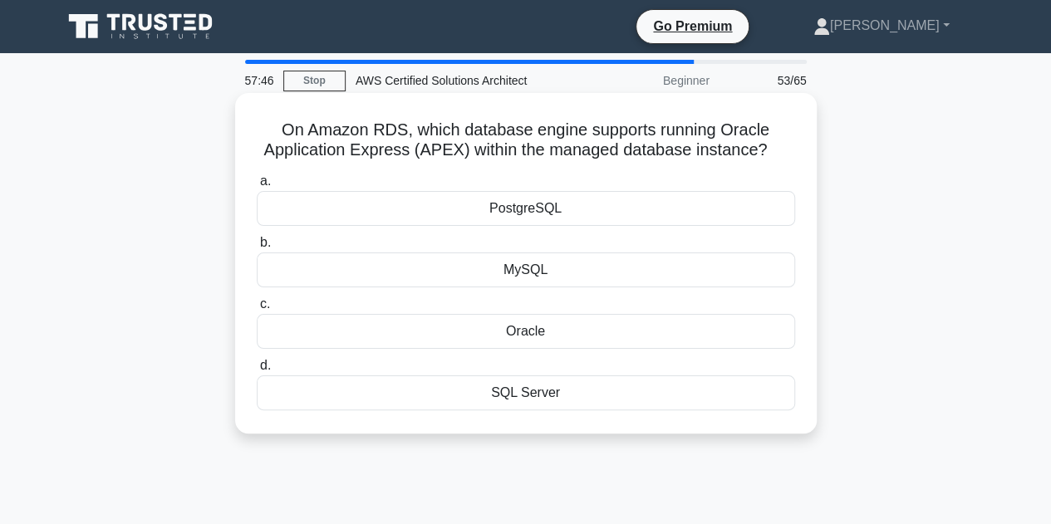
click at [550, 335] on div "Oracle" at bounding box center [526, 331] width 538 height 35
click at [257, 310] on input "c. Oracle" at bounding box center [257, 304] width 0 height 11
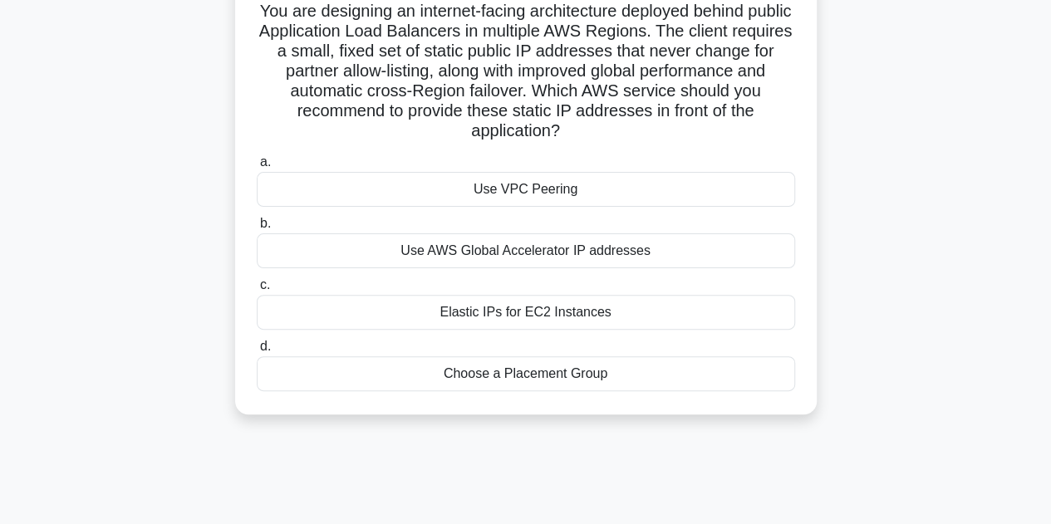
scroll to position [145, 0]
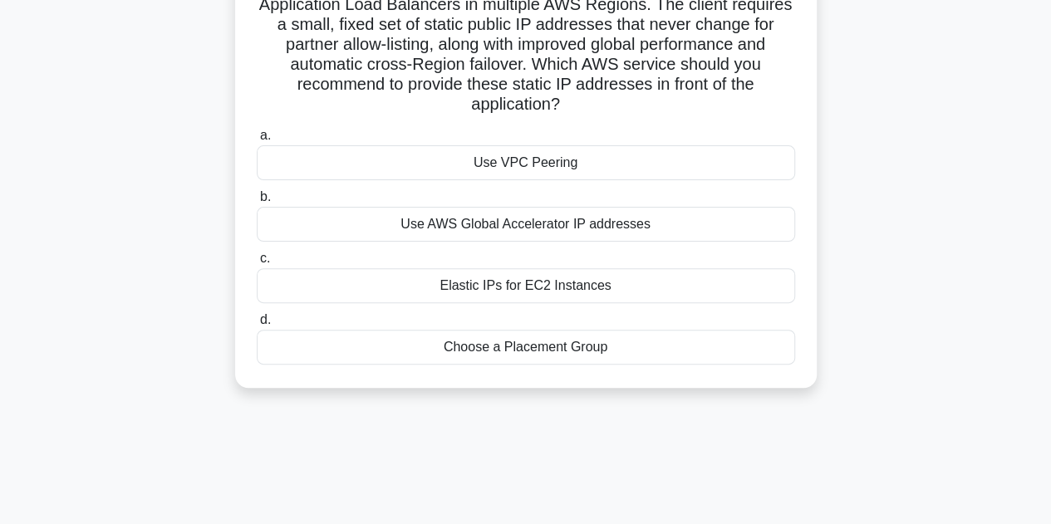
click at [552, 288] on div "Elastic IPs for EC2 Instances" at bounding box center [526, 285] width 538 height 35
click at [257, 264] on input "c. Elastic IPs for EC2 Instances" at bounding box center [257, 258] width 0 height 11
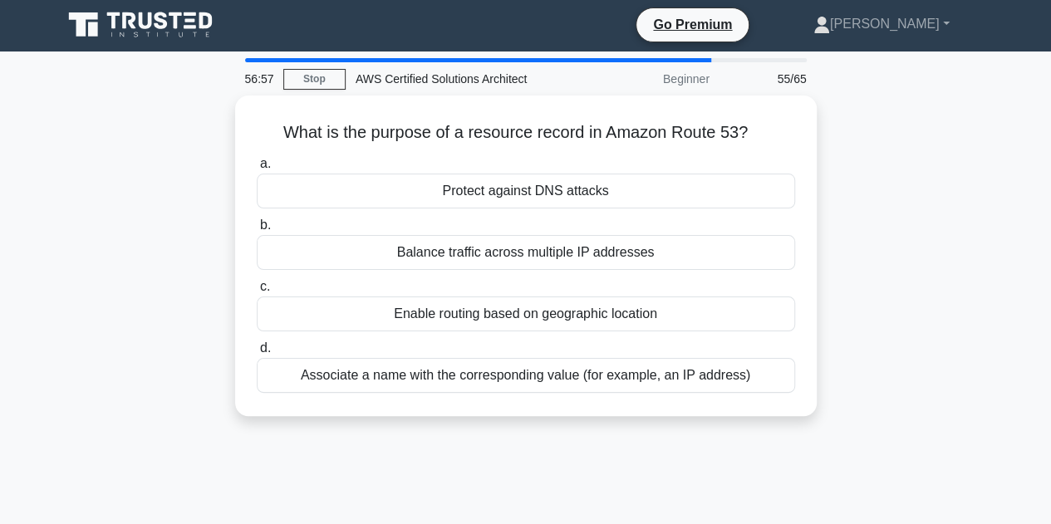
scroll to position [0, 0]
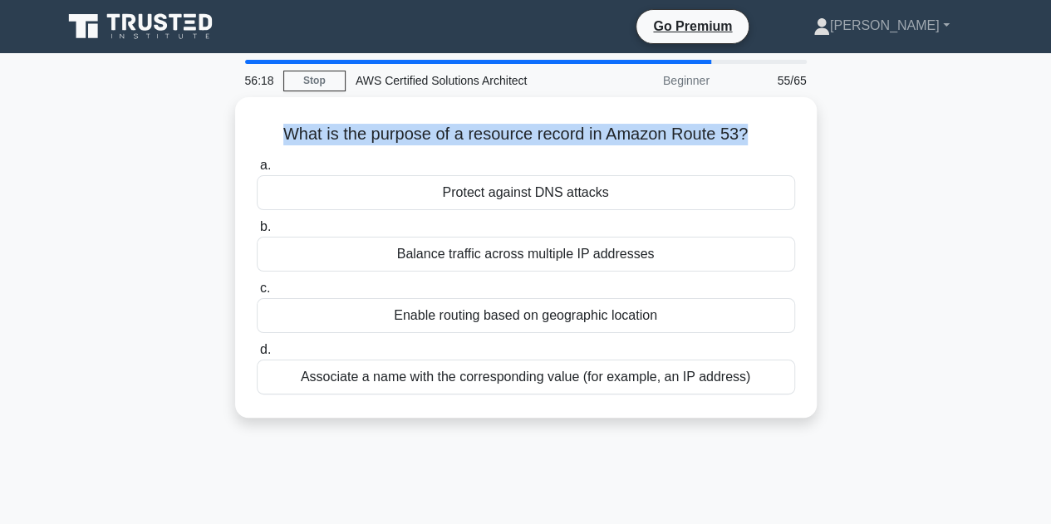
drag, startPoint x: 750, startPoint y: 126, endPoint x: 188, endPoint y: 112, distance: 561.9
click at [188, 112] on div "What is the purpose of a resource record in Amazon Route 53? .spinner_0XTQ{tran…" at bounding box center [525, 267] width 947 height 341
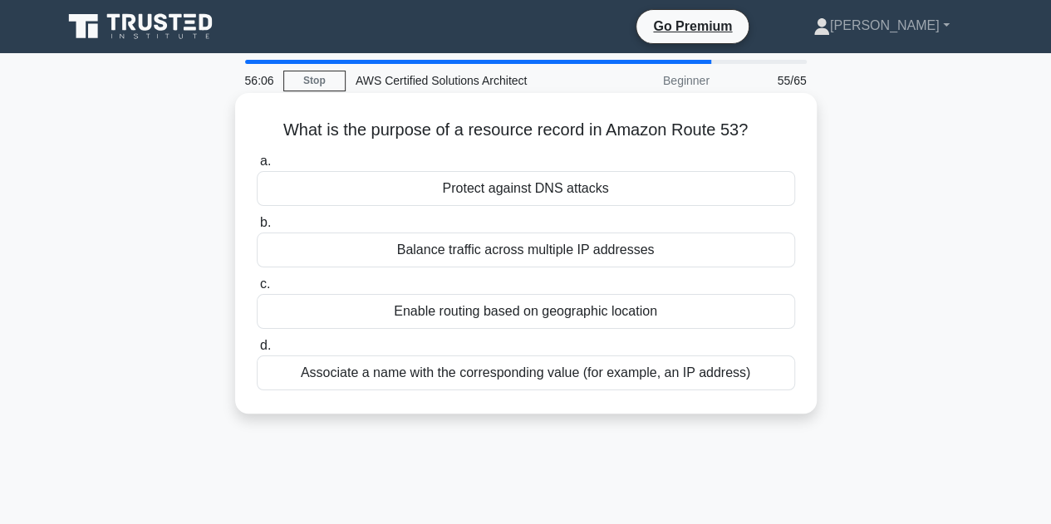
click at [615, 375] on div "Associate a name with the corresponding value (for example, an IP address)" at bounding box center [526, 373] width 538 height 35
click at [257, 351] on input "d. Associate a name with the corresponding value (for example, an IP address)" at bounding box center [257, 346] width 0 height 11
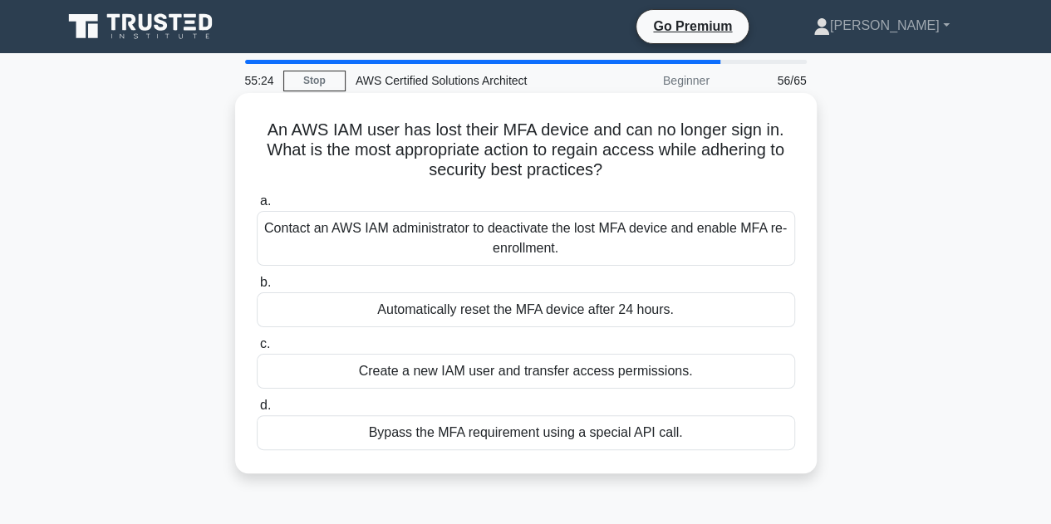
click at [605, 240] on div "Contact an AWS IAM administrator to deactivate the lost MFA device and enable M…" at bounding box center [526, 238] width 538 height 55
click at [257, 207] on input "a. Contact an AWS IAM administrator to deactivate the lost MFA device and enabl…" at bounding box center [257, 201] width 0 height 11
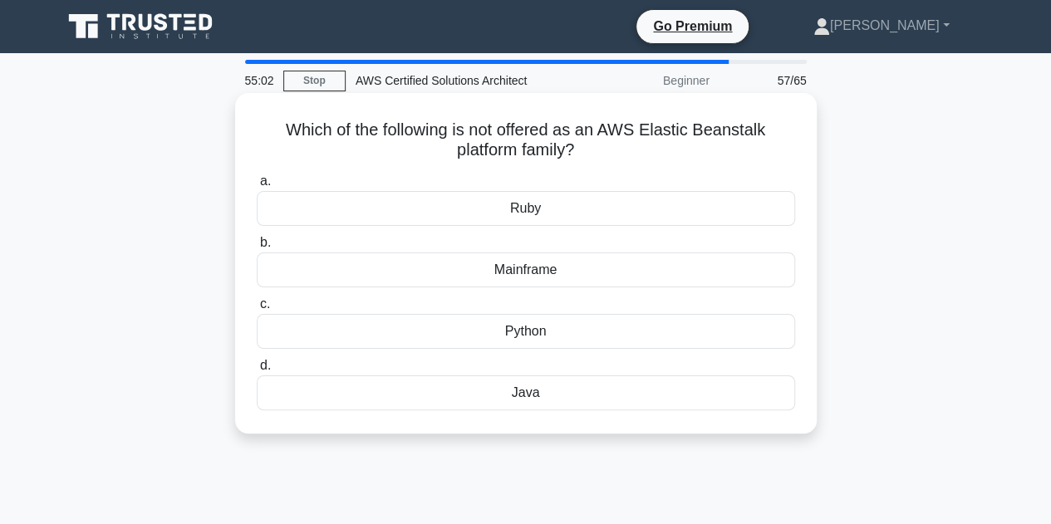
click at [607, 272] on div "Mainframe" at bounding box center [526, 270] width 538 height 35
click at [257, 248] on input "b. Mainframe" at bounding box center [257, 243] width 0 height 11
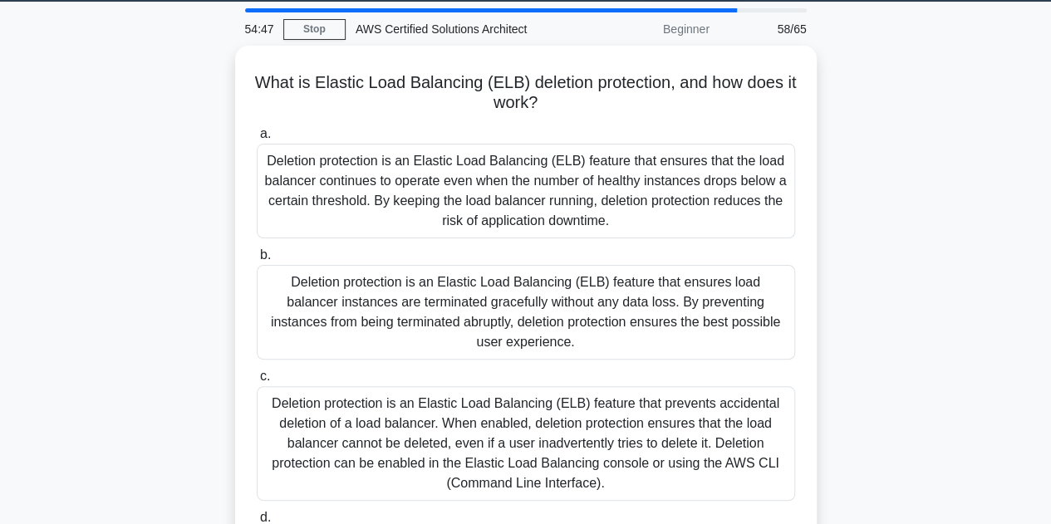
scroll to position [51, 0]
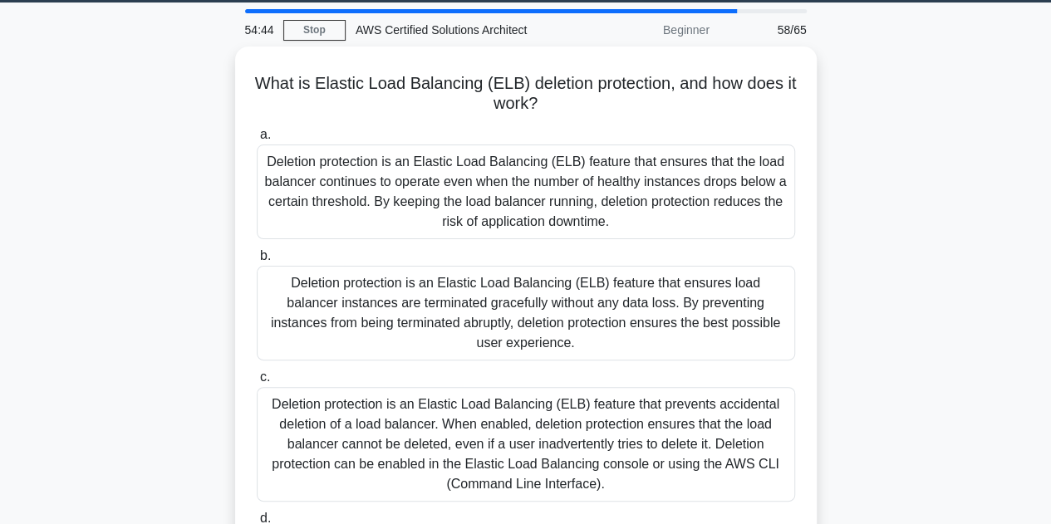
drag, startPoint x: 559, startPoint y: 96, endPoint x: 225, endPoint y: 73, distance: 334.8
click at [225, 73] on div "What is Elastic Load Balancing (ELB) deletion protection, and how does it work?…" at bounding box center [525, 347] width 947 height 600
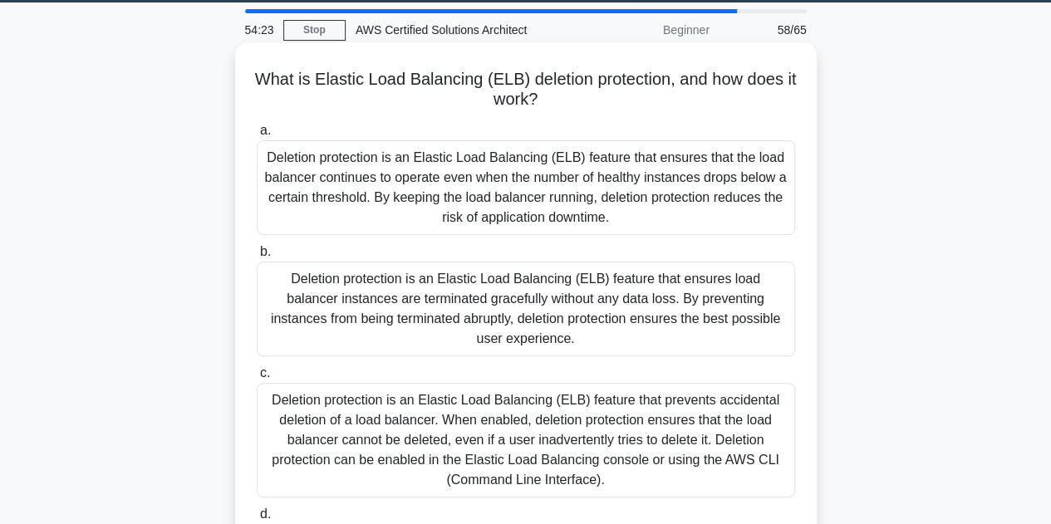
click at [437, 150] on div "Deletion protection is an Elastic Load Balancing (ELB) feature that ensures tha…" at bounding box center [526, 187] width 538 height 95
click at [257, 136] on input "a. Deletion protection is an Elastic Load Balancing (ELB) feature that ensures …" at bounding box center [257, 130] width 0 height 11
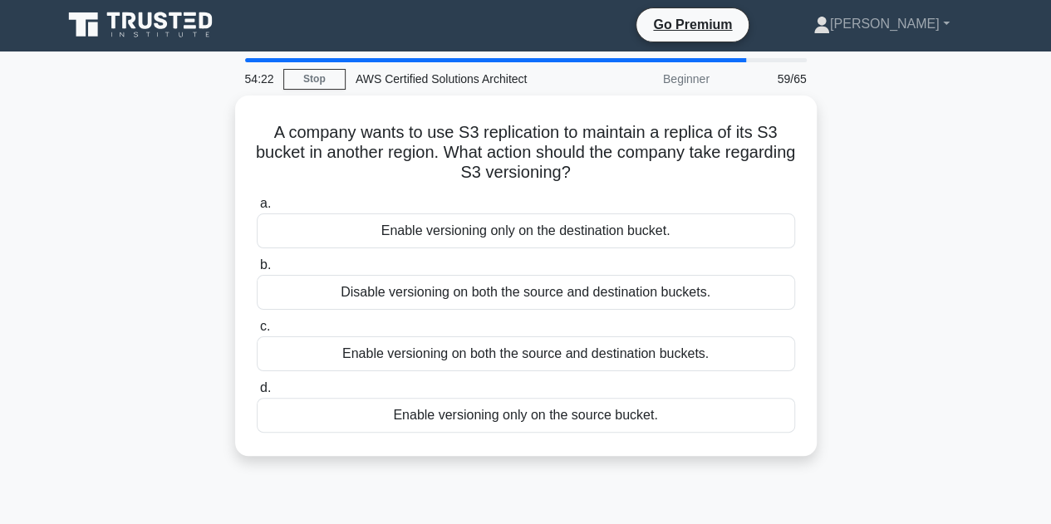
scroll to position [0, 0]
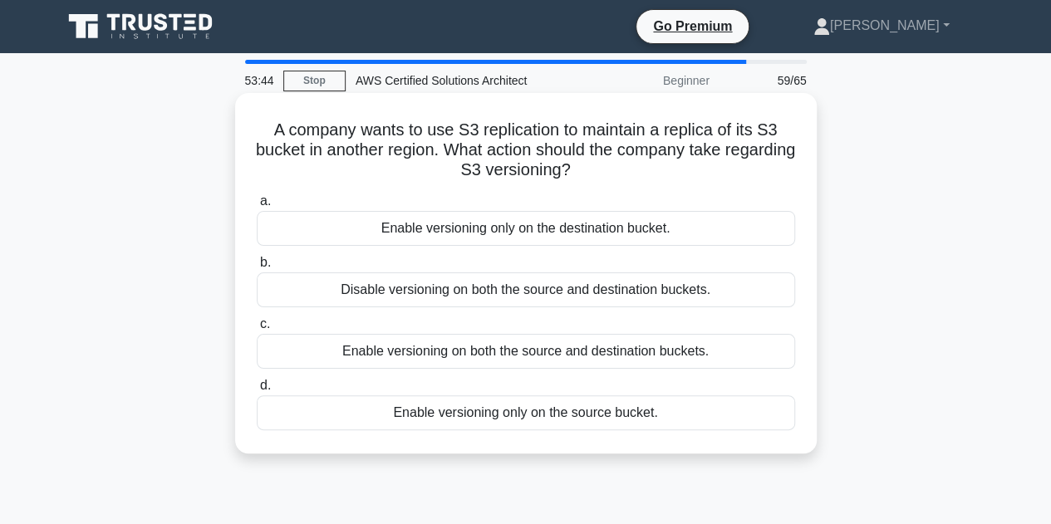
drag, startPoint x: 617, startPoint y: 170, endPoint x: 261, endPoint y: 135, distance: 358.2
click at [261, 135] on h5 "A company wants to use S3 replication to maintain a replica of its S3 bucket in…" at bounding box center [526, 150] width 542 height 61
click at [410, 353] on div "Enable versioning on both the source and destination buckets." at bounding box center [526, 351] width 538 height 35
click at [257, 330] on input "c. Enable versioning on both the source and destination buckets." at bounding box center [257, 324] width 0 height 11
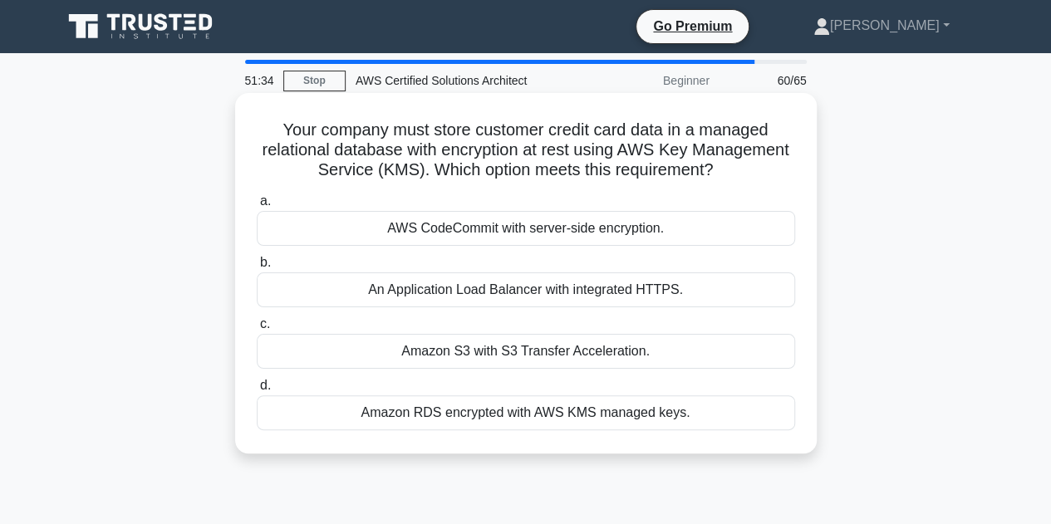
click at [484, 416] on div "Amazon RDS encrypted with AWS KMS managed keys." at bounding box center [526, 413] width 538 height 35
click at [257, 391] on input "d. Amazon RDS encrypted with AWS KMS managed keys." at bounding box center [257, 386] width 0 height 11
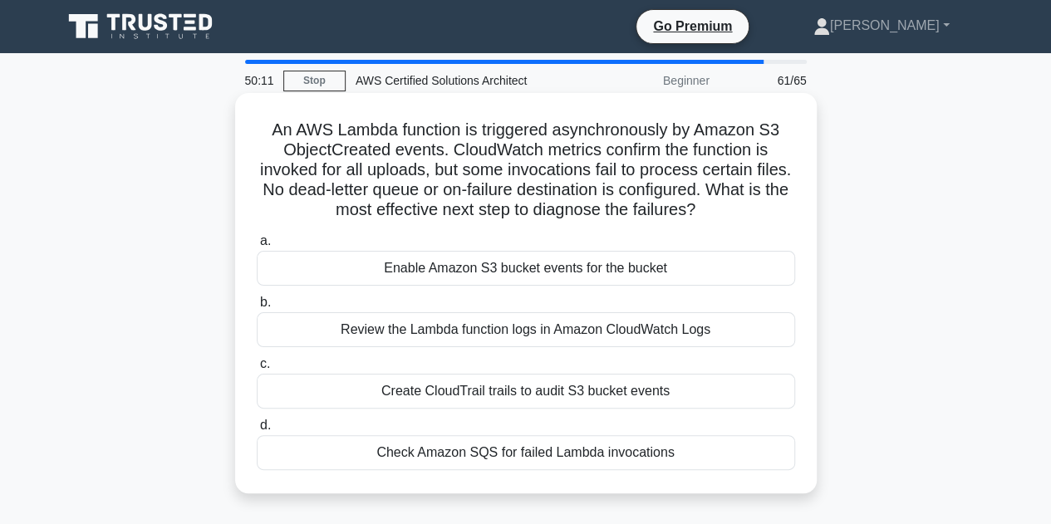
click at [514, 333] on div "Review the Lambda function logs in Amazon CloudWatch Logs" at bounding box center [526, 329] width 538 height 35
click at [257, 308] on input "b. Review the Lambda function logs in Amazon CloudWatch Logs" at bounding box center [257, 302] width 0 height 11
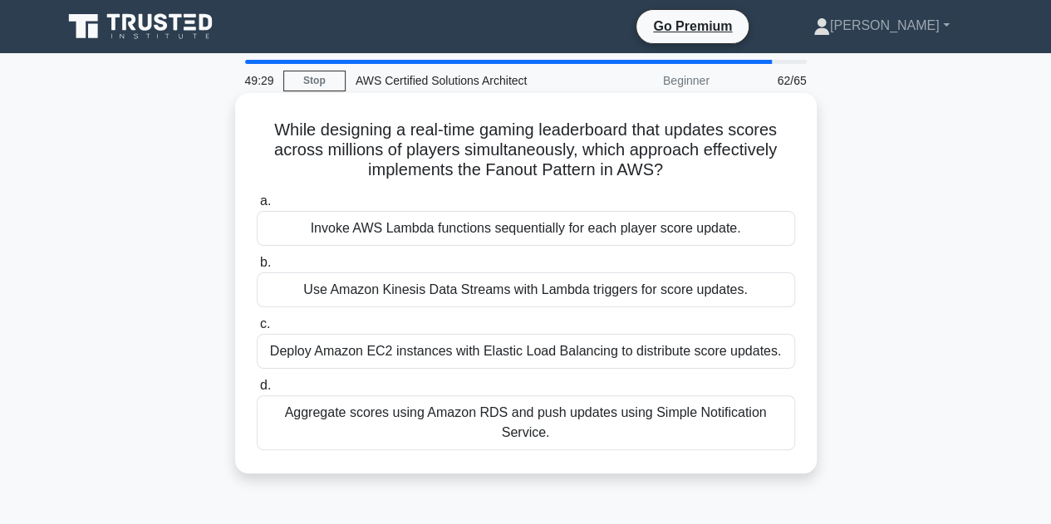
click at [512, 290] on div "Use Amazon Kinesis Data Streams with Lambda triggers for score updates." at bounding box center [526, 290] width 538 height 35
click at [257, 268] on input "b. Use Amazon Kinesis Data Streams with Lambda triggers for score updates." at bounding box center [257, 263] width 0 height 11
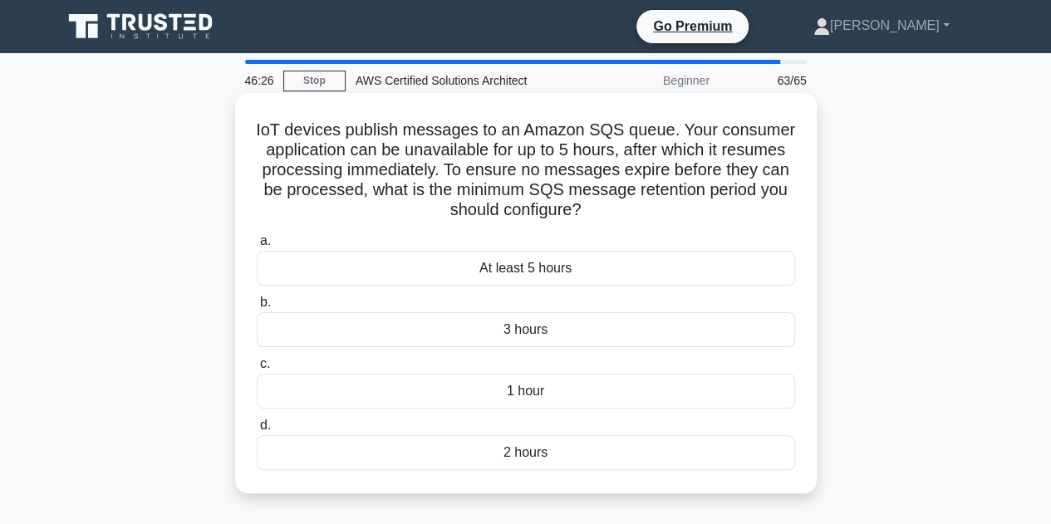
click at [533, 273] on div "At least 5 hours" at bounding box center [526, 268] width 538 height 35
click at [257, 247] on input "a. At least 5 hours" at bounding box center [257, 241] width 0 height 11
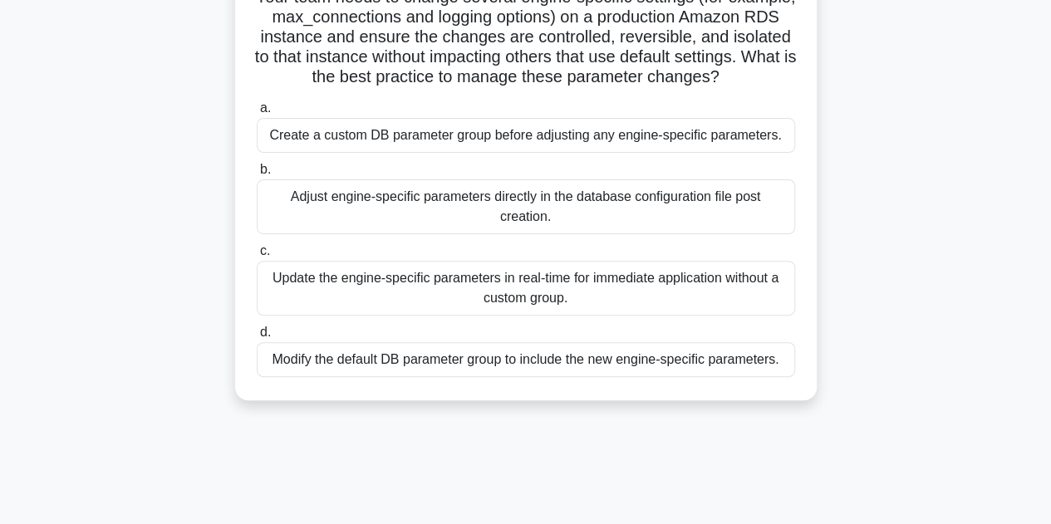
scroll to position [140, 0]
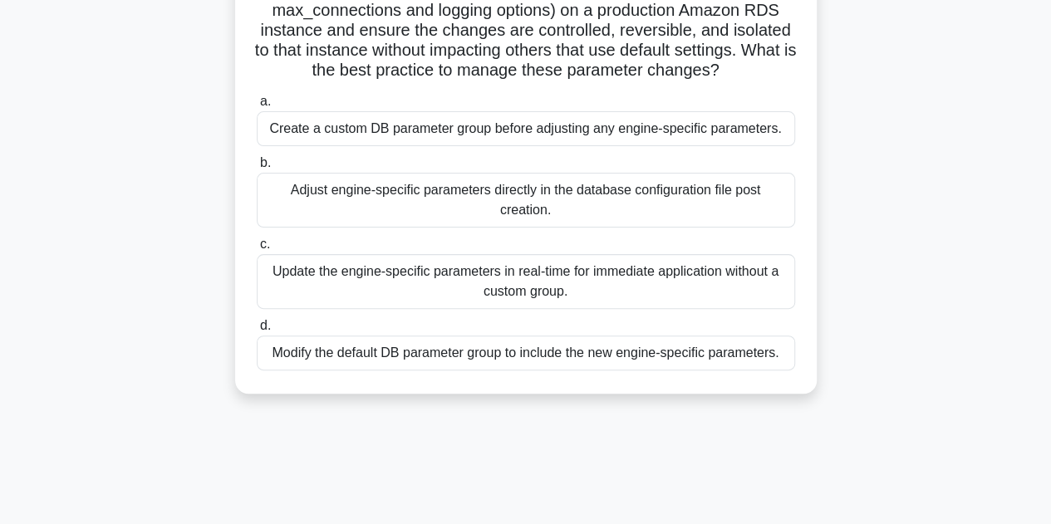
click at [591, 309] on div "Update the engine-specific parameters in real-time for immediate application wi…" at bounding box center [526, 281] width 538 height 55
click at [257, 250] on input "c. Update the engine-specific parameters in real-time for immediate application…" at bounding box center [257, 244] width 0 height 11
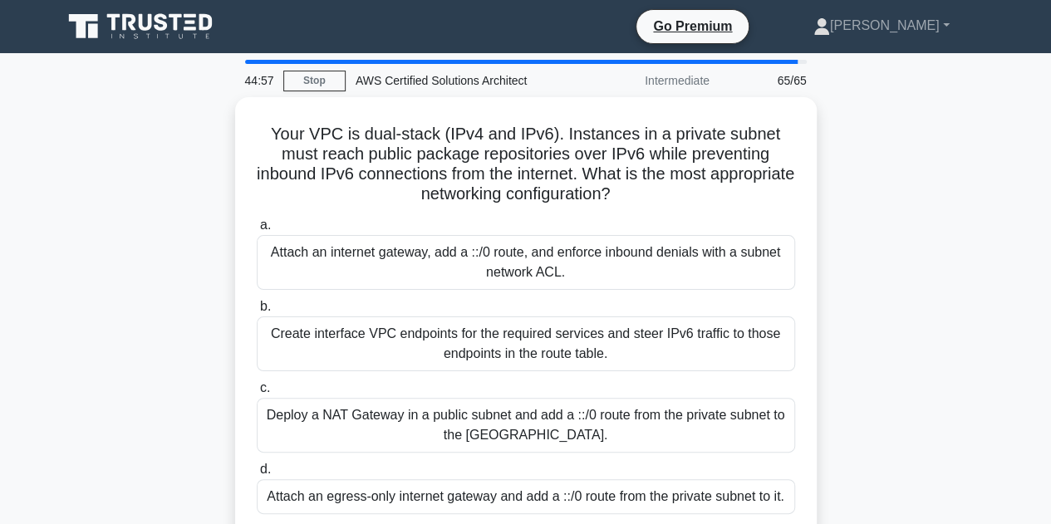
scroll to position [0, 0]
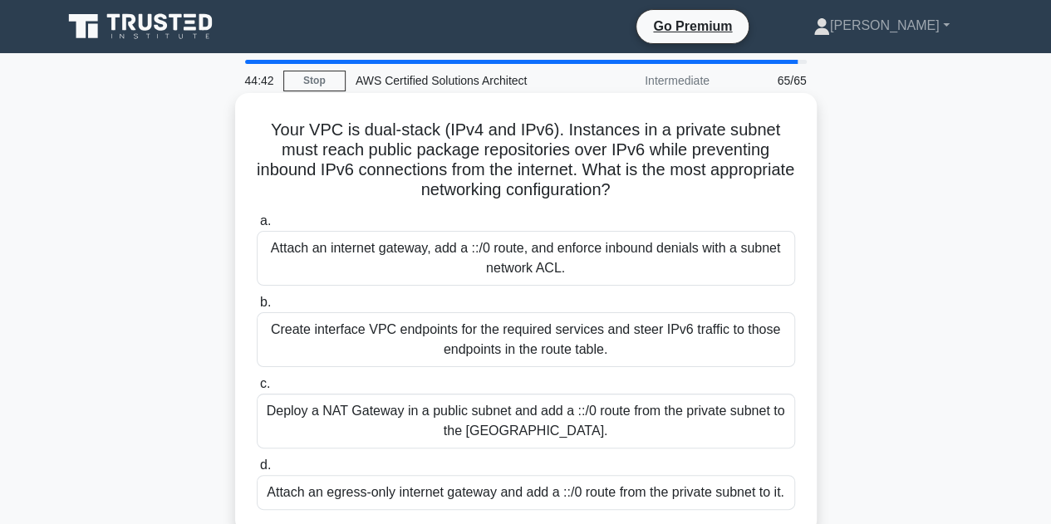
drag, startPoint x: 668, startPoint y: 190, endPoint x: 240, endPoint y: 128, distance: 432.4
click at [240, 128] on div "Your VPC is dual-stack (IPv4 and IPv6). Instances in a private subnet must reac…" at bounding box center [526, 313] width 582 height 440
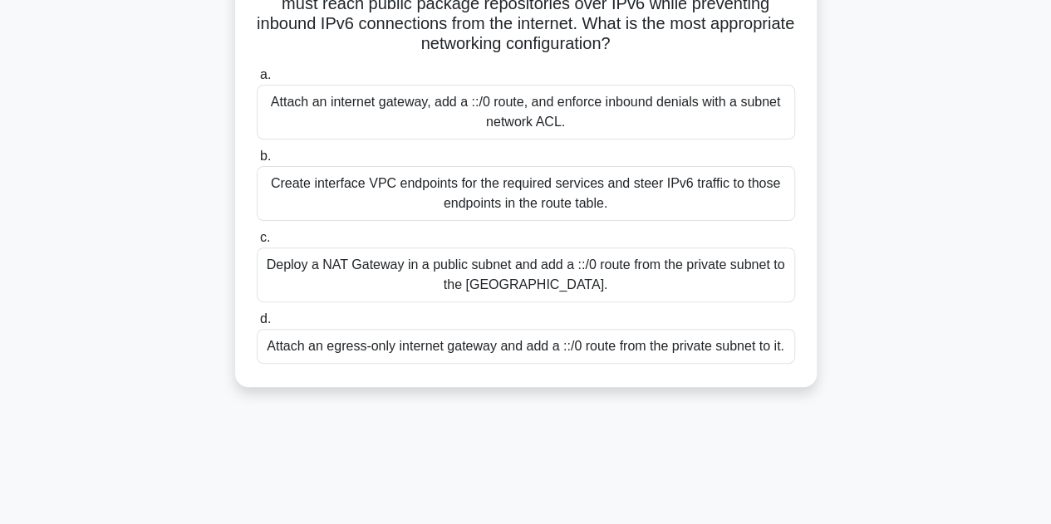
scroll to position [150, 0]
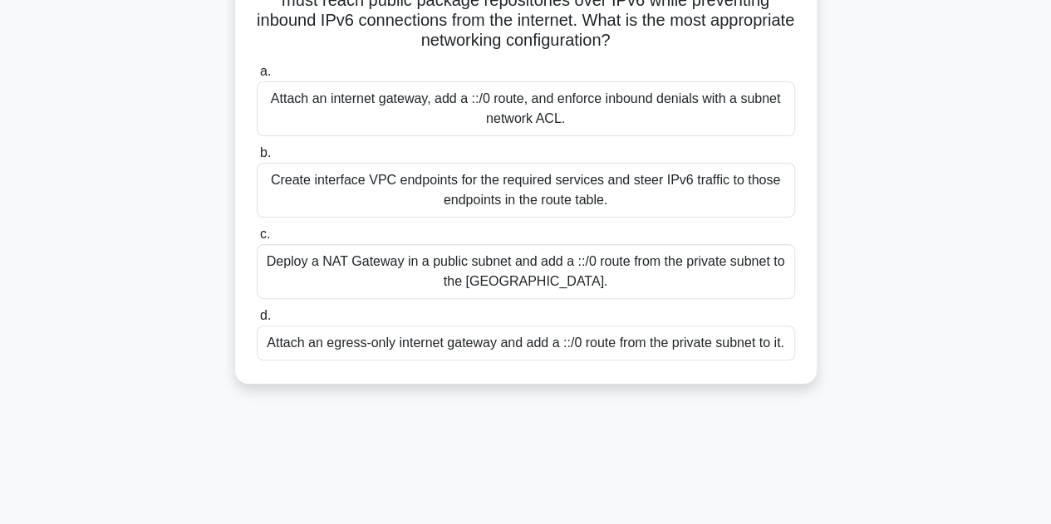
click at [646, 112] on div "Attach an internet gateway, add a ::/0 route, and enforce inbound denials with …" at bounding box center [526, 108] width 538 height 55
click at [257, 77] on input "a. Attach an internet gateway, add a ::/0 route, and enforce inbound denials wi…" at bounding box center [257, 71] width 0 height 11
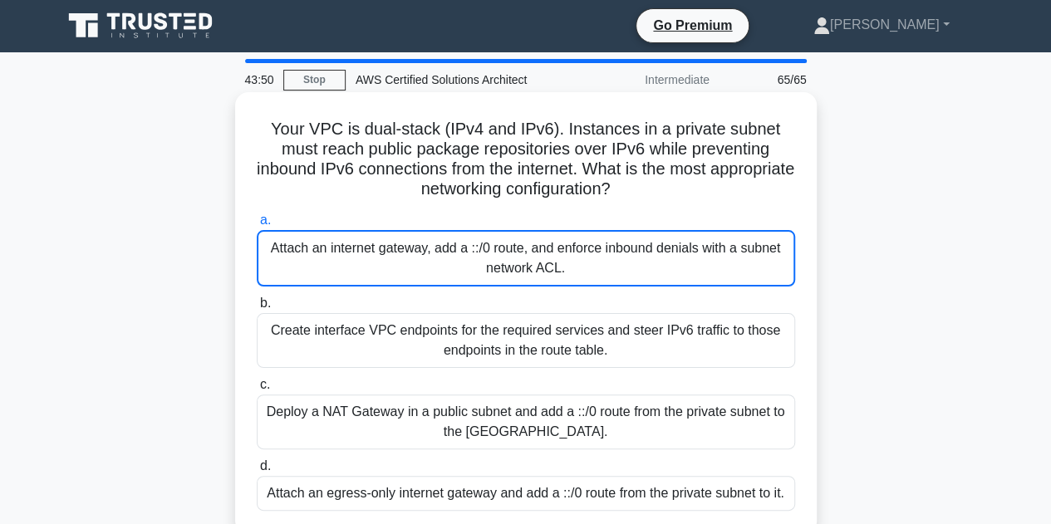
scroll to position [0, 0]
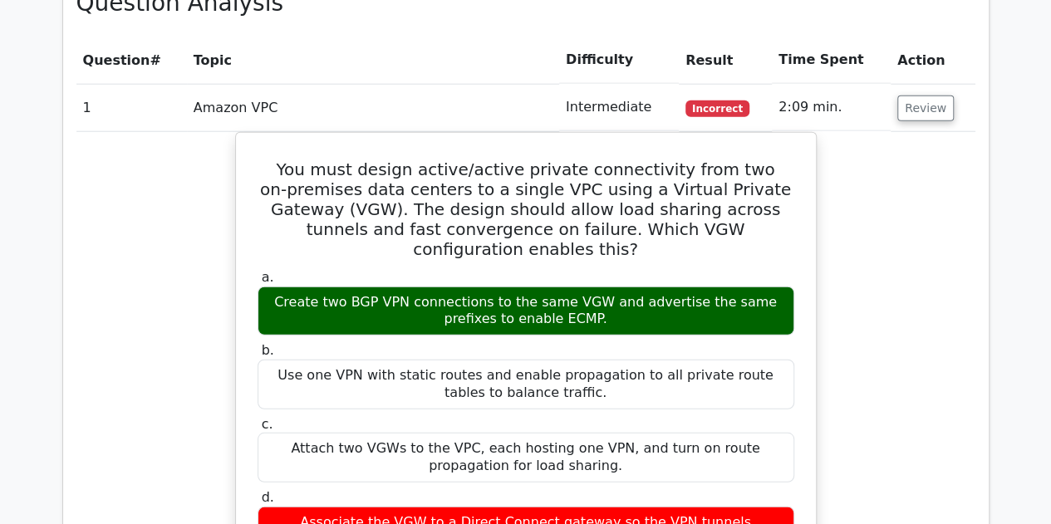
scroll to position [2112, 0]
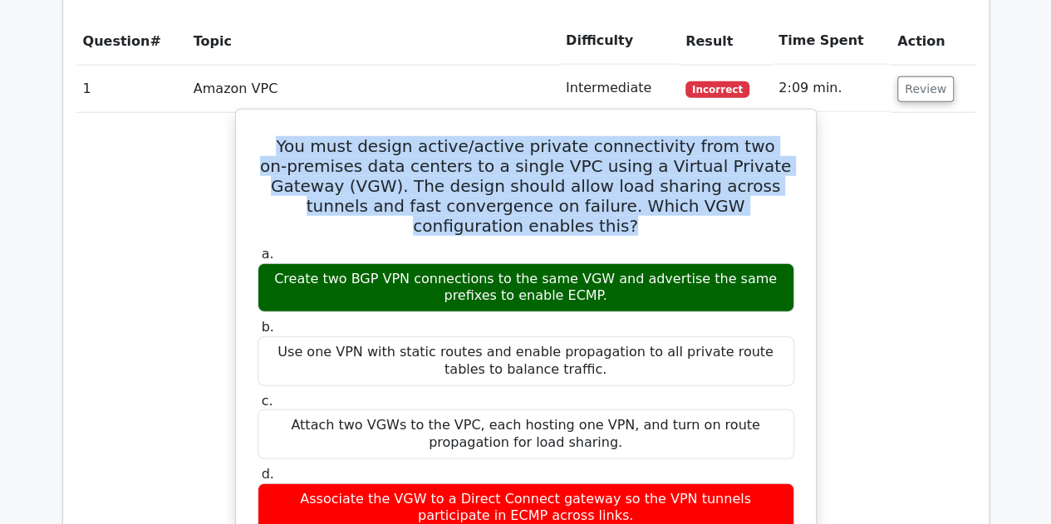
drag, startPoint x: 296, startPoint y: 61, endPoint x: 613, endPoint y: 139, distance: 326.7
click at [613, 139] on h5 "You must design active/active private connectivity from two on‑premises data ce…" at bounding box center [526, 186] width 540 height 100
copy h5 "You must design active/active private connectivity from two on‑premises data ce…"
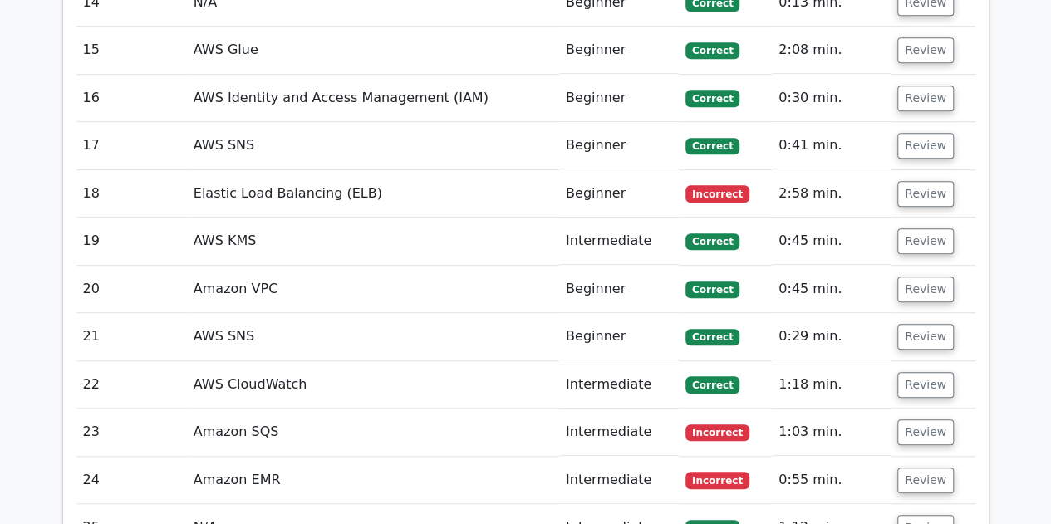
scroll to position [3701, 0]
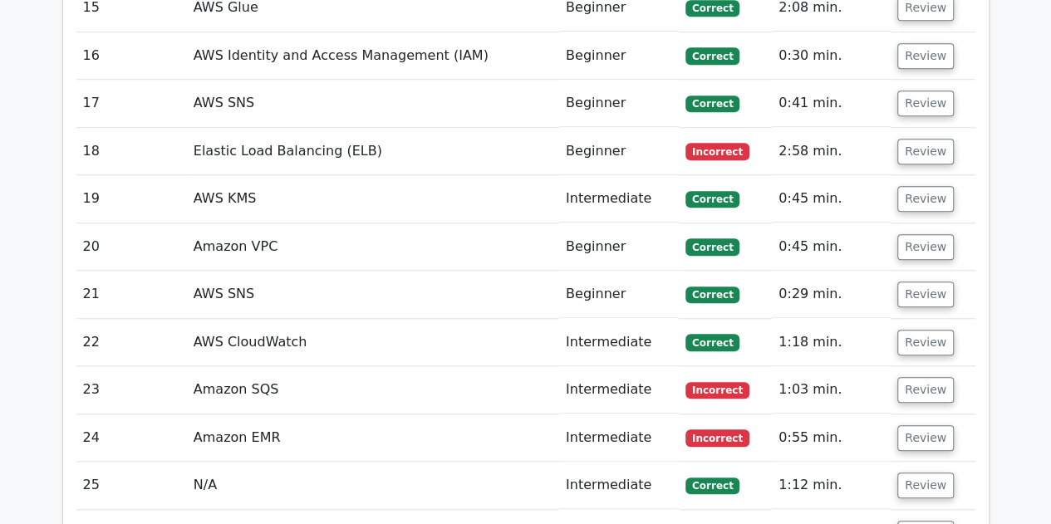
click at [525, 366] on td "Amazon SQS" at bounding box center [373, 389] width 372 height 47
click at [913, 377] on button "Review" at bounding box center [925, 390] width 57 height 26
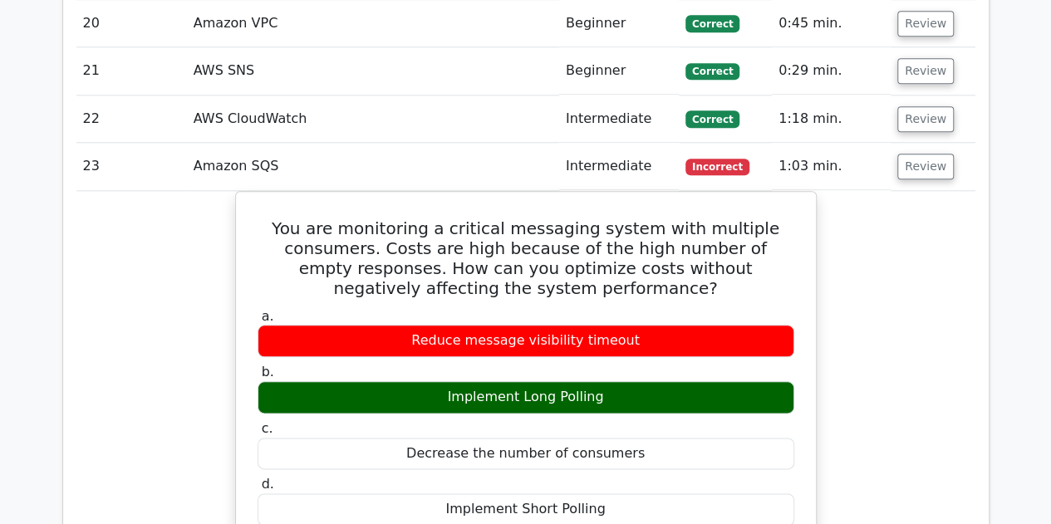
scroll to position [3945, 0]
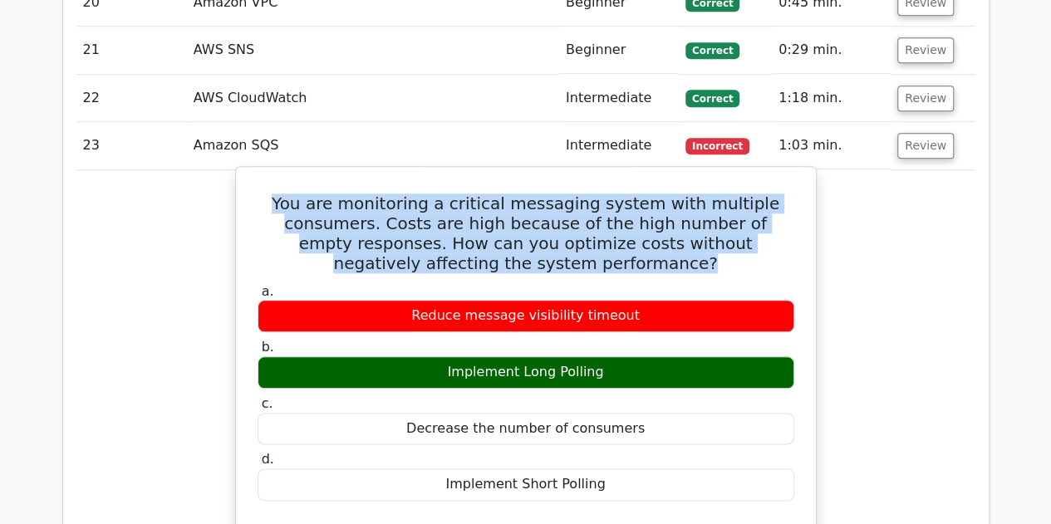
drag, startPoint x: 299, startPoint y: 106, endPoint x: 612, endPoint y: 162, distance: 318.2
click at [612, 194] on h5 "You are monitoring a critical messaging system with multiple consumers. Costs a…" at bounding box center [526, 234] width 540 height 80
copy h5 "You are monitoring a critical messaging system with multiple consumers. Costs a…"
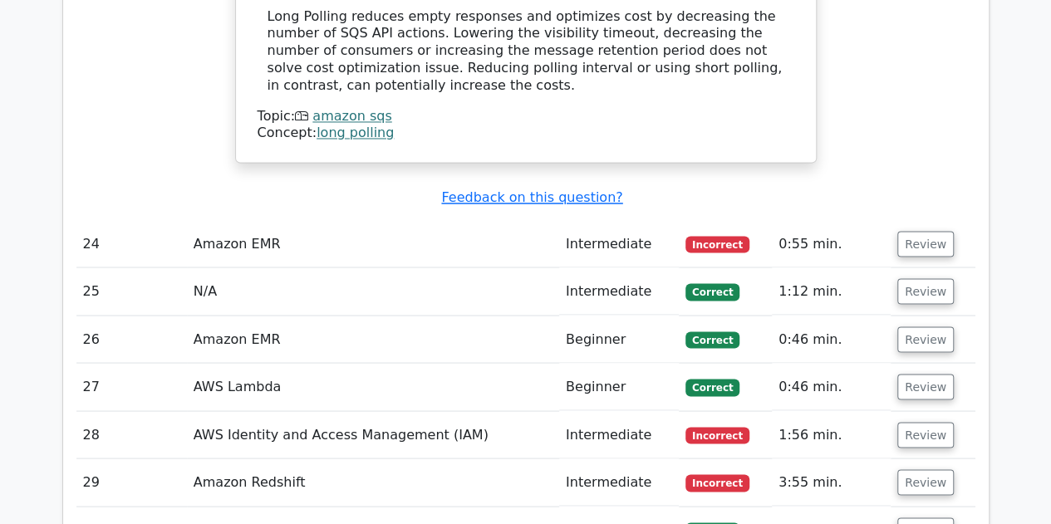
scroll to position [4503, 0]
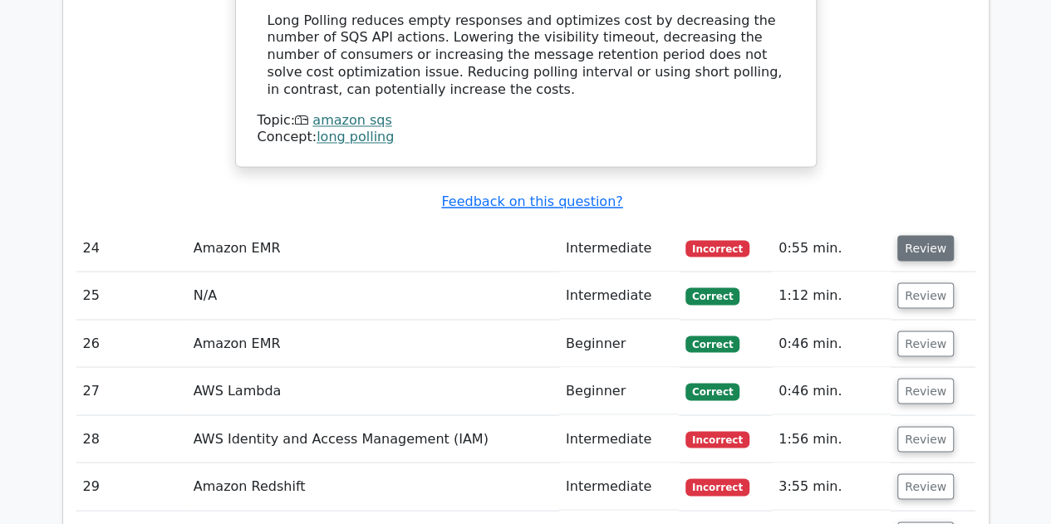
click at [930, 235] on button "Review" at bounding box center [925, 248] width 57 height 26
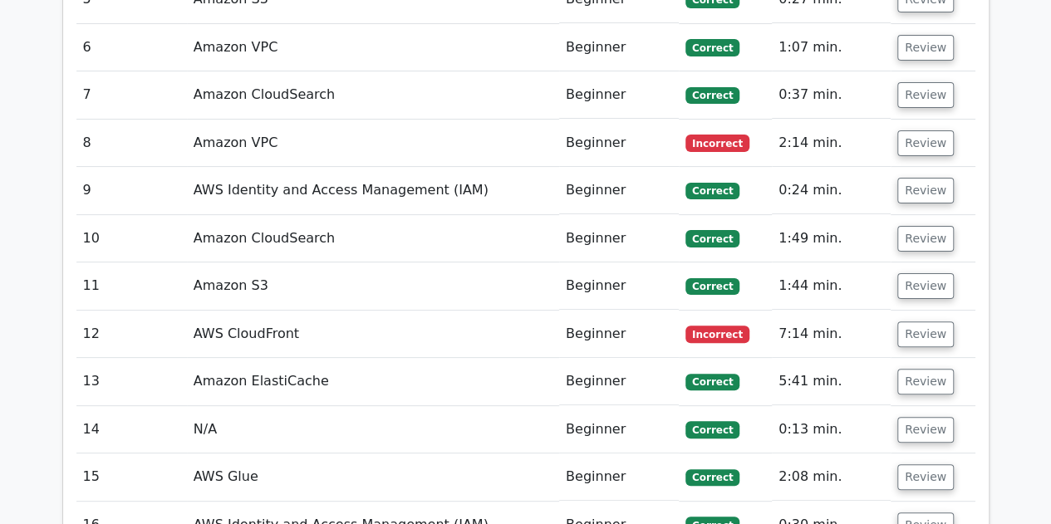
scroll to position [3218, 0]
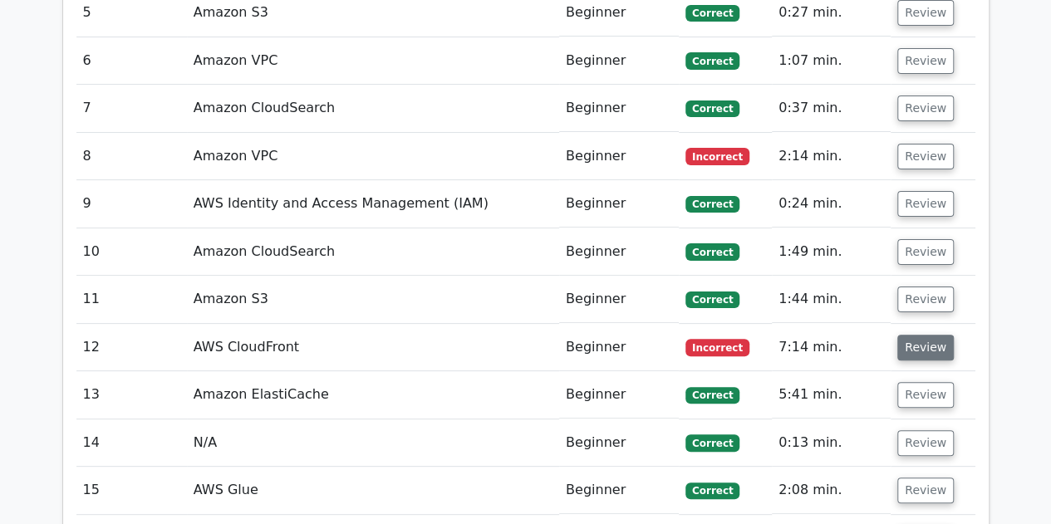
click at [932, 335] on button "Review" at bounding box center [925, 348] width 57 height 26
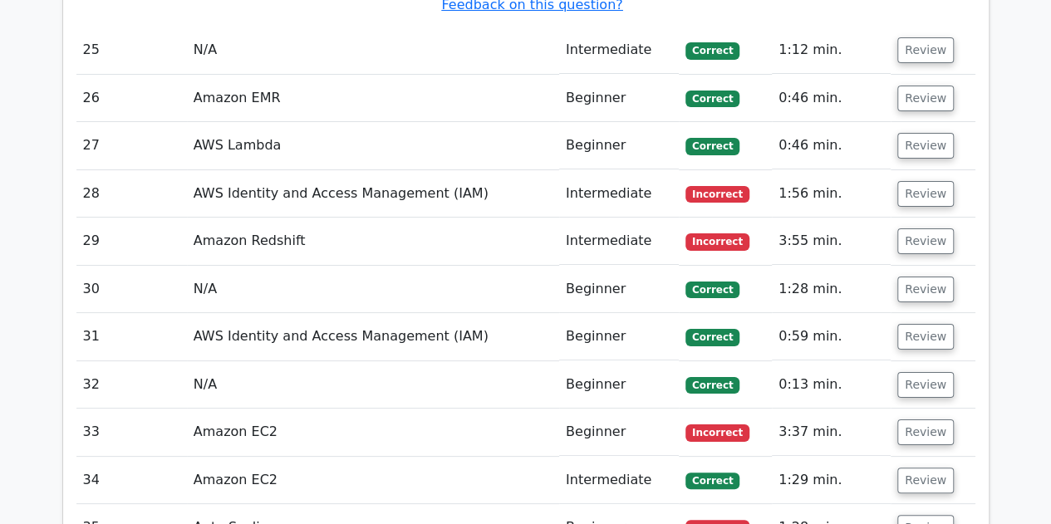
scroll to position [6274, 0]
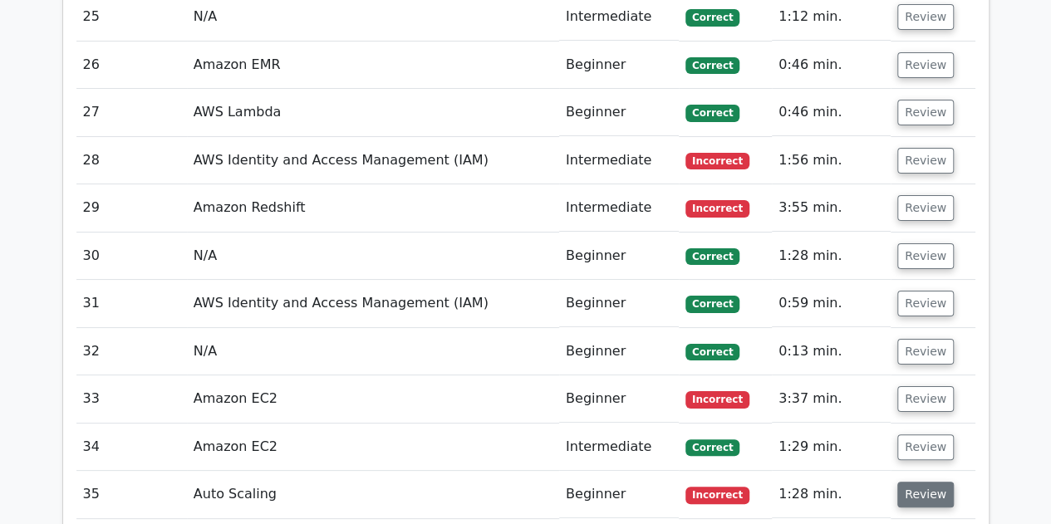
click at [945, 482] on button "Review" at bounding box center [925, 495] width 57 height 26
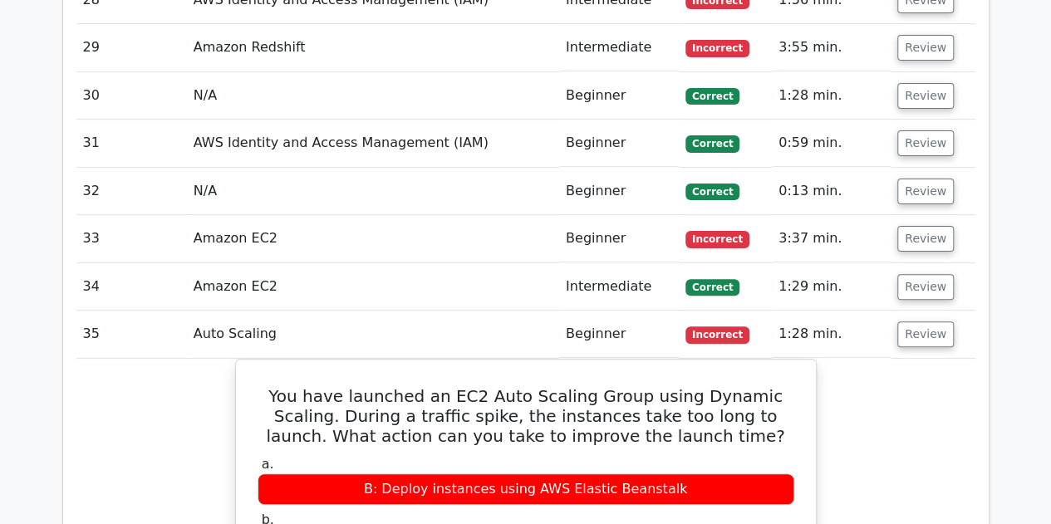
scroll to position [6427, 0]
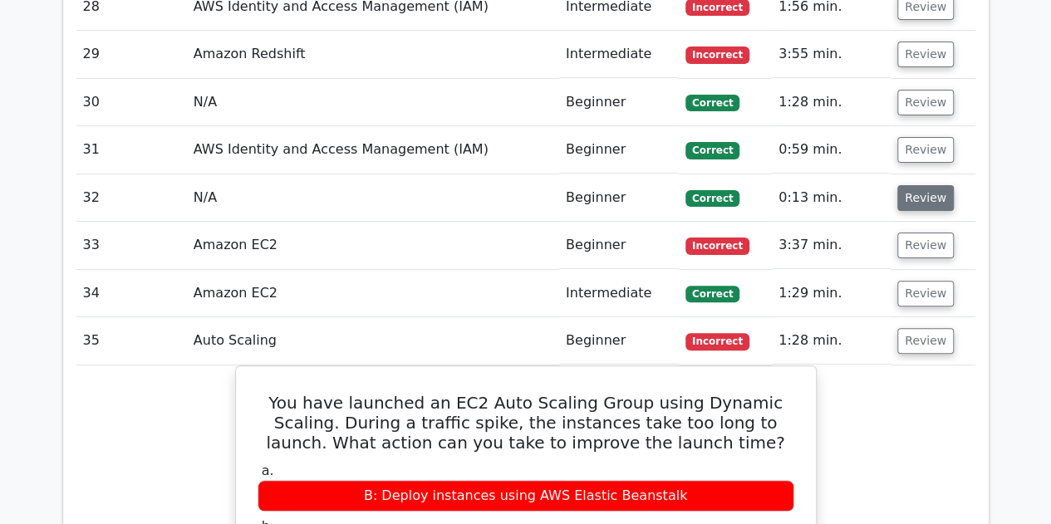
click at [932, 185] on button "Review" at bounding box center [925, 198] width 57 height 26
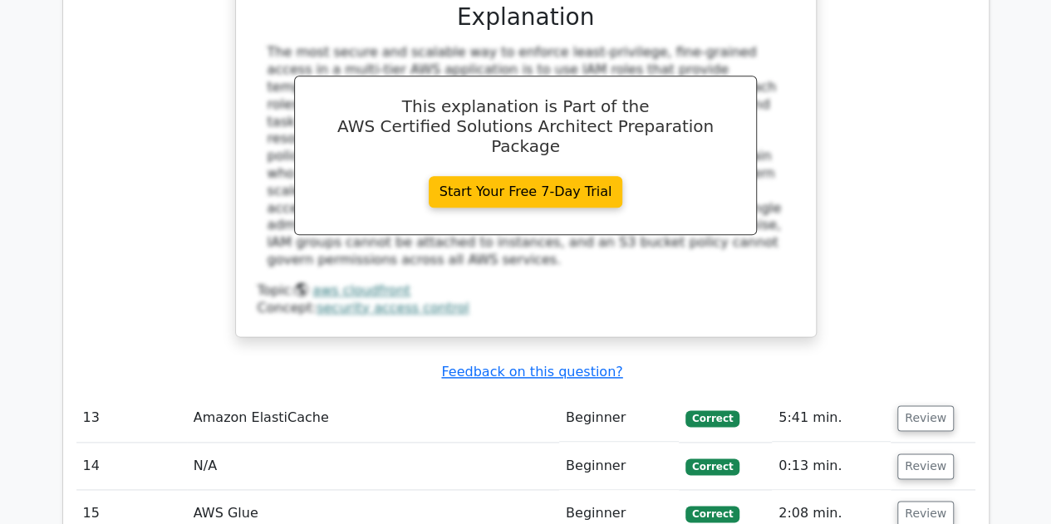
scroll to position [3998, 0]
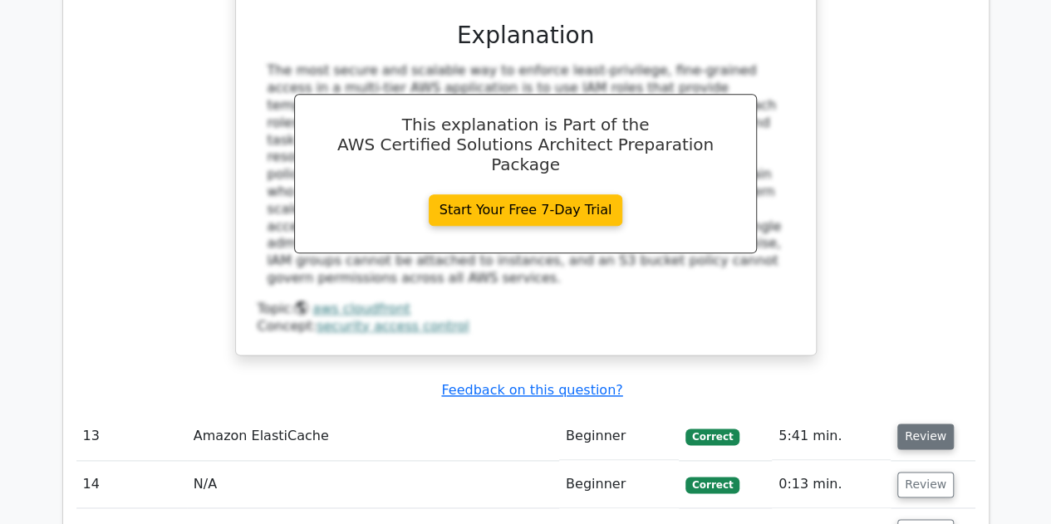
click at [931, 424] on button "Review" at bounding box center [925, 437] width 57 height 26
